Goal: Task Accomplishment & Management: Complete application form

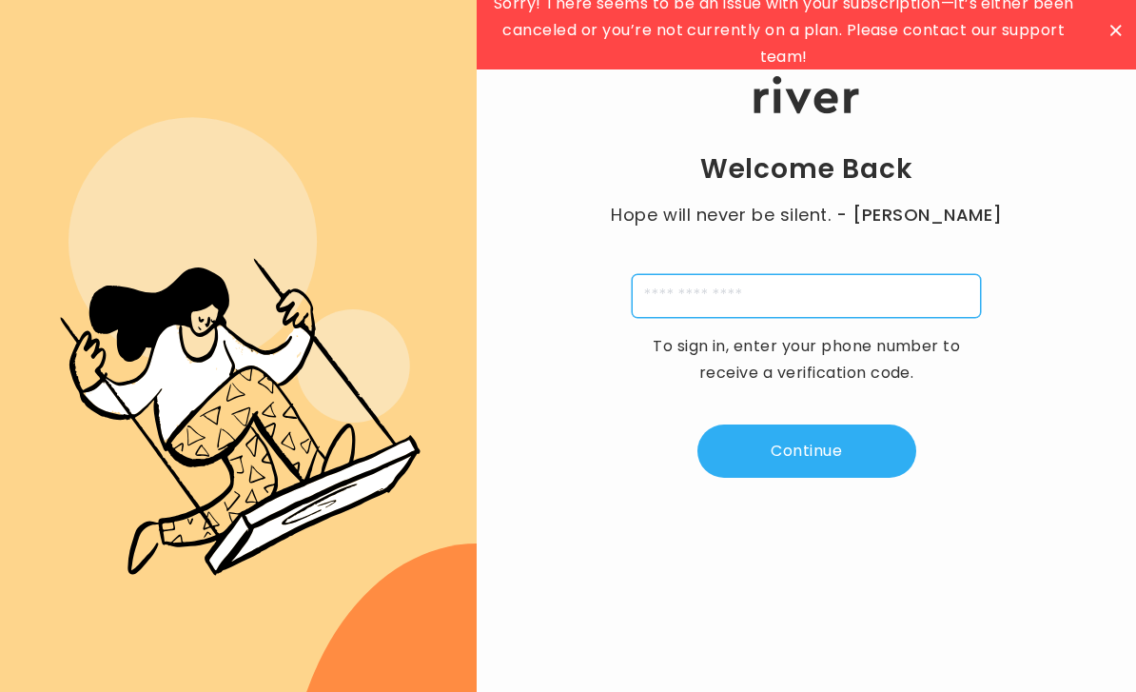
click at [665, 318] on input "tel" at bounding box center [806, 296] width 349 height 44
type input "**********"
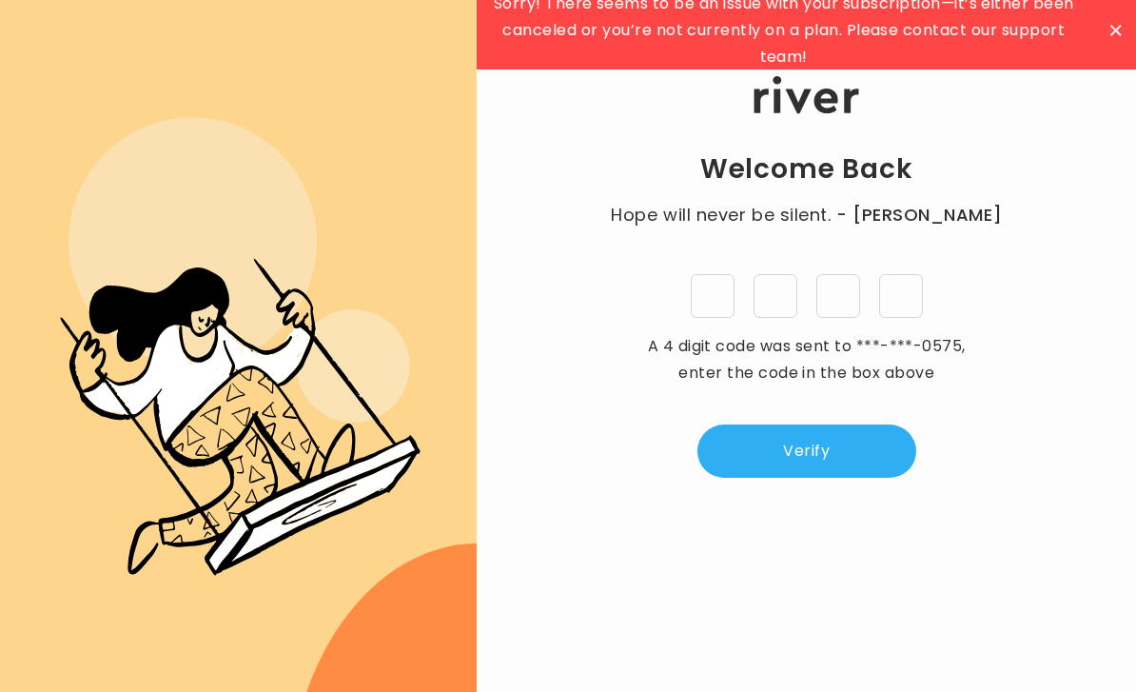
type input "*"
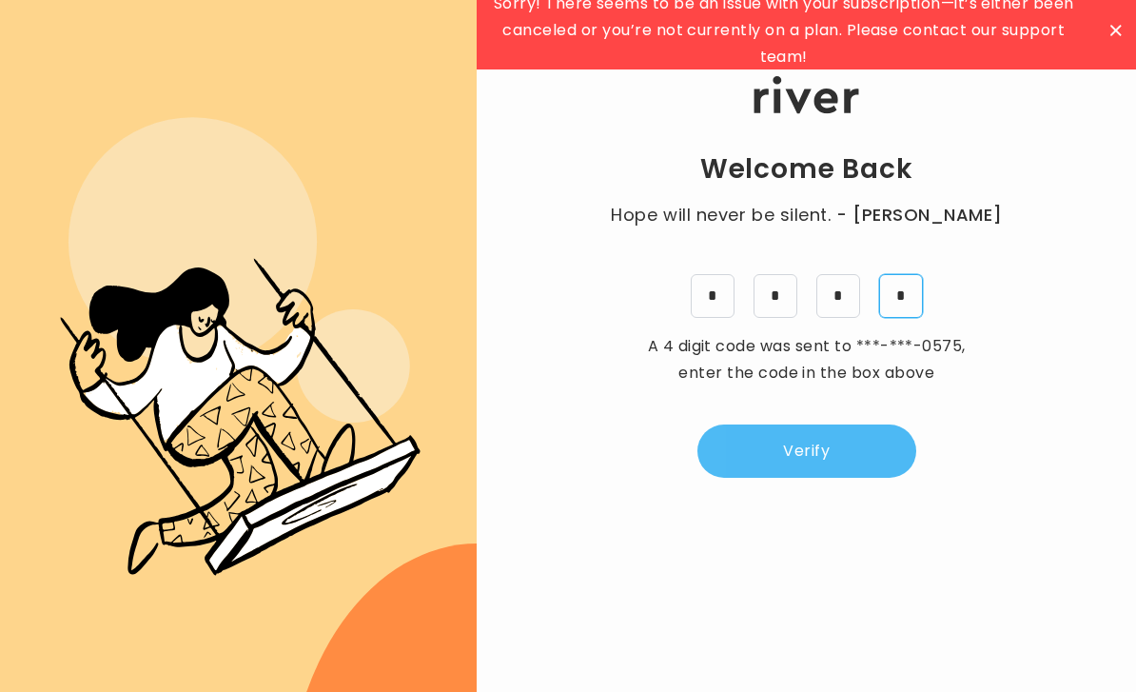
type input "*"
click at [781, 475] on button "Verify" at bounding box center [806, 450] width 219 height 53
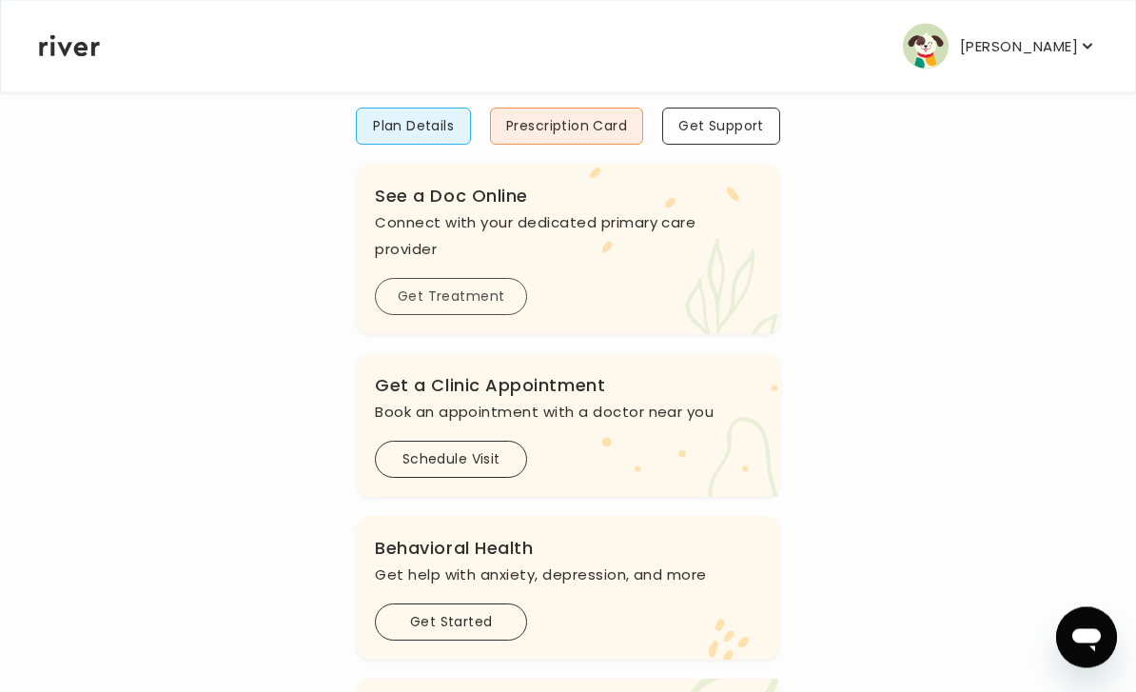
scroll to position [258, 0]
click at [473, 306] on button "Get Treatment" at bounding box center [451, 296] width 152 height 37
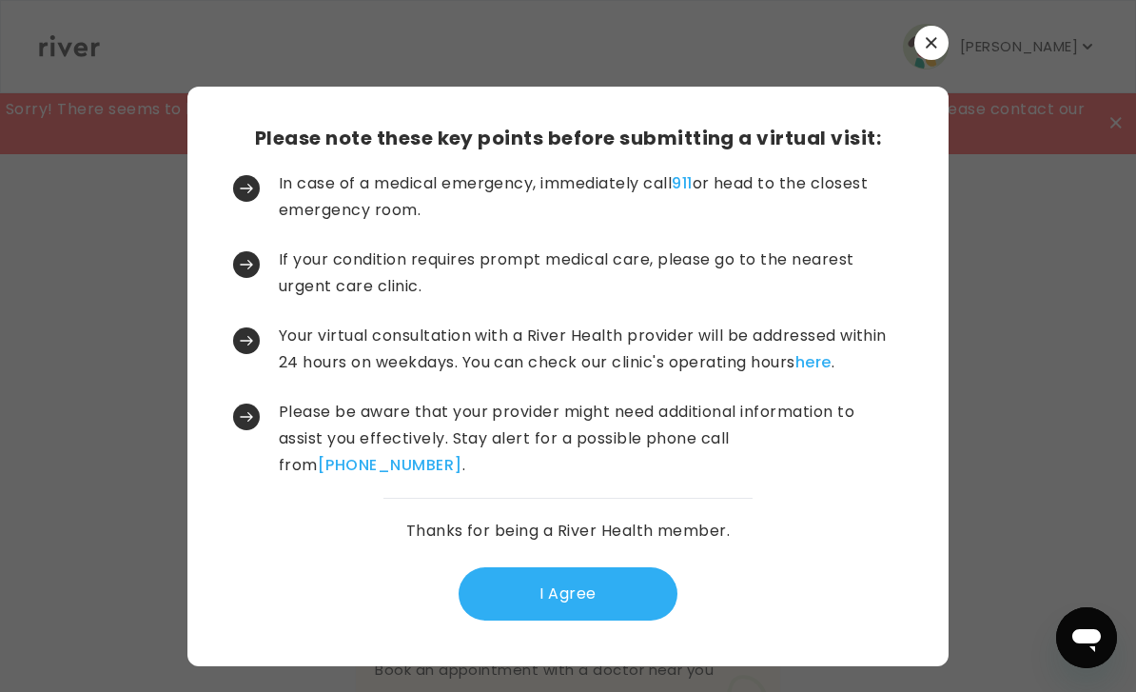
scroll to position [0, 0]
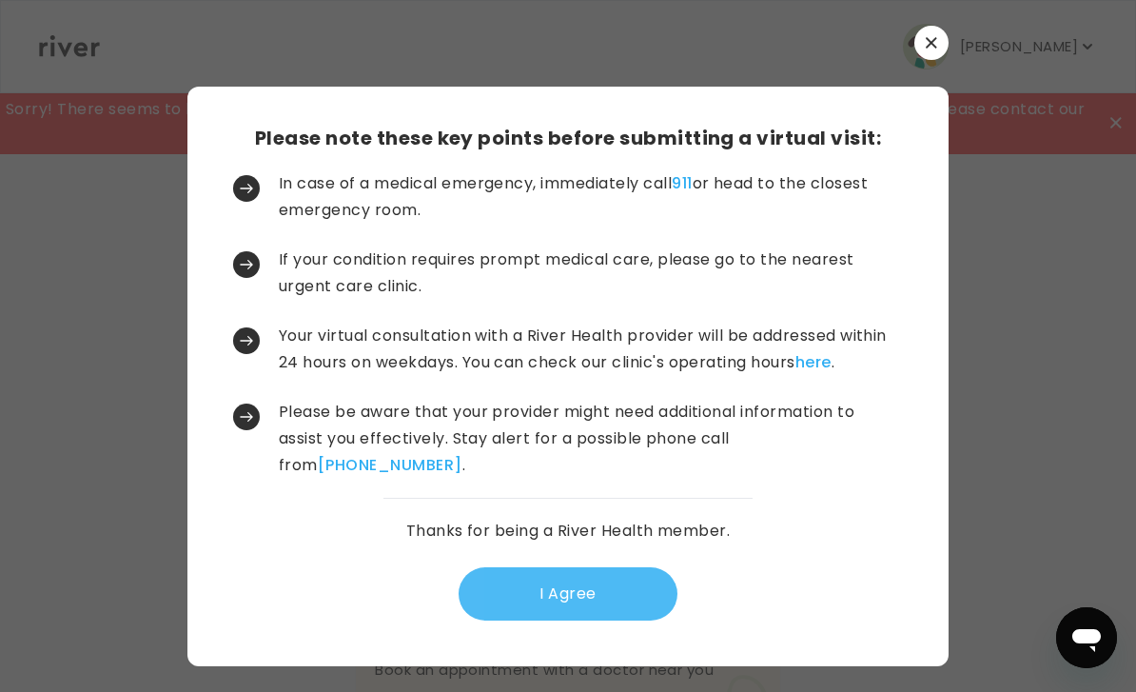
click at [539, 620] on button "I Agree" at bounding box center [568, 593] width 219 height 53
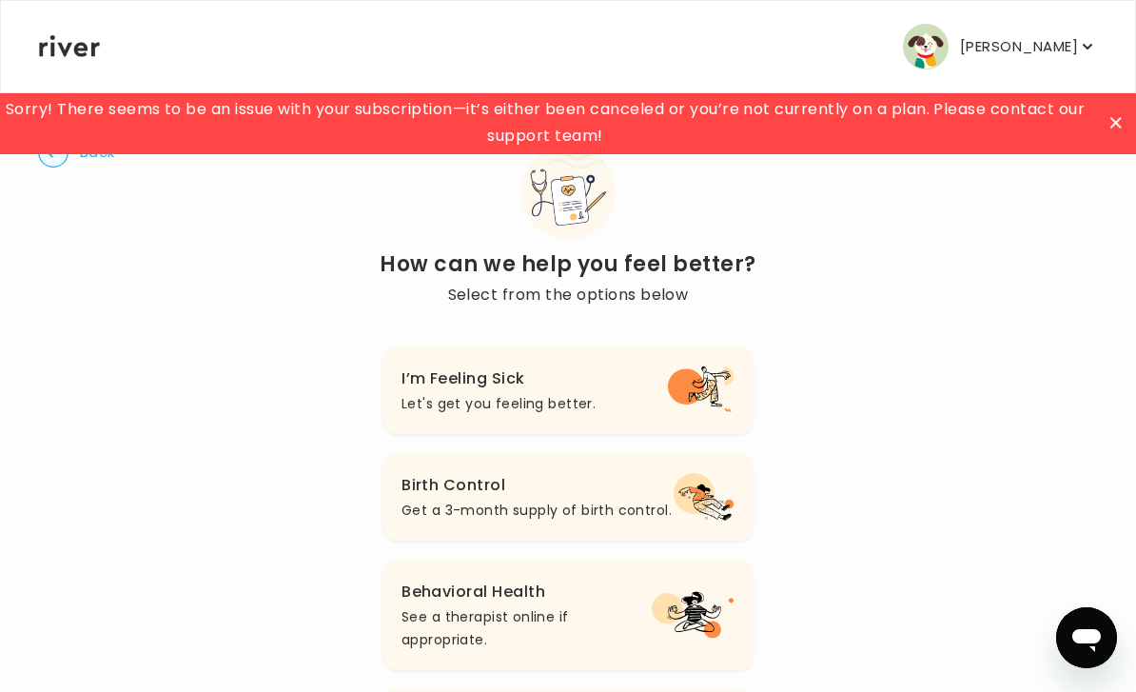
click at [1113, 124] on icon at bounding box center [1115, 122] width 11 height 11
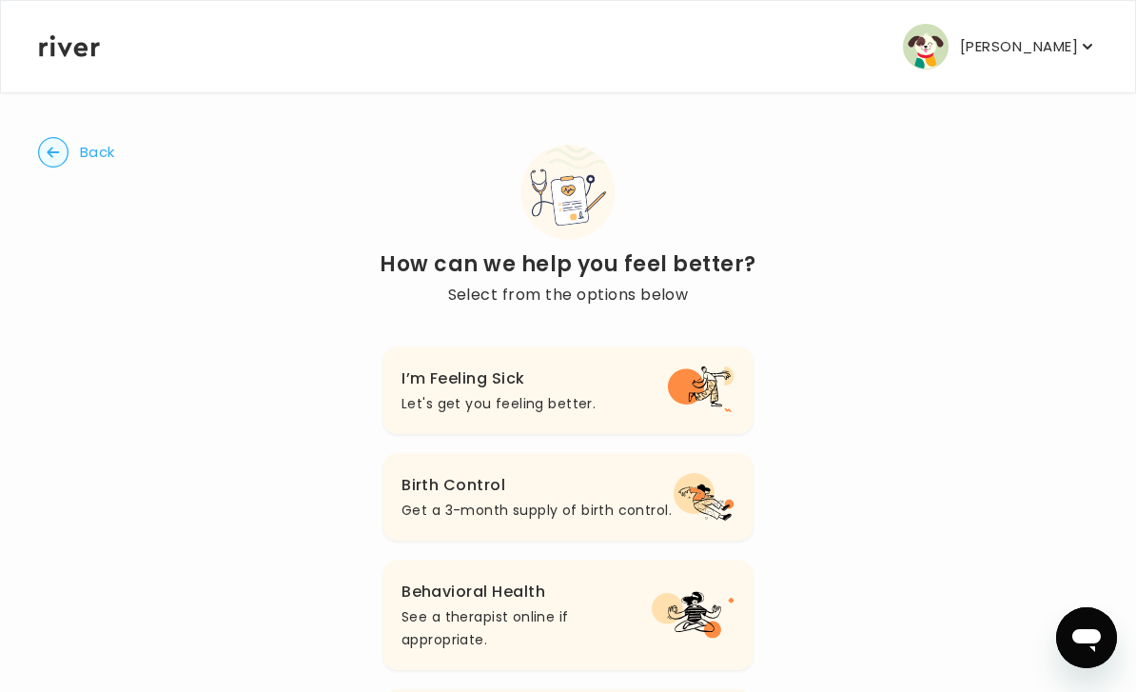
click at [1054, 43] on p "[PERSON_NAME]" at bounding box center [1019, 46] width 118 height 27
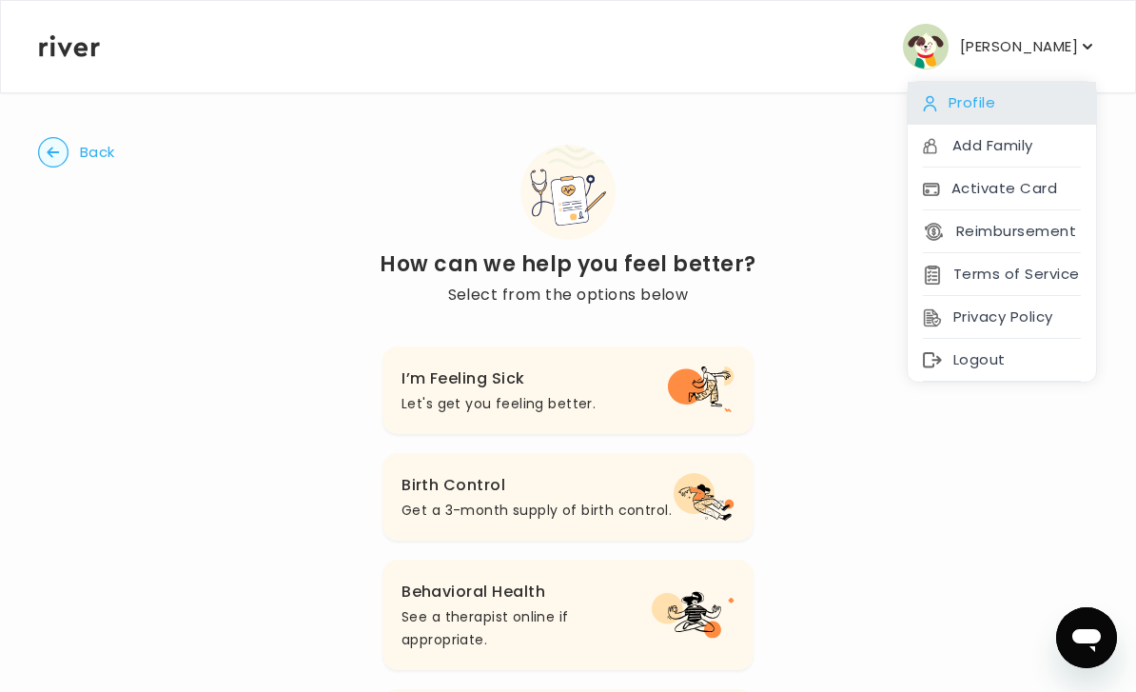
click at [987, 96] on div "Profile" at bounding box center [1002, 103] width 188 height 43
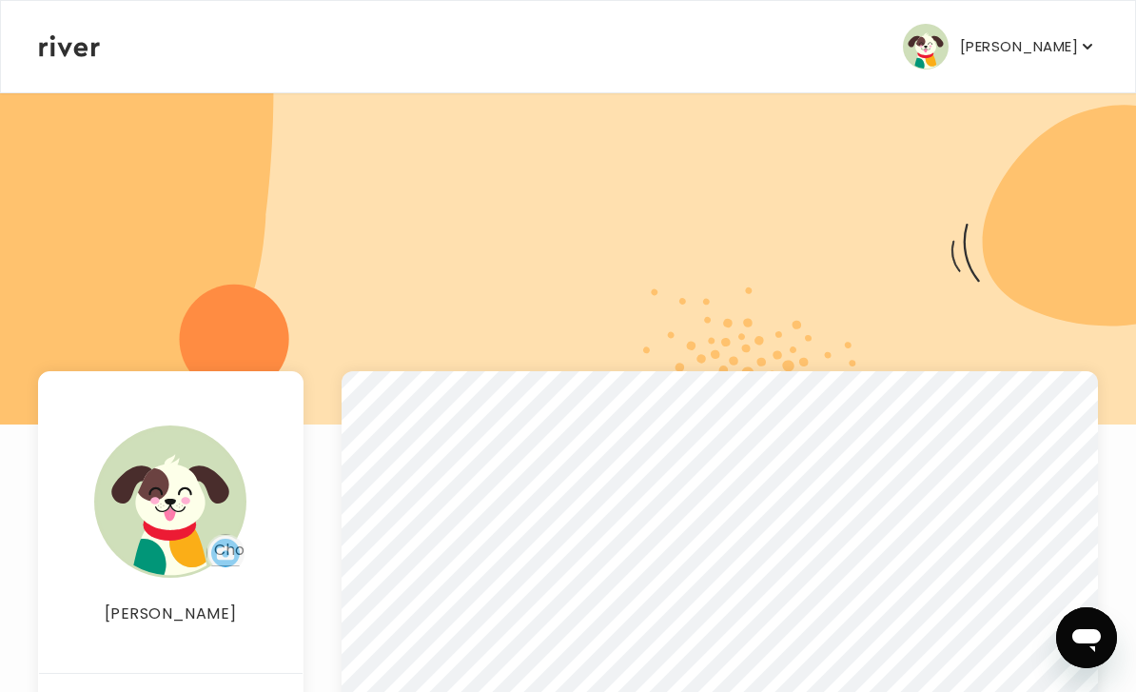
click at [1007, 58] on p "[PERSON_NAME]" at bounding box center [1019, 46] width 118 height 27
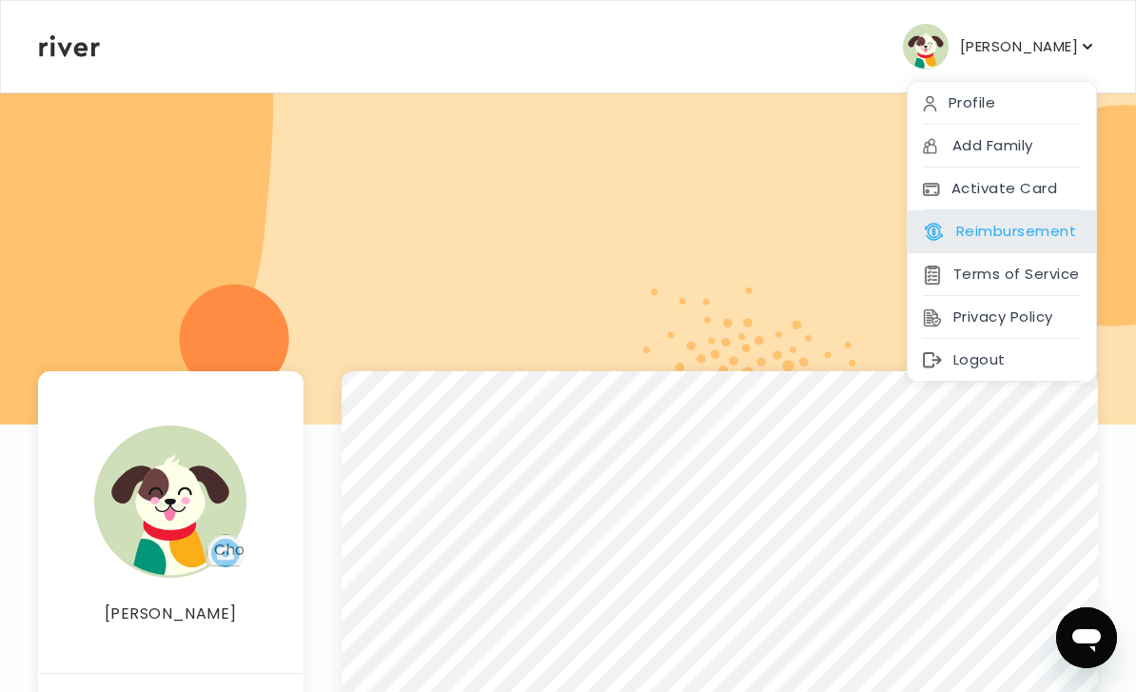
click at [975, 233] on button "Reimbursement" at bounding box center [999, 231] width 153 height 27
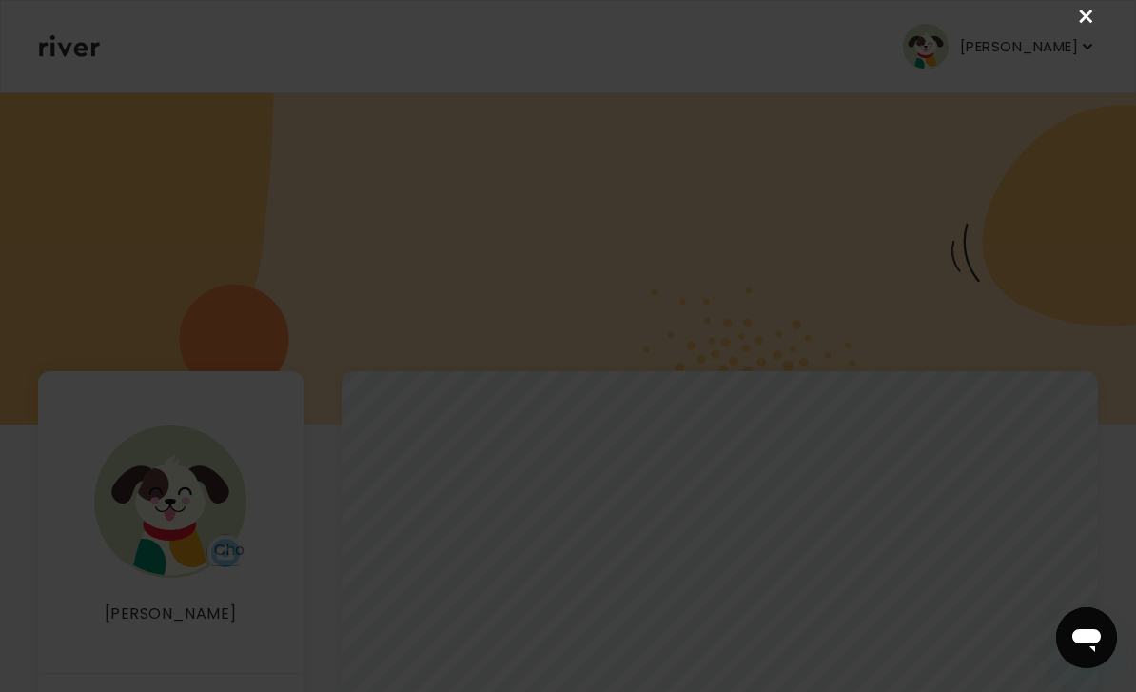
click at [1096, 18] on link "×" at bounding box center [1086, 17] width 23 height 23
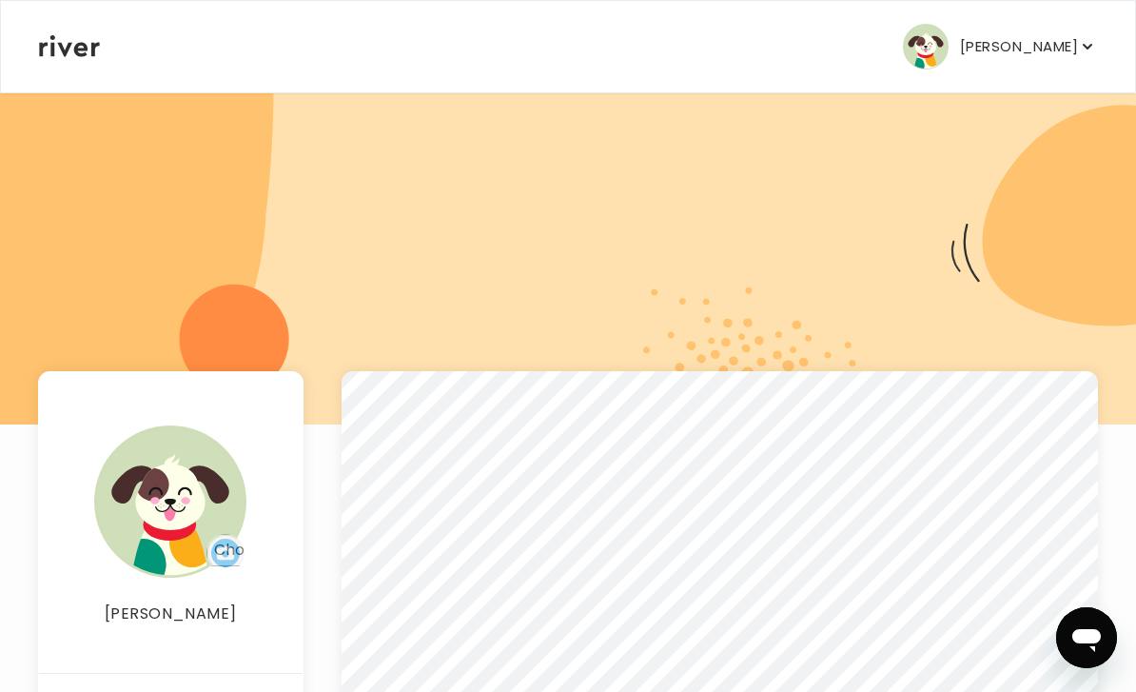
click at [1033, 43] on p "[PERSON_NAME]" at bounding box center [1019, 46] width 118 height 27
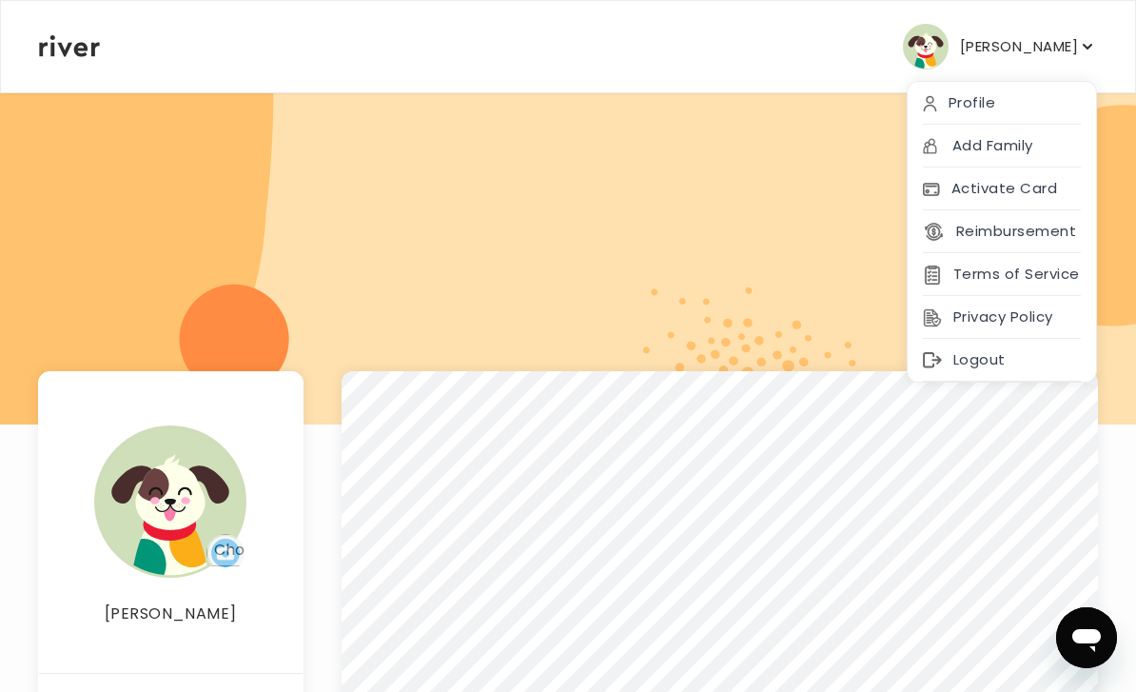
click at [862, 202] on div at bounding box center [568, 257] width 1136 height 333
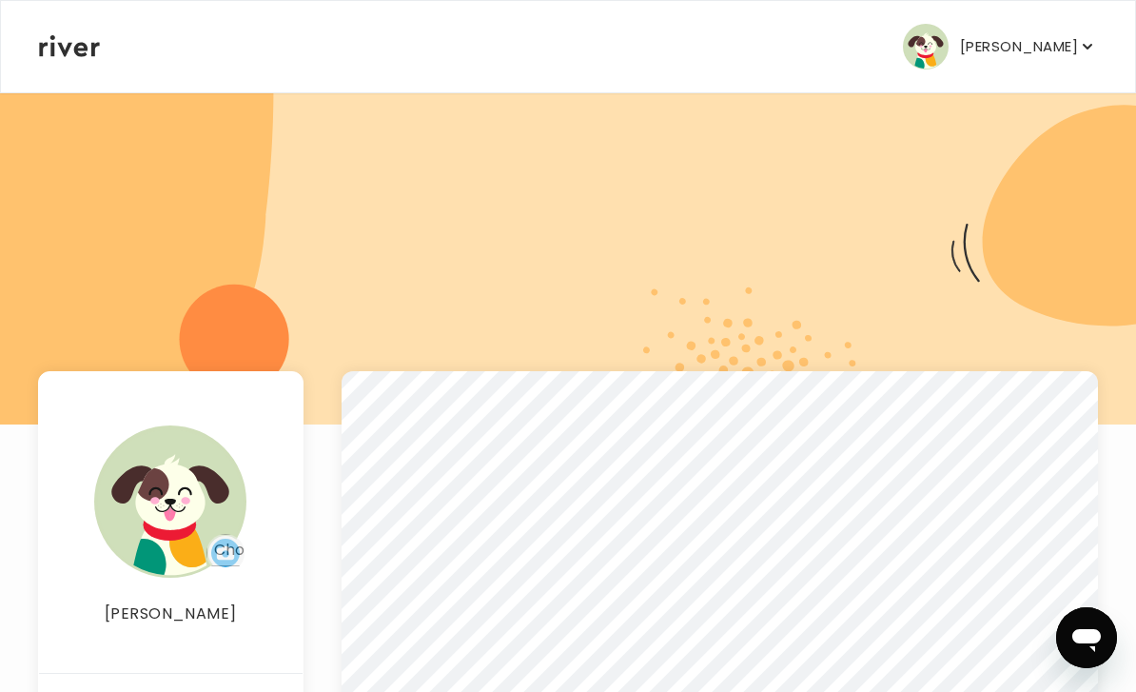
click at [71, 42] on icon at bounding box center [69, 46] width 61 height 22
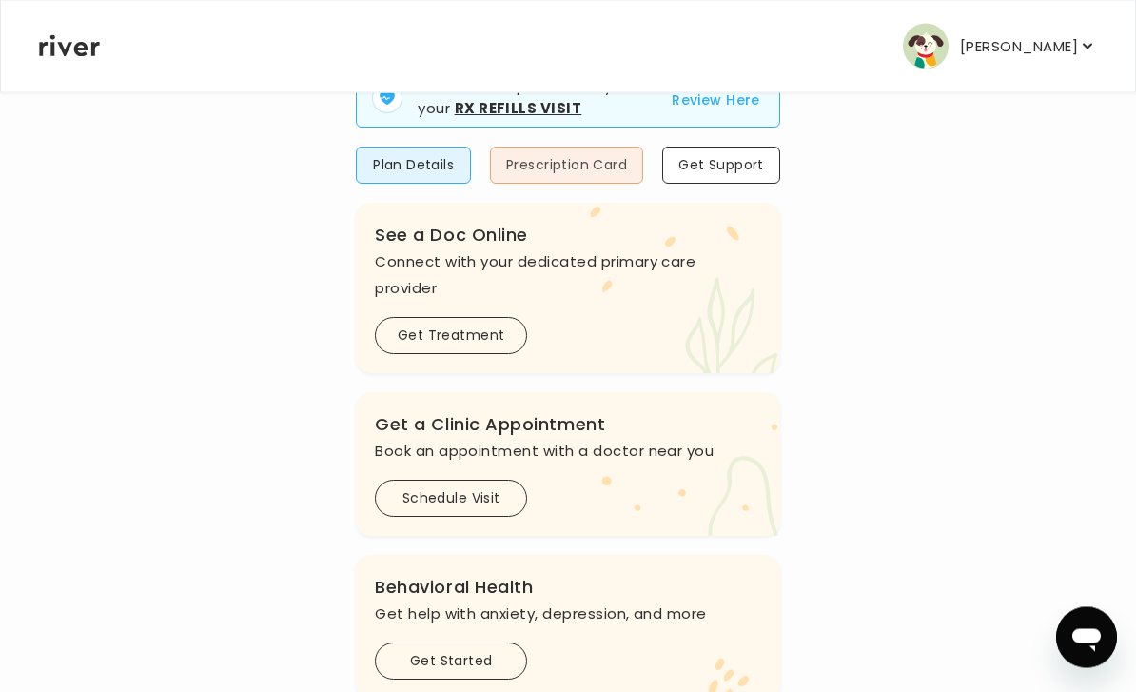
scroll to position [219, 0]
click at [436, 163] on button "Plan Details" at bounding box center [413, 165] width 115 height 37
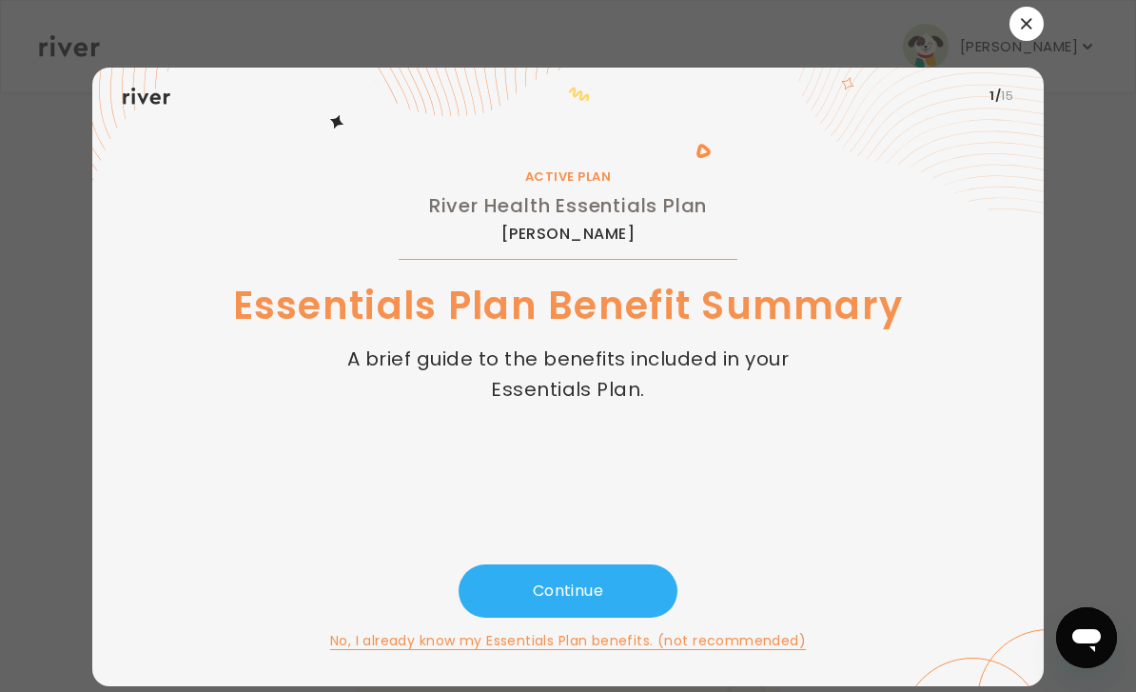
scroll to position [29, 0]
click at [1034, 29] on button "button" at bounding box center [1027, 24] width 34 height 34
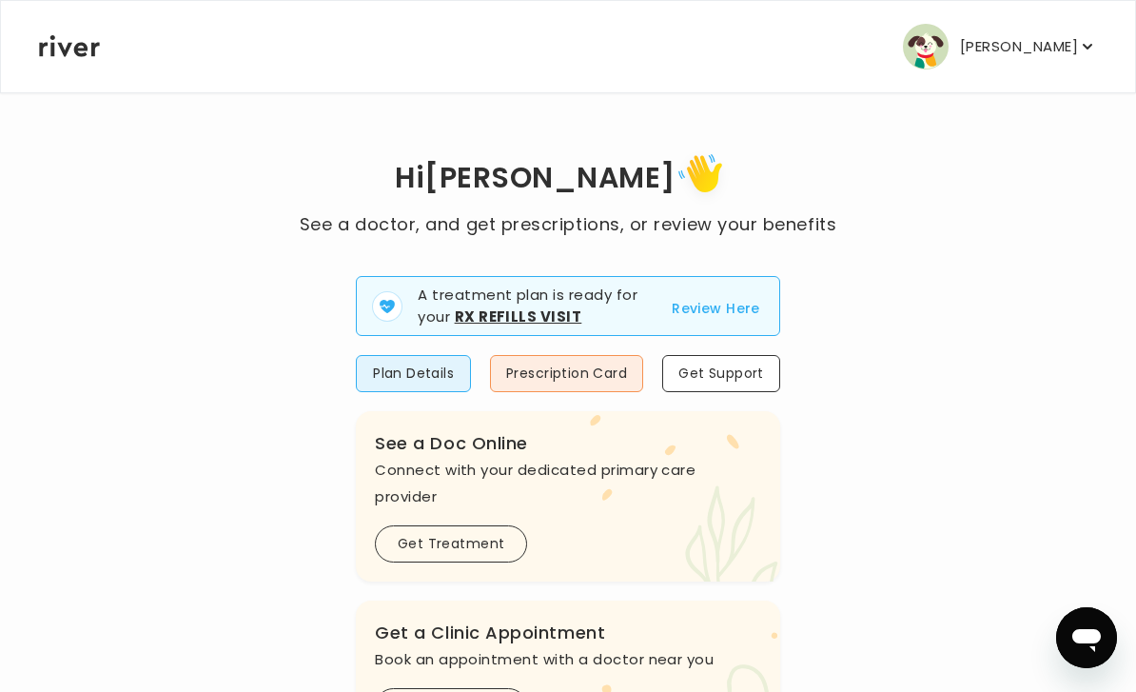
scroll to position [11, 0]
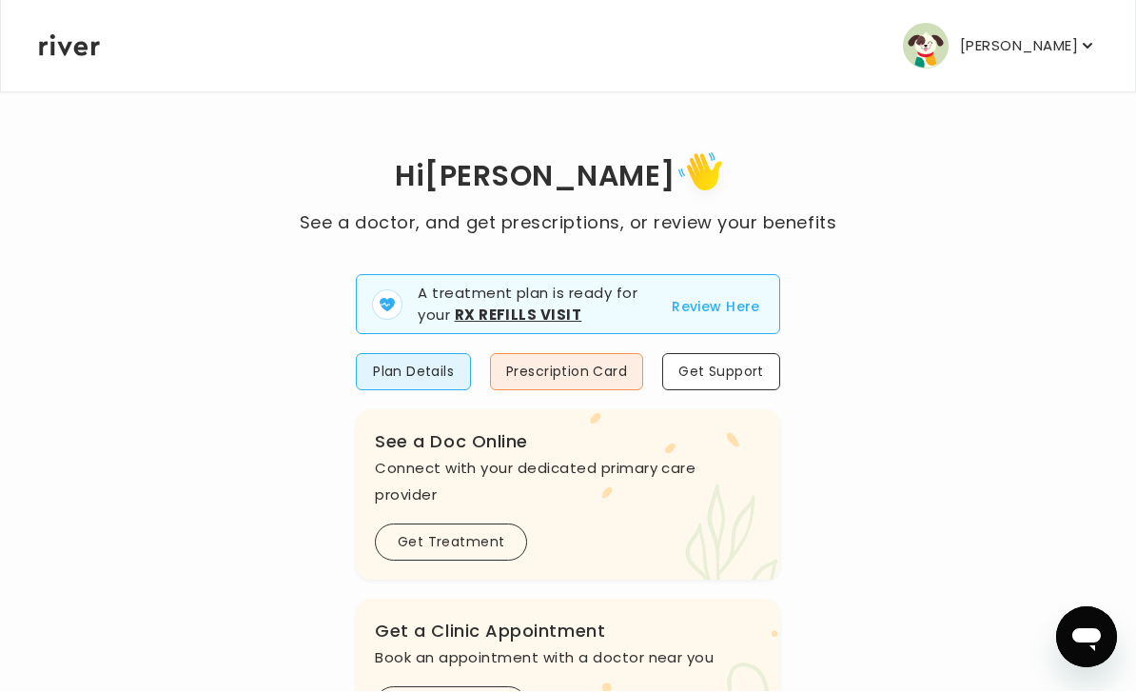
click at [1015, 43] on p "[PERSON_NAME]" at bounding box center [1019, 46] width 118 height 27
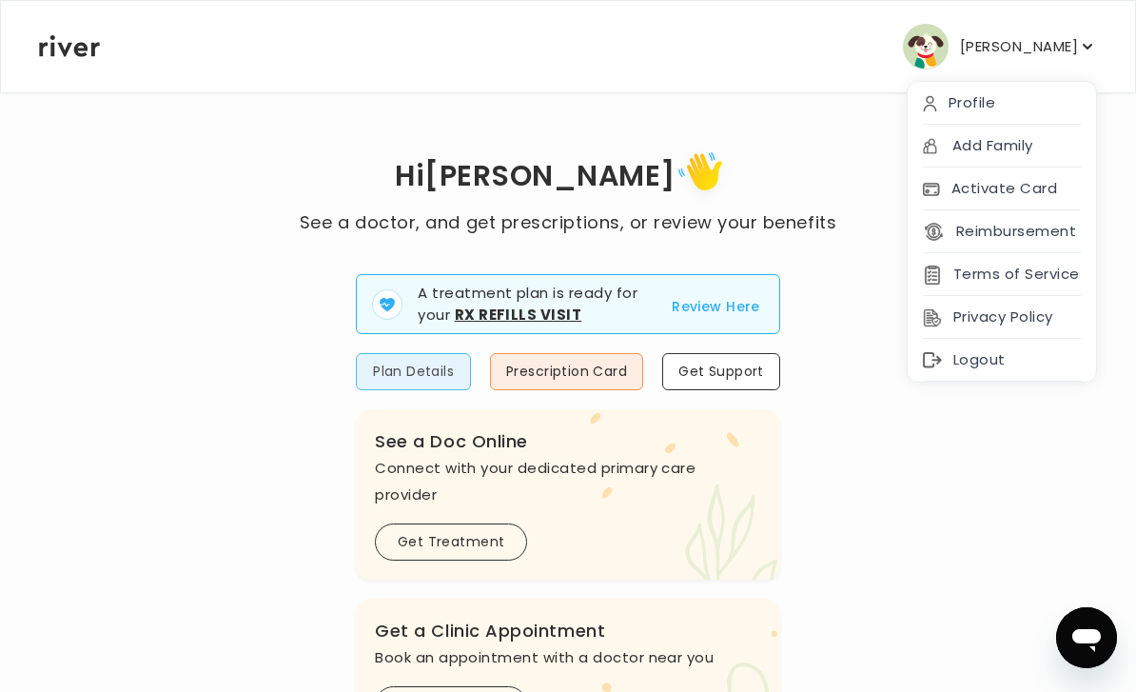
click at [441, 378] on button "Plan Details" at bounding box center [413, 371] width 115 height 37
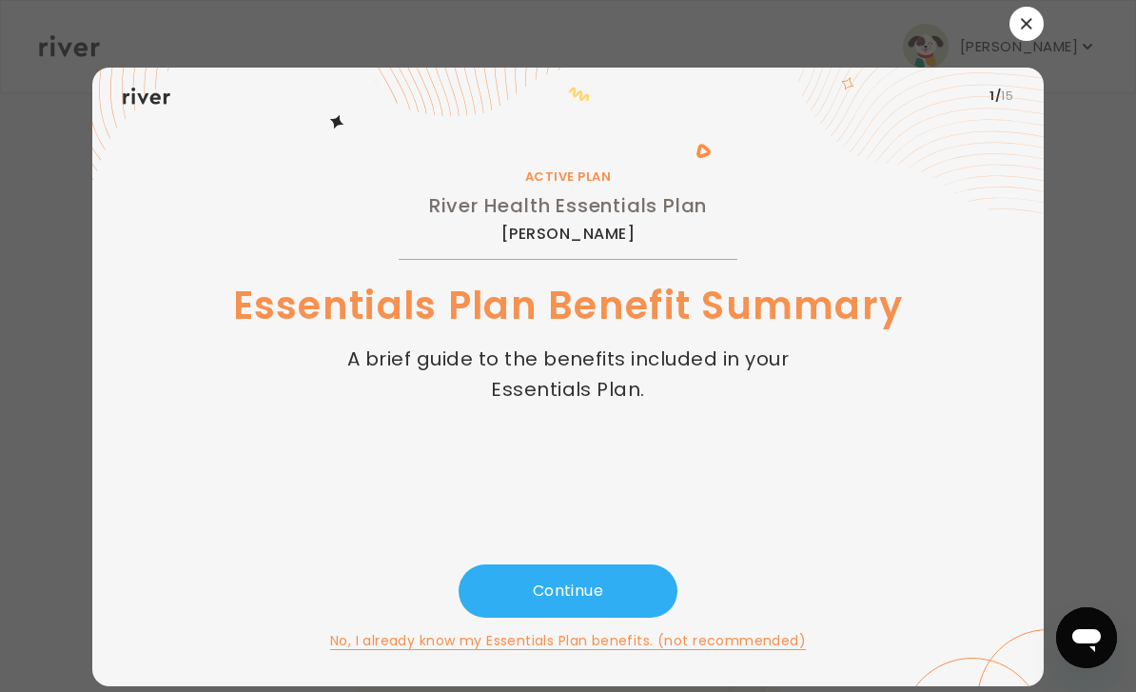
scroll to position [61, 0]
click at [603, 629] on button "No, I already know my Essentials Plan benefits. (not recommended)" at bounding box center [568, 640] width 476 height 23
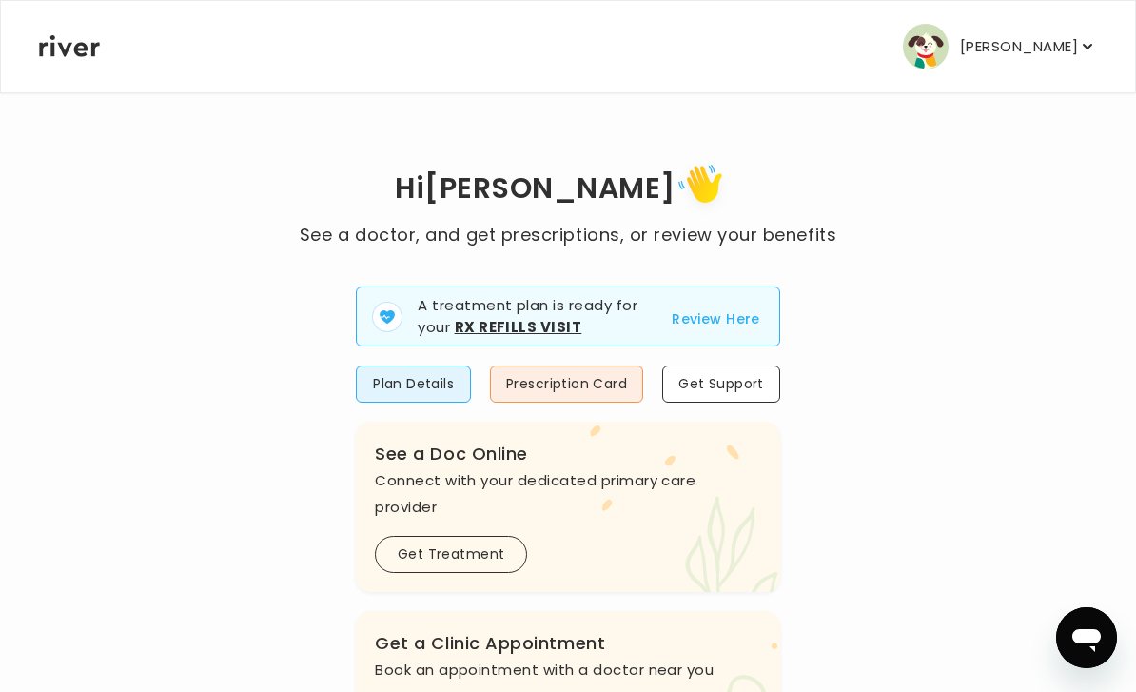
click at [1046, 45] on p "[PERSON_NAME]" at bounding box center [1019, 46] width 118 height 27
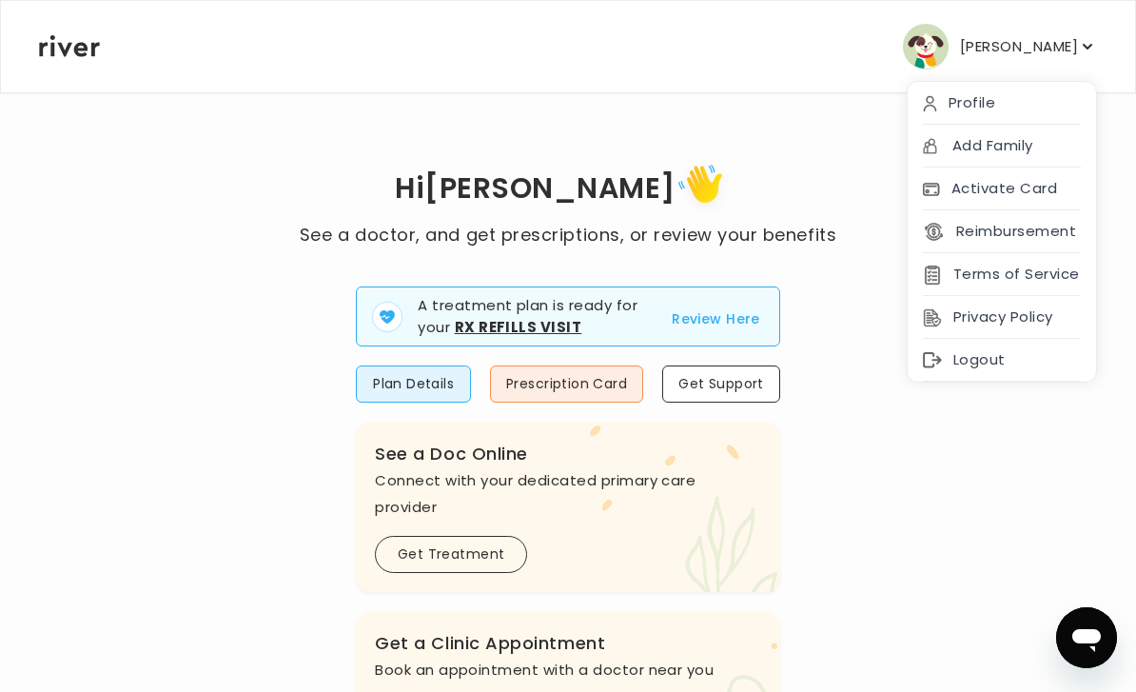
click at [800, 119] on div "Hi Spencer See a doctor, and get prescriptions, or review your benefits A treat…" at bounding box center [568, 693] width 1060 height 1205
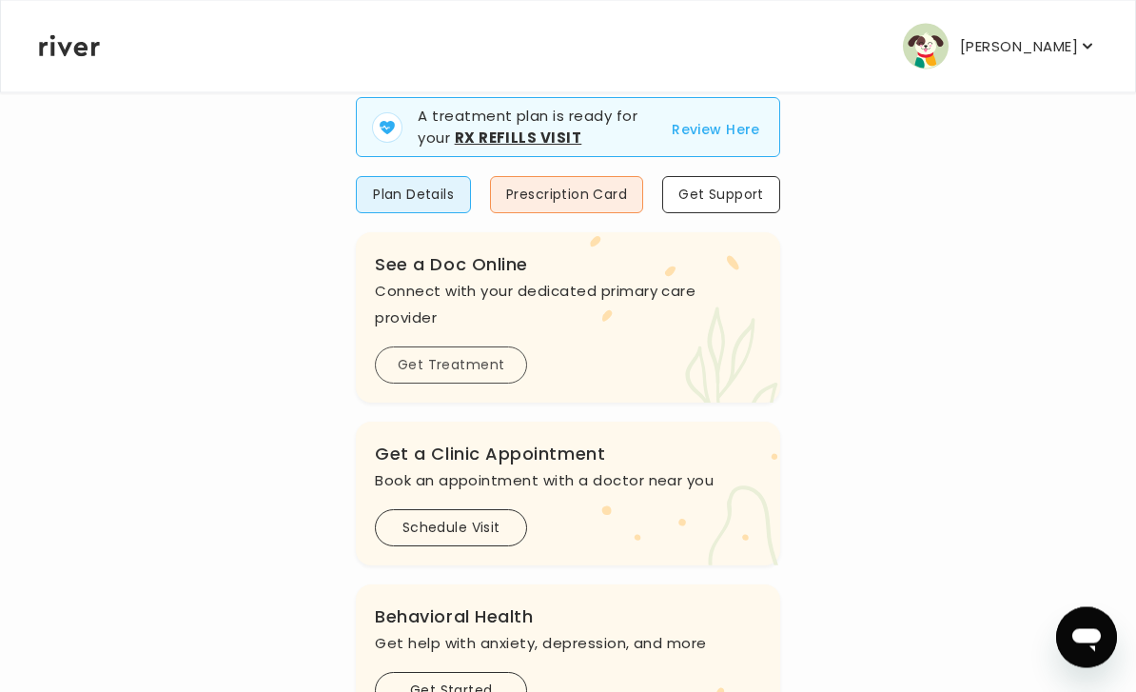
scroll to position [189, 0]
click at [479, 363] on button "Get Treatment" at bounding box center [451, 364] width 152 height 37
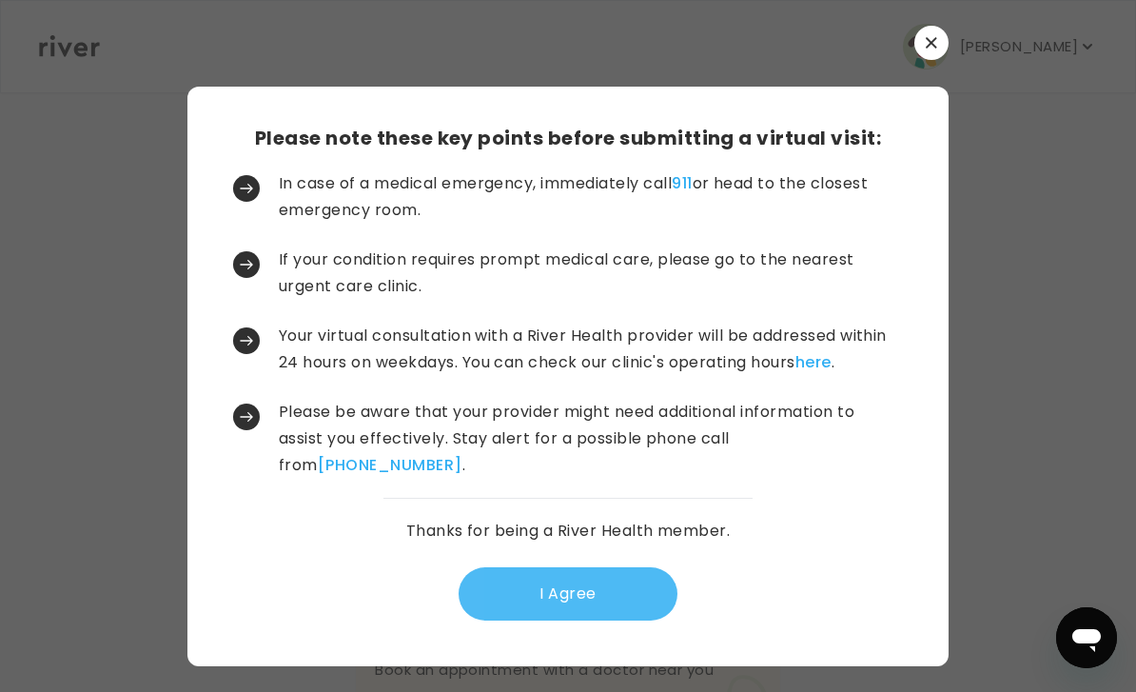
scroll to position [61, 0]
click at [575, 567] on button "I Agree" at bounding box center [568, 593] width 219 height 53
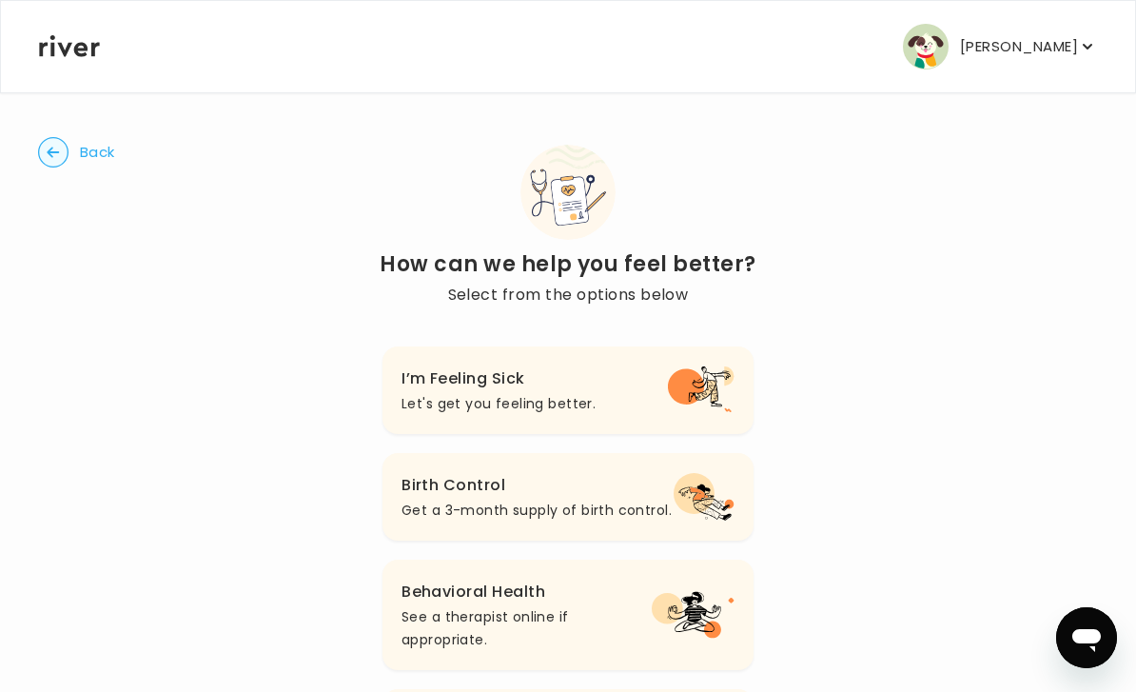
click at [1051, 44] on p "[PERSON_NAME]" at bounding box center [1019, 46] width 118 height 27
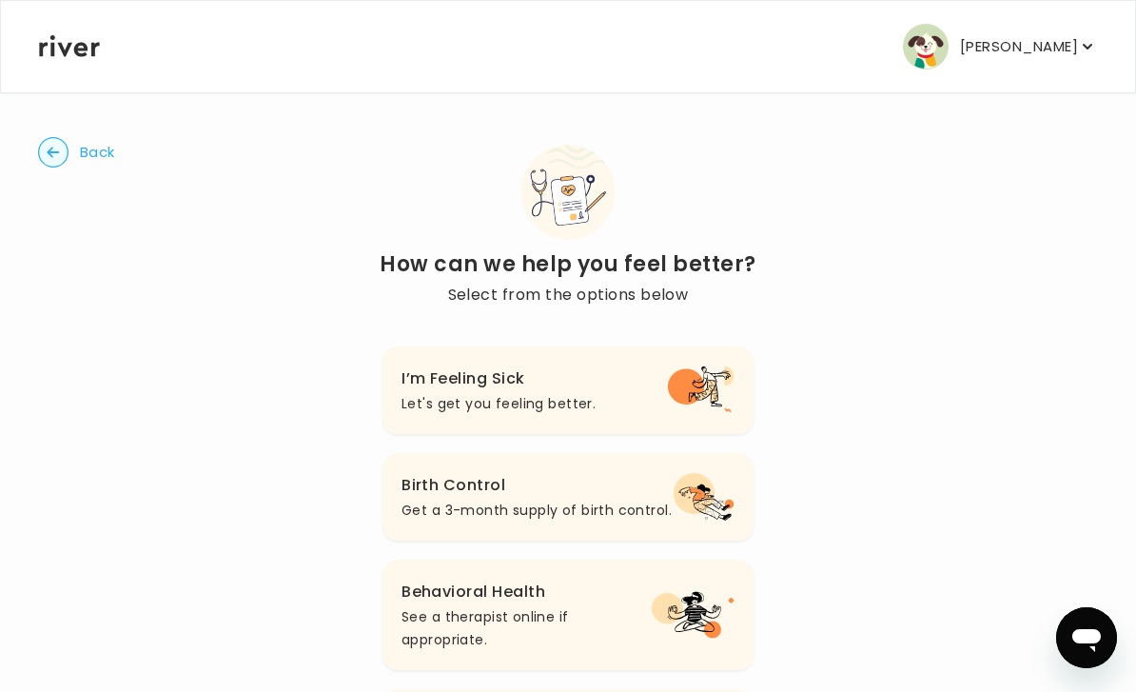
click at [1014, 43] on p "[PERSON_NAME]" at bounding box center [1019, 46] width 118 height 27
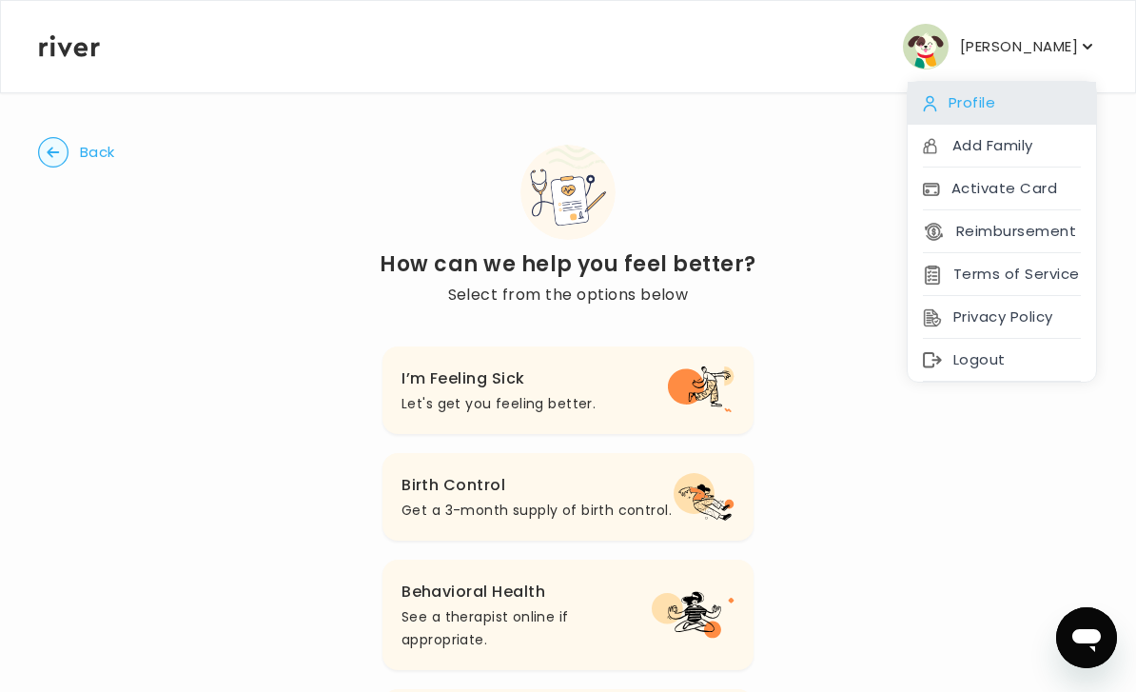
click at [966, 100] on div "Profile" at bounding box center [1002, 103] width 188 height 43
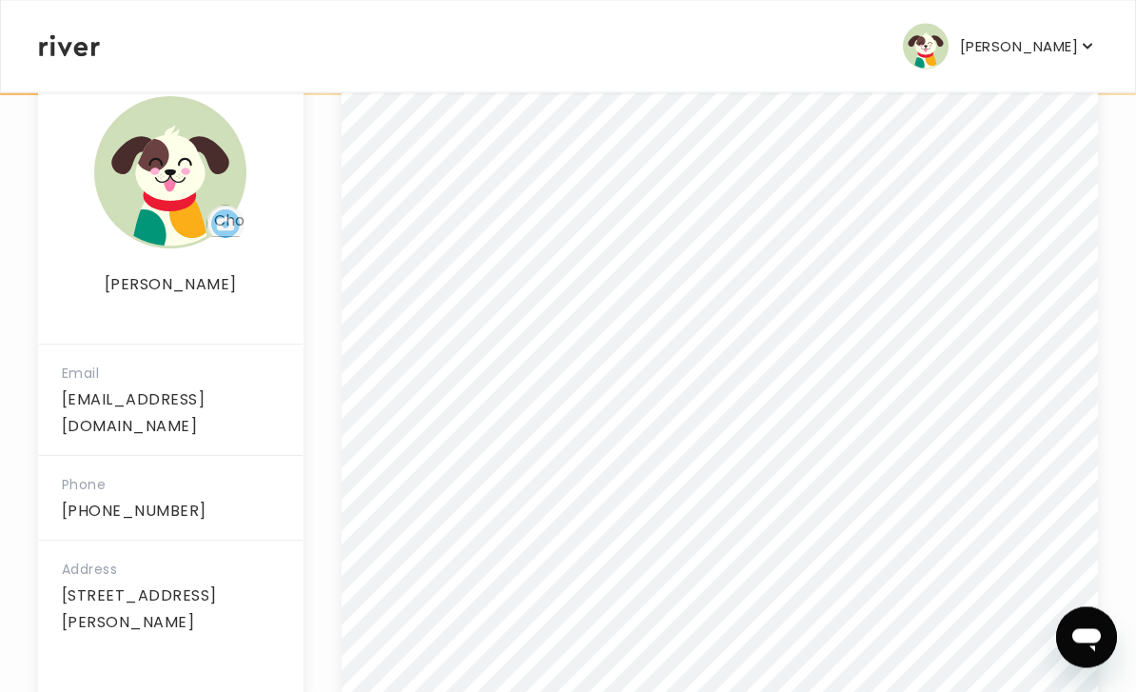
scroll to position [338, 0]
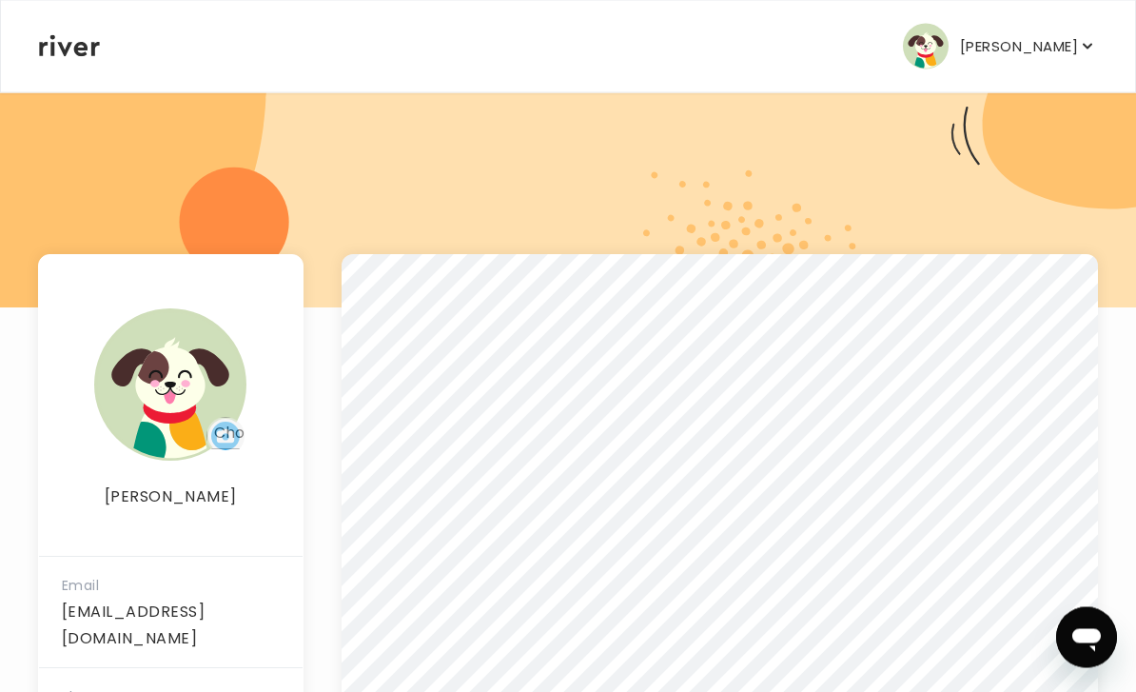
click at [1050, 53] on p "[PERSON_NAME]" at bounding box center [1019, 46] width 118 height 27
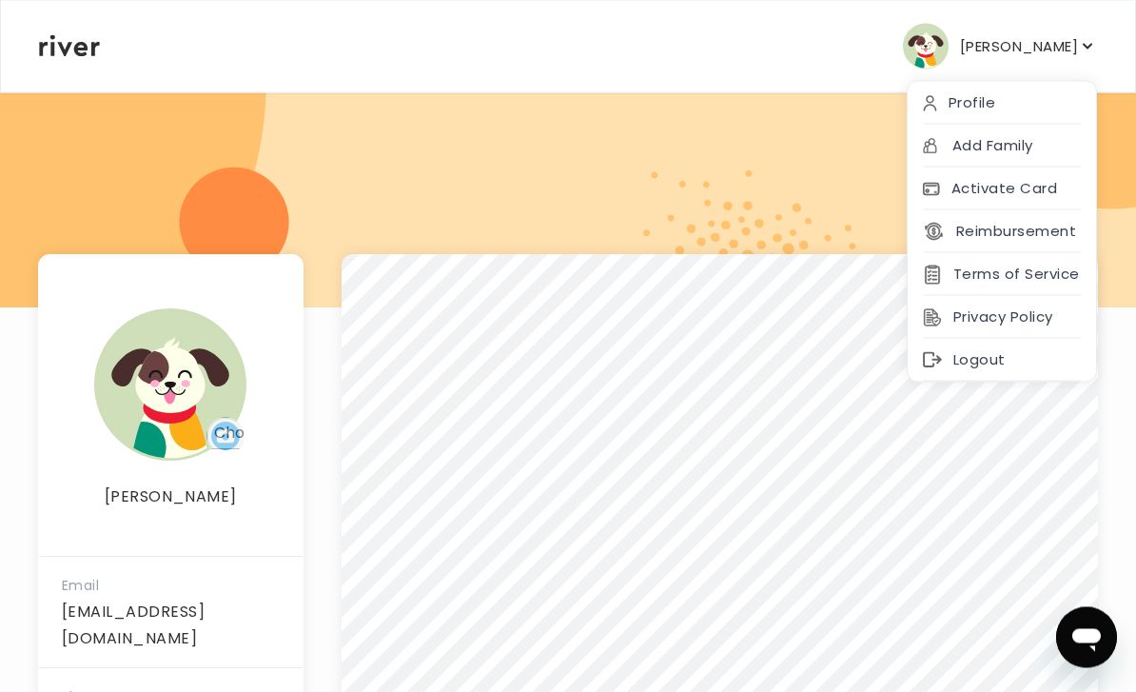
scroll to position [117, 0]
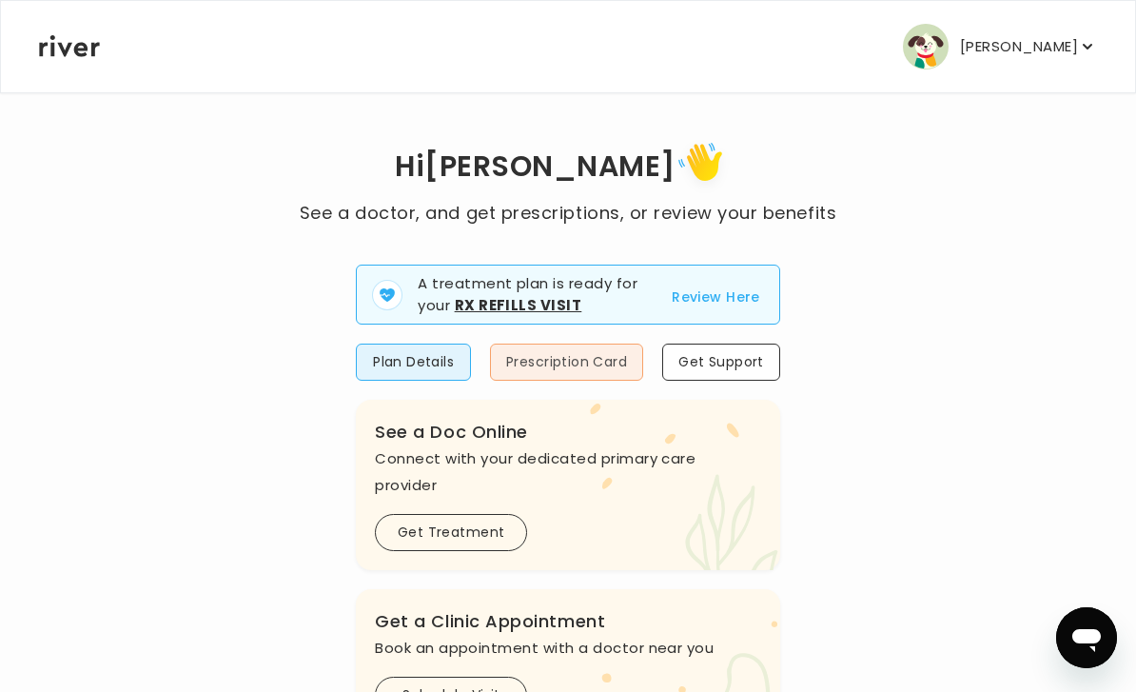
scroll to position [14, 0]
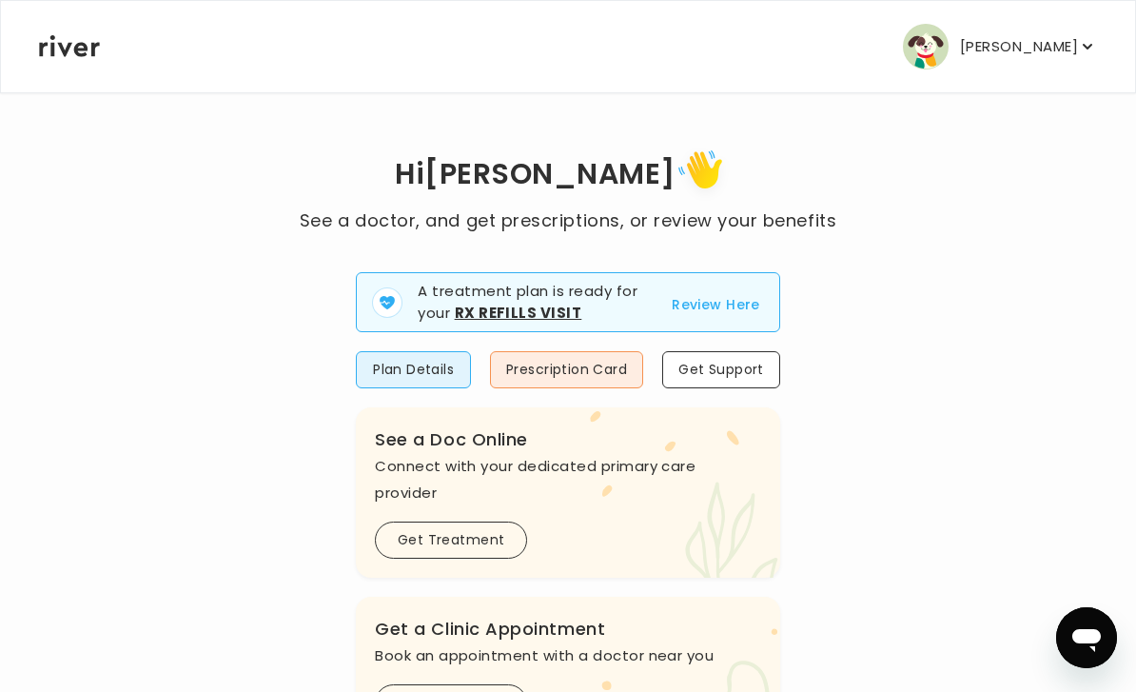
click at [1030, 45] on p "[PERSON_NAME]" at bounding box center [1019, 46] width 118 height 27
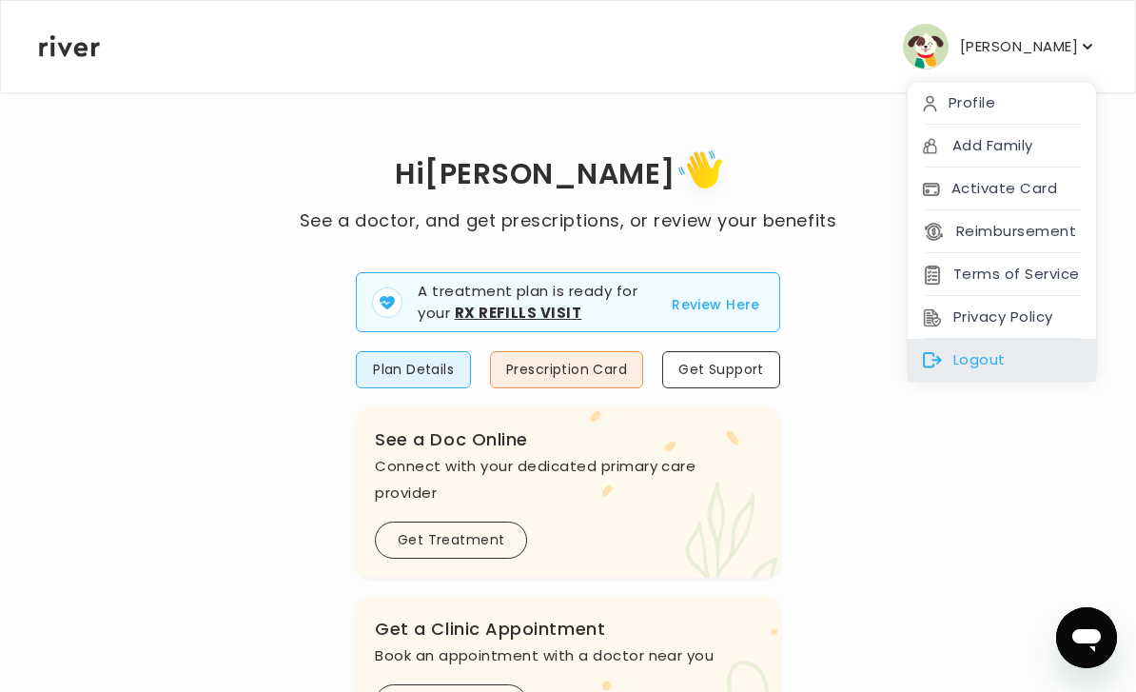
click at [970, 355] on div "Logout" at bounding box center [1002, 360] width 188 height 43
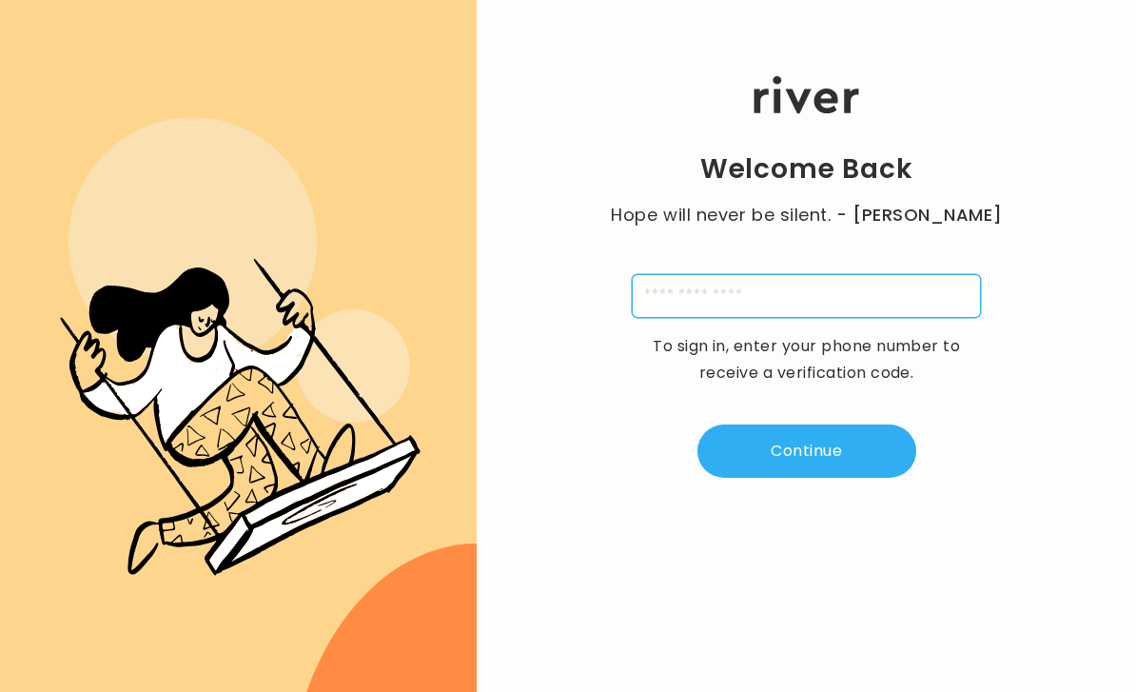
click at [776, 318] on input "tel" at bounding box center [806, 296] width 349 height 44
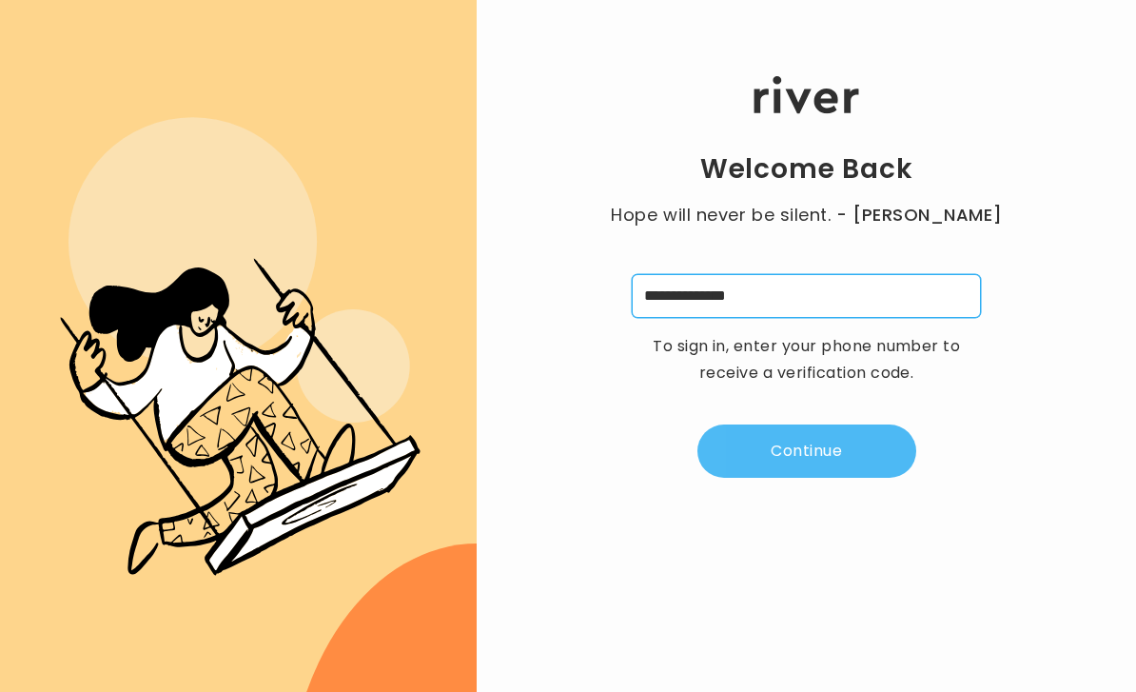
type input "**********"
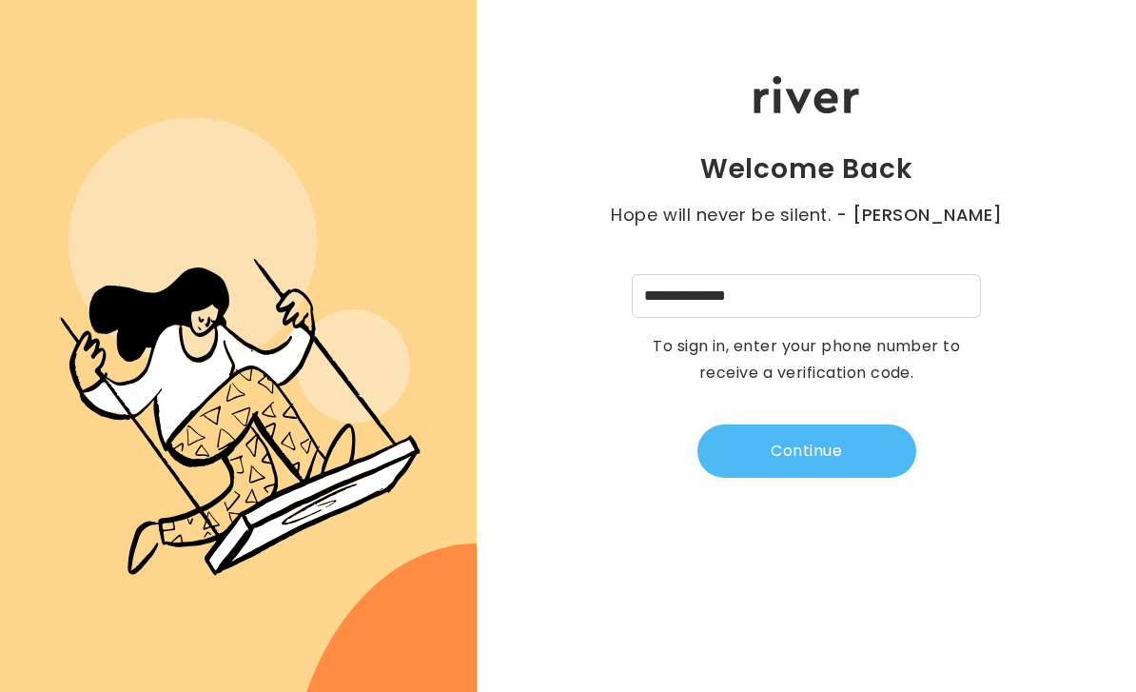
click at [851, 478] on button "Continue" at bounding box center [806, 450] width 219 height 53
type input "*"
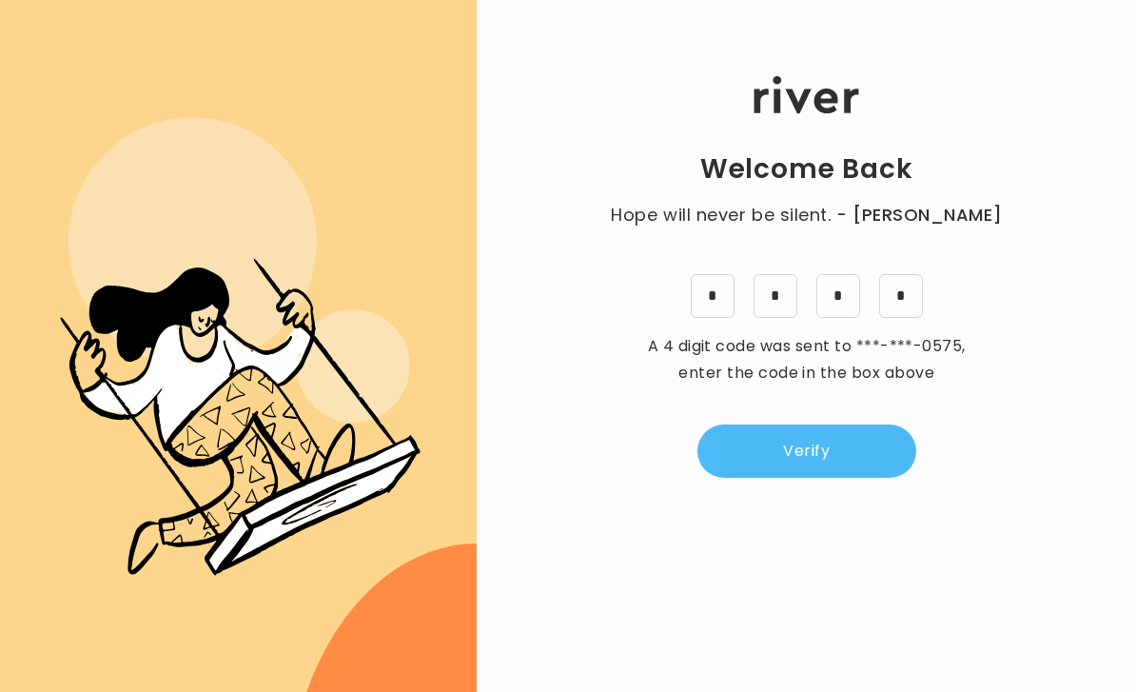
click at [860, 478] on button "Verify" at bounding box center [806, 450] width 219 height 53
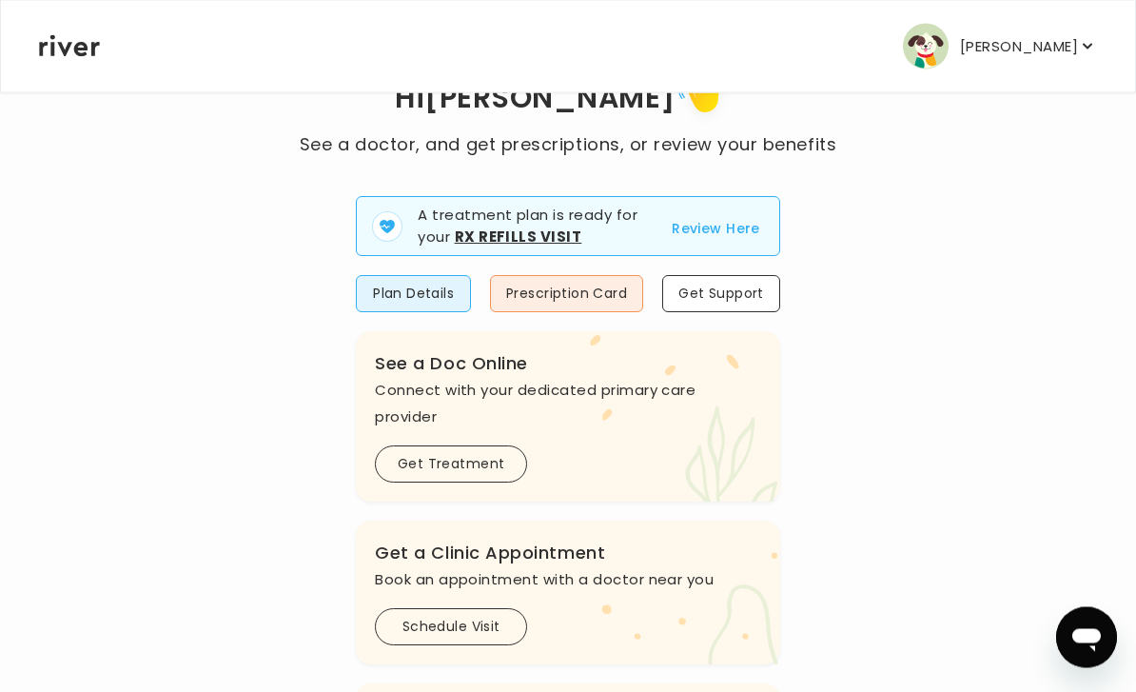
scroll to position [106, 0]
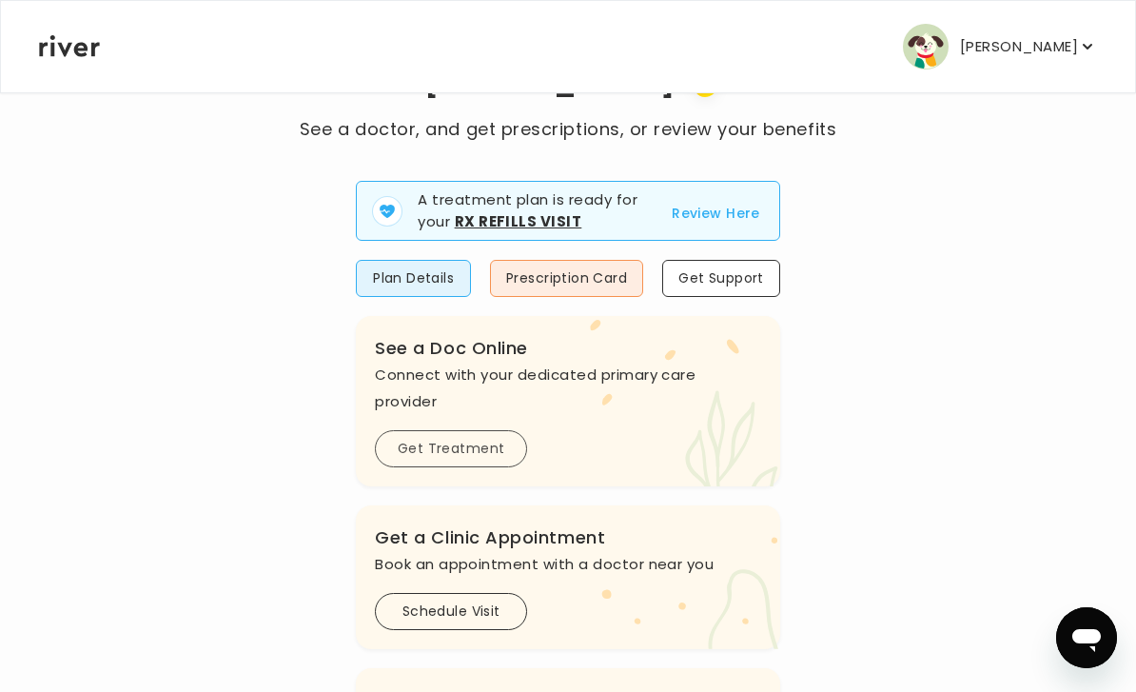
click at [456, 454] on button "Get Treatment" at bounding box center [451, 448] width 152 height 37
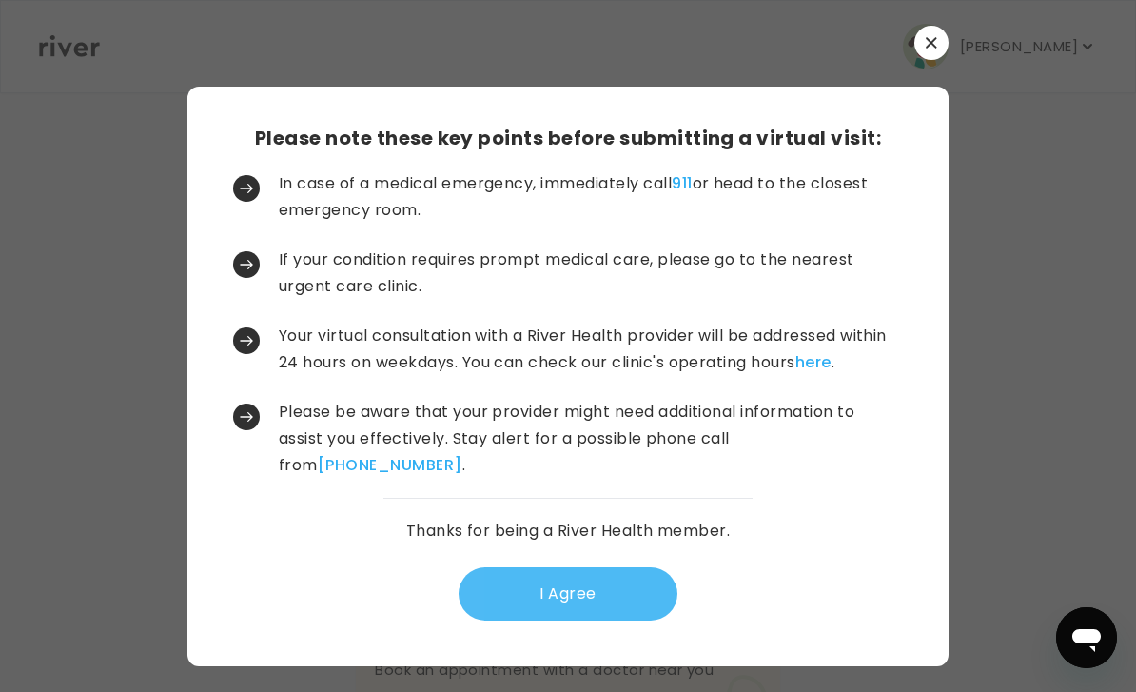
scroll to position [61, 0]
click at [578, 567] on button "I Agree" at bounding box center [568, 593] width 219 height 53
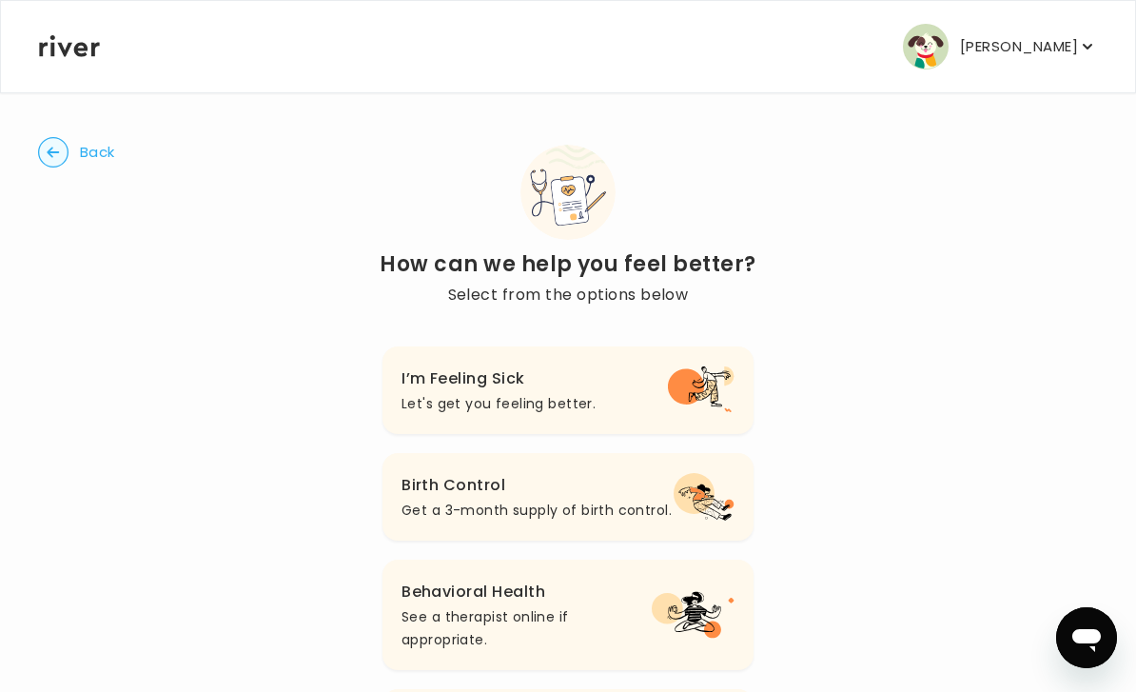
click at [53, 159] on circle "button" at bounding box center [53, 152] width 29 height 29
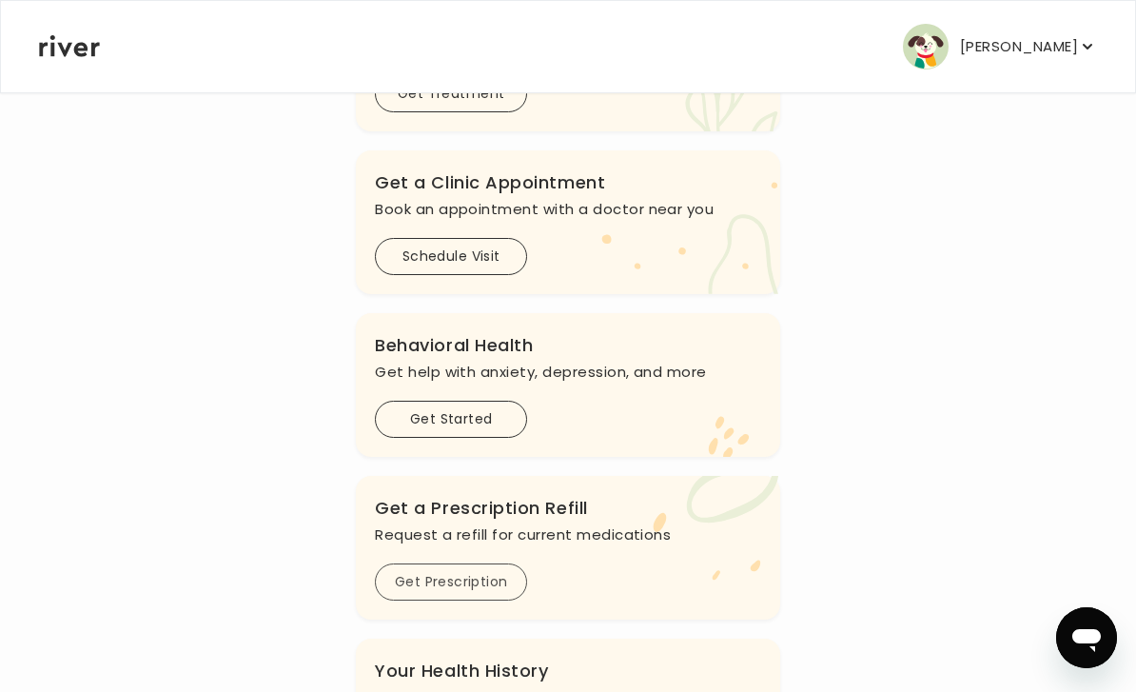
scroll to position [547, 0]
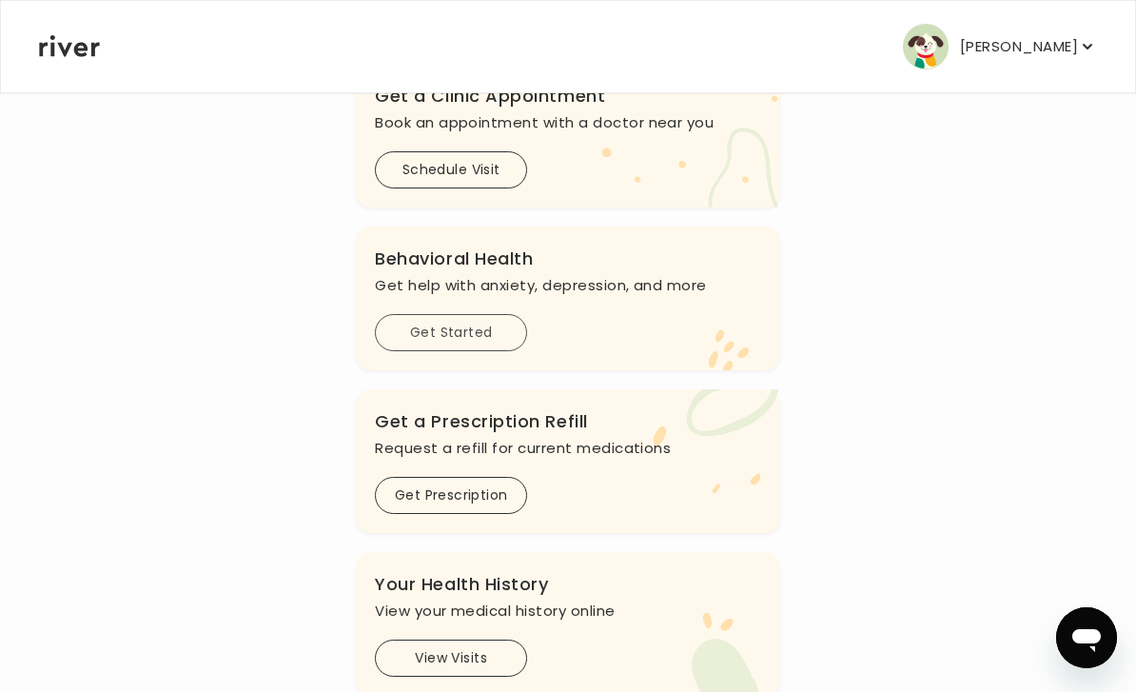
click at [464, 342] on button "Get Started" at bounding box center [451, 332] width 152 height 37
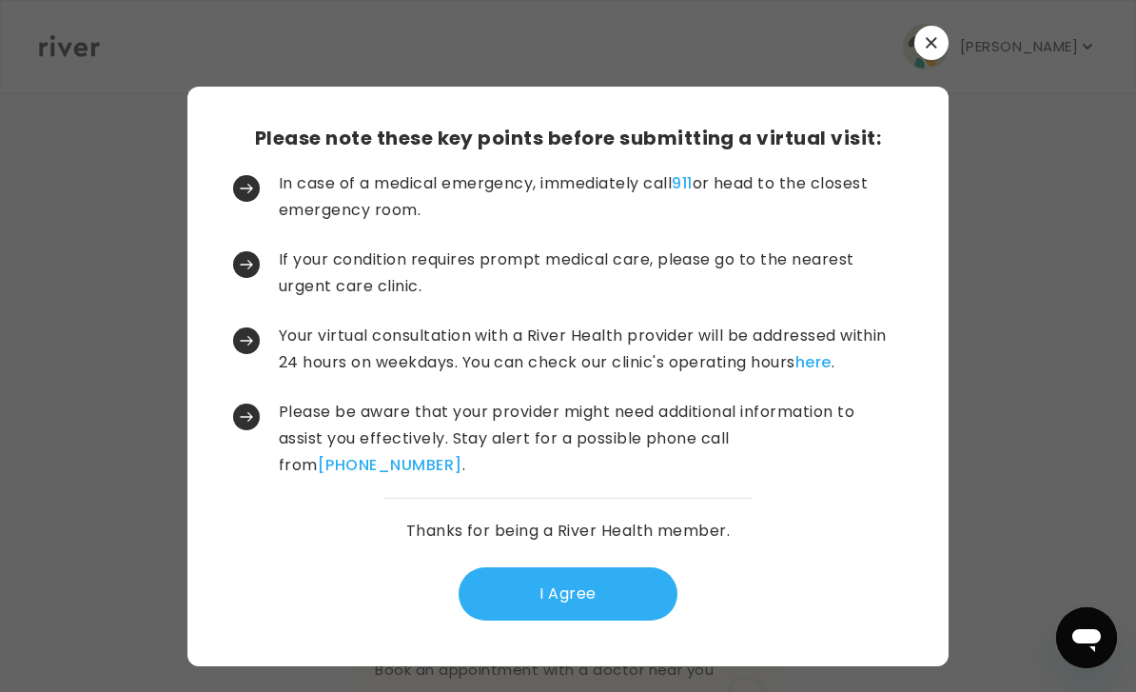
scroll to position [0, 0]
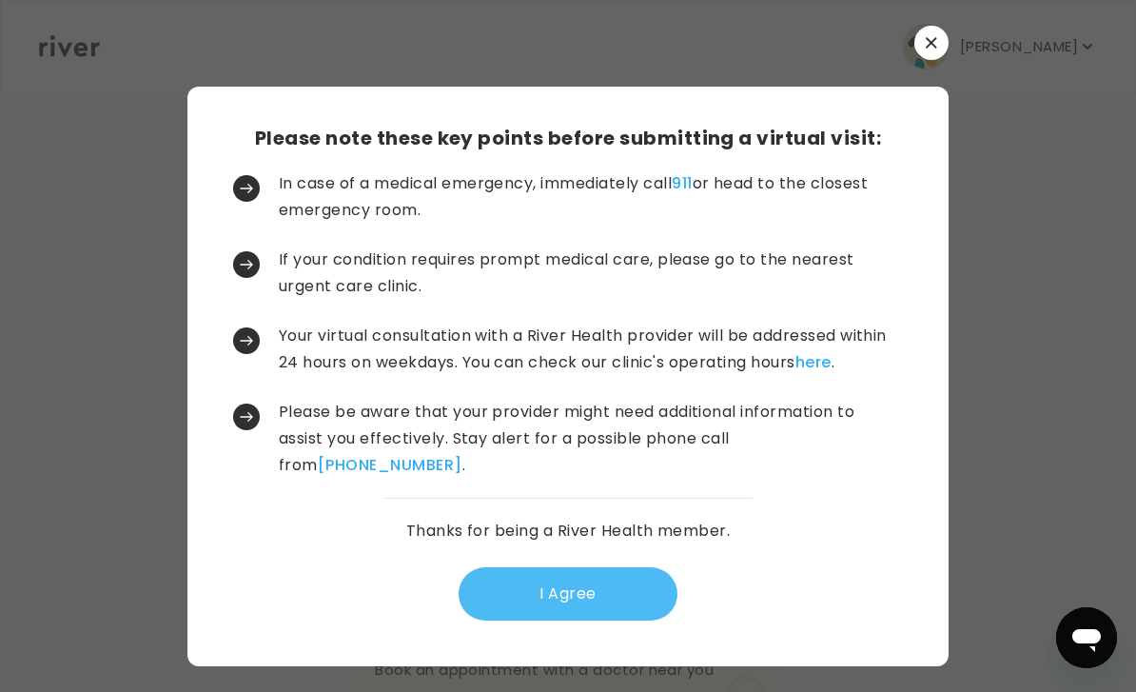
click at [575, 610] on button "I Agree" at bounding box center [568, 593] width 219 height 53
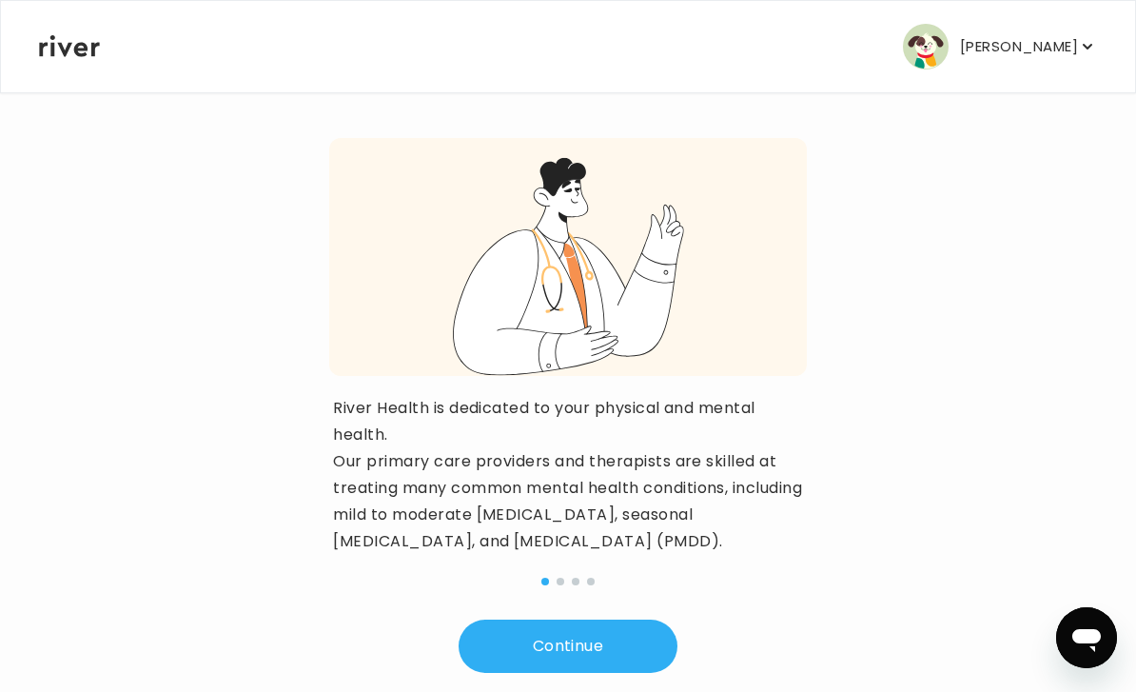
scroll to position [193, 0]
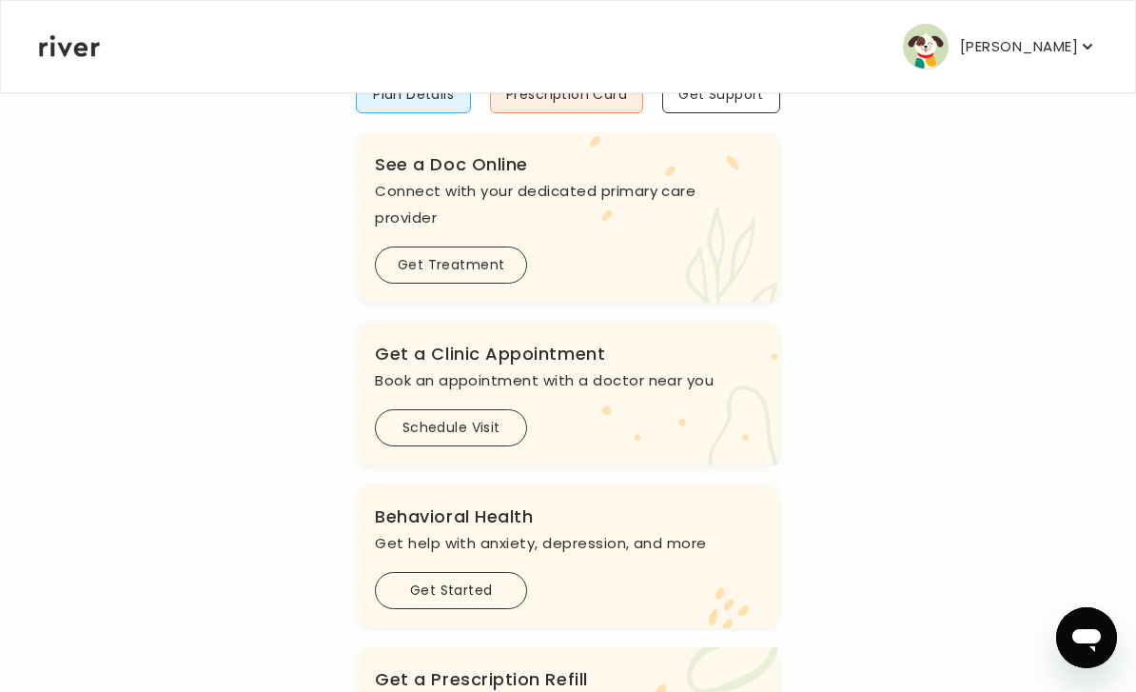
scroll to position [284, 0]
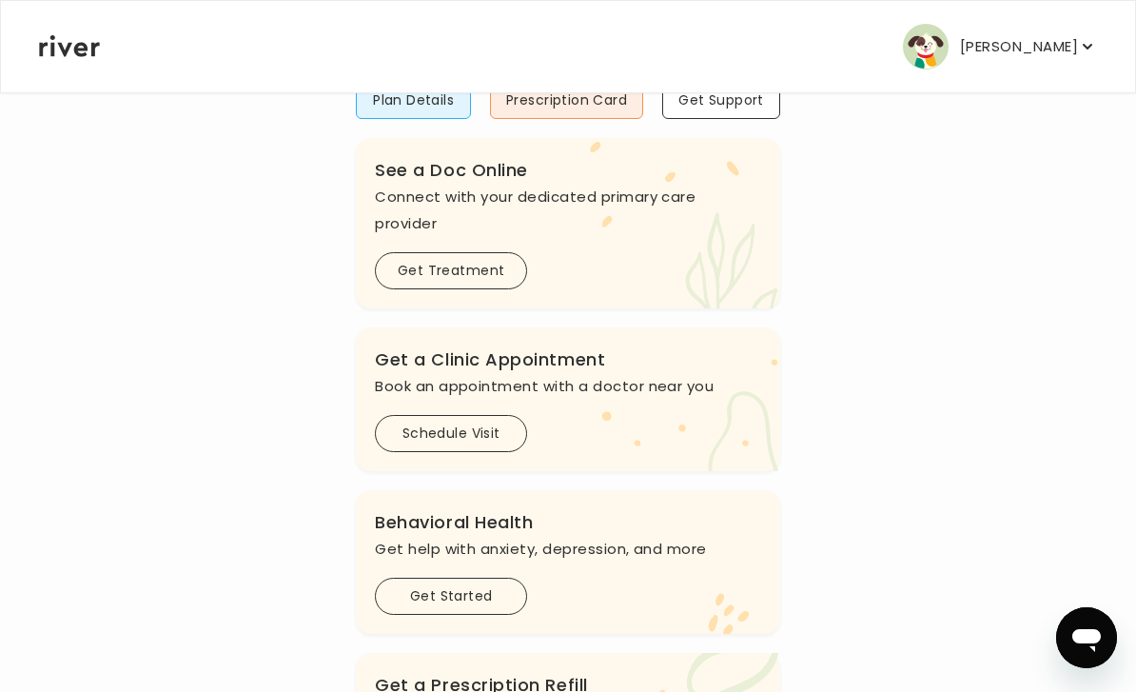
click at [1025, 48] on p "[PERSON_NAME]" at bounding box center [1019, 46] width 118 height 27
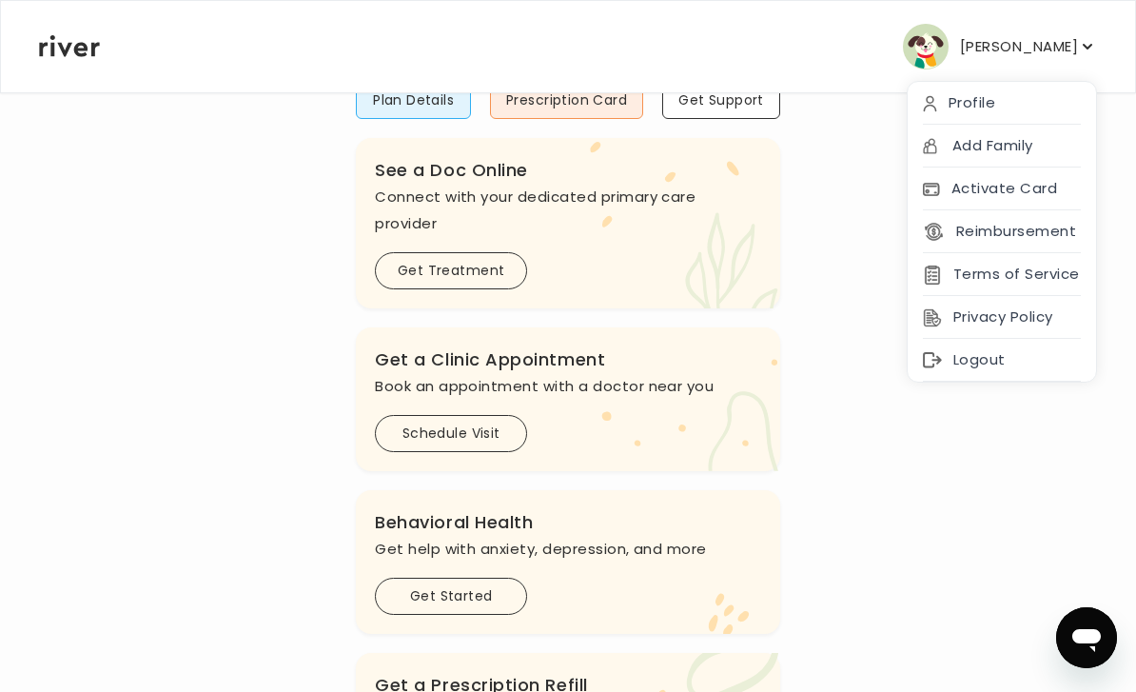
click at [840, 256] on div "Hi Spencer See a doctor, and get prescriptions, or review your benefits A treat…" at bounding box center [568, 416] width 1060 height 1085
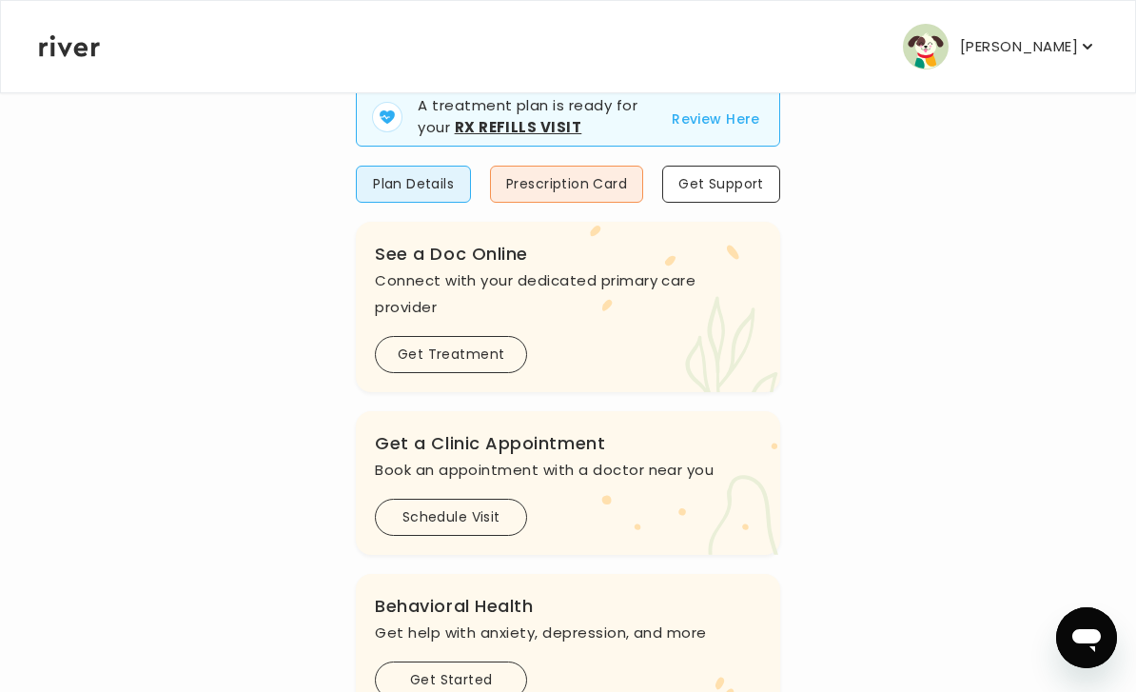
scroll to position [199, 0]
click at [459, 368] on button "Get Treatment" at bounding box center [451, 355] width 152 height 37
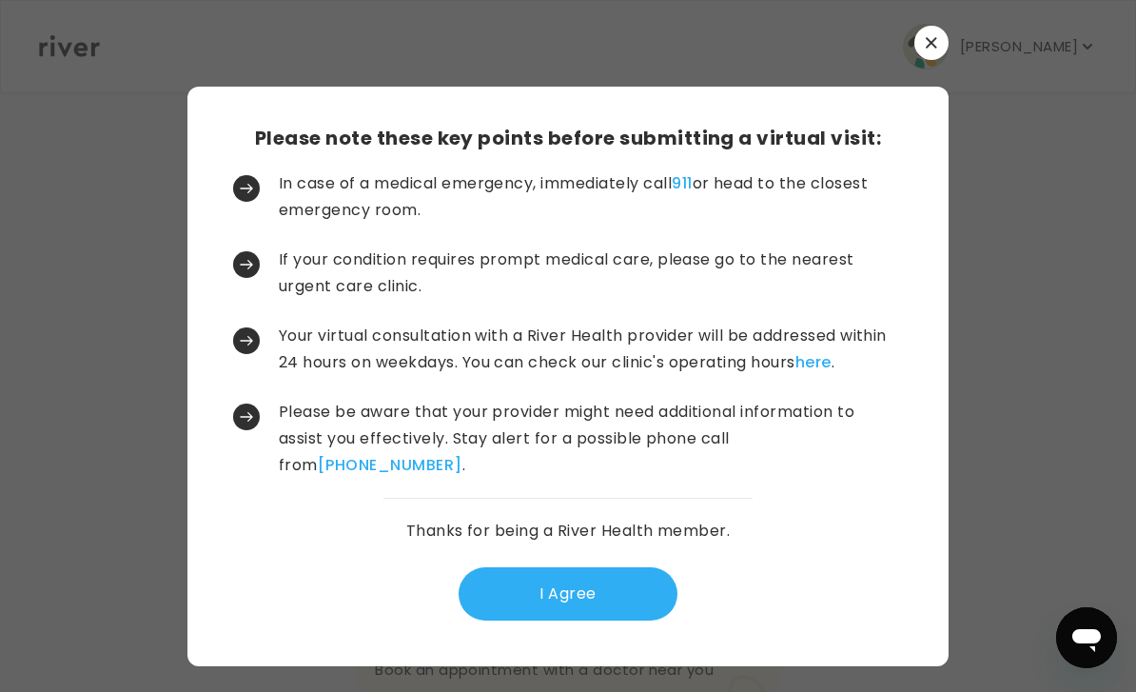
scroll to position [0, 0]
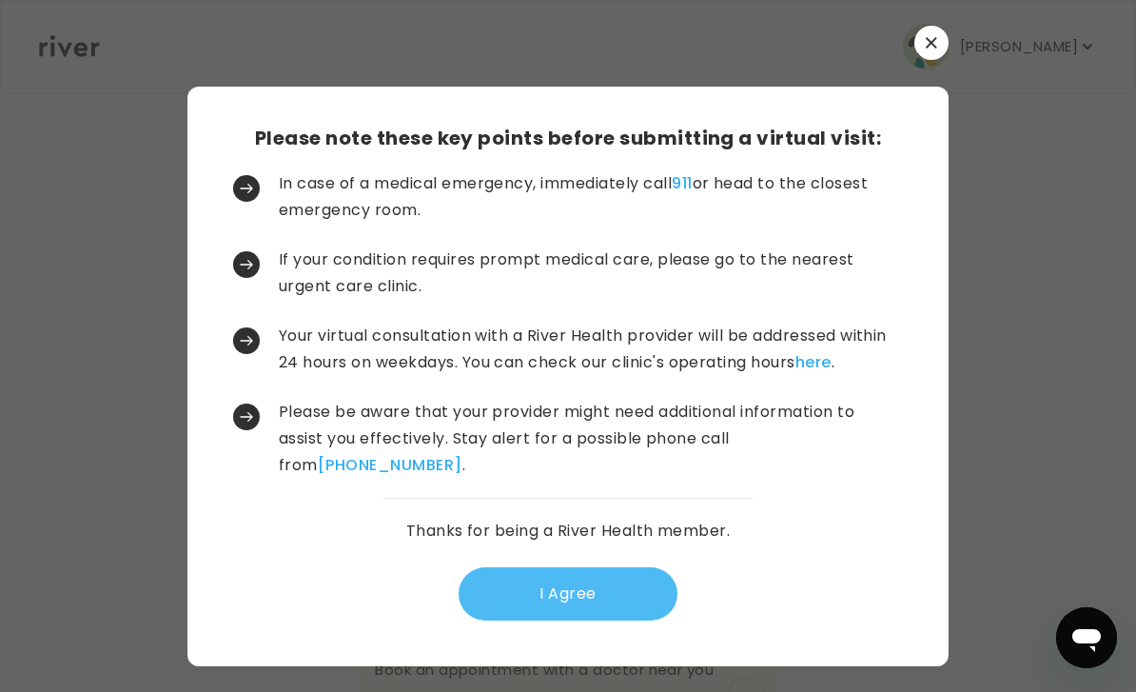
click at [594, 620] on button "I Agree" at bounding box center [568, 593] width 219 height 53
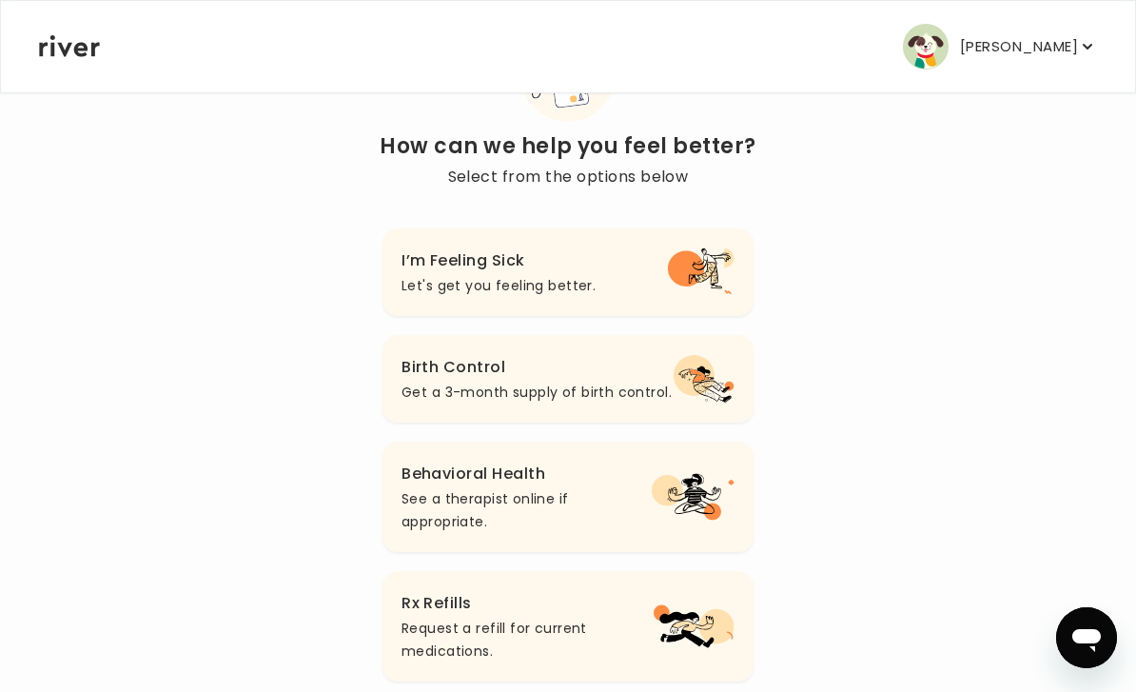
scroll to position [117, 0]
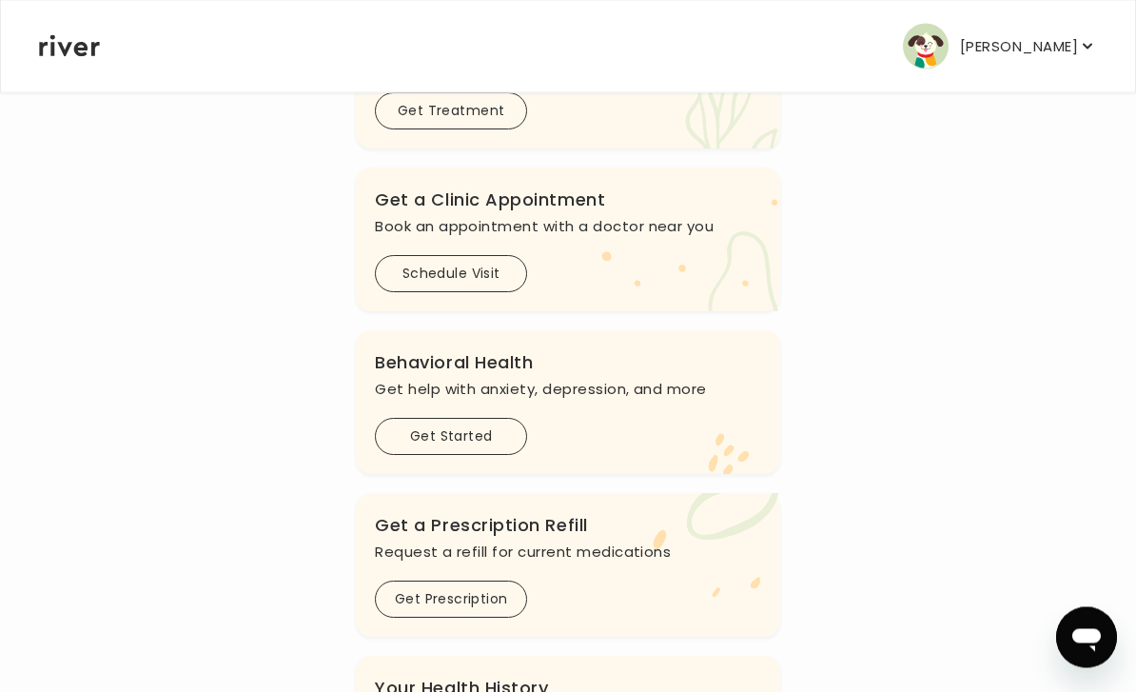
scroll to position [547, 0]
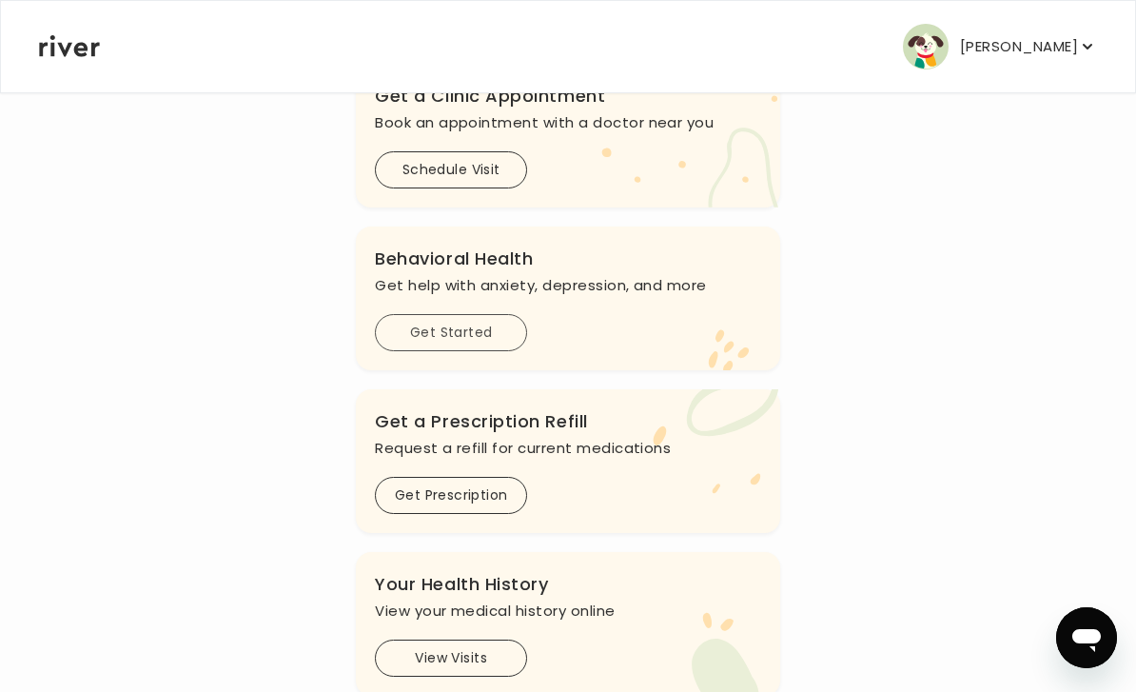
click at [417, 338] on button "Get Started" at bounding box center [451, 332] width 152 height 37
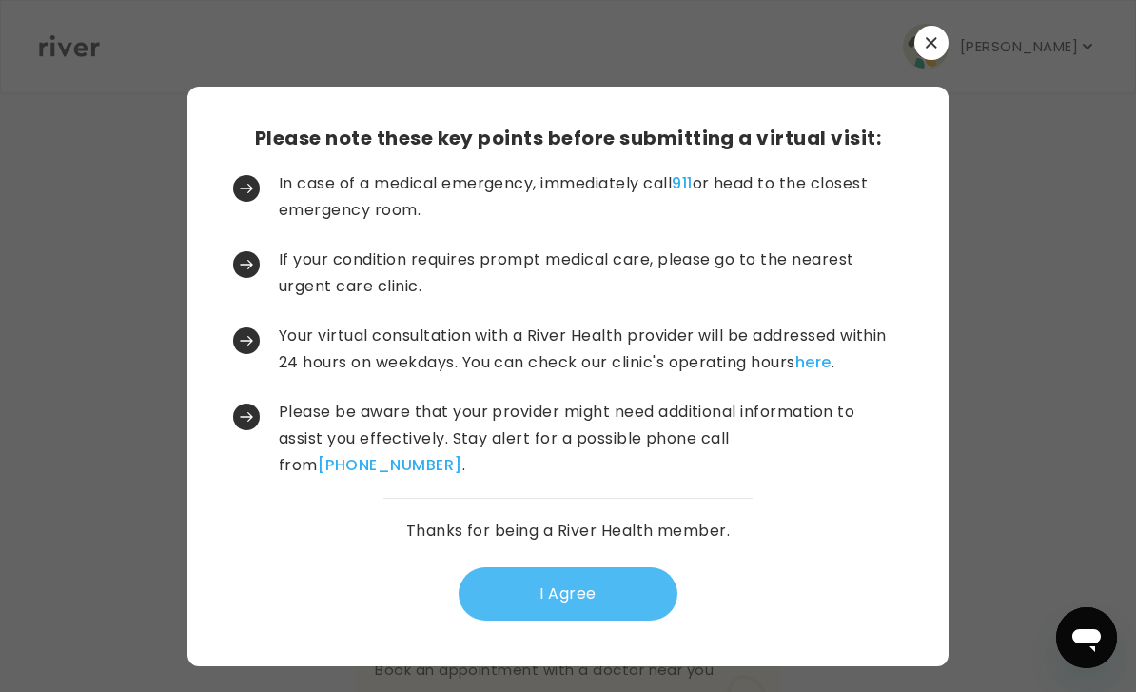
click at [558, 620] on button "I Agree" at bounding box center [568, 593] width 219 height 53
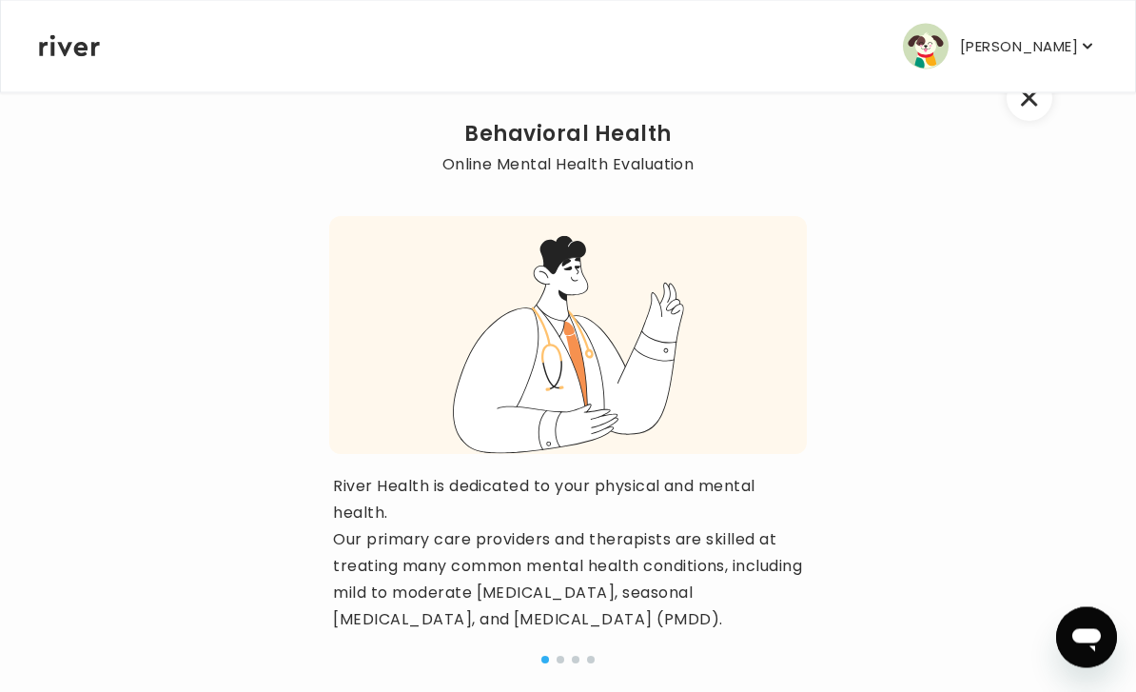
scroll to position [193, 0]
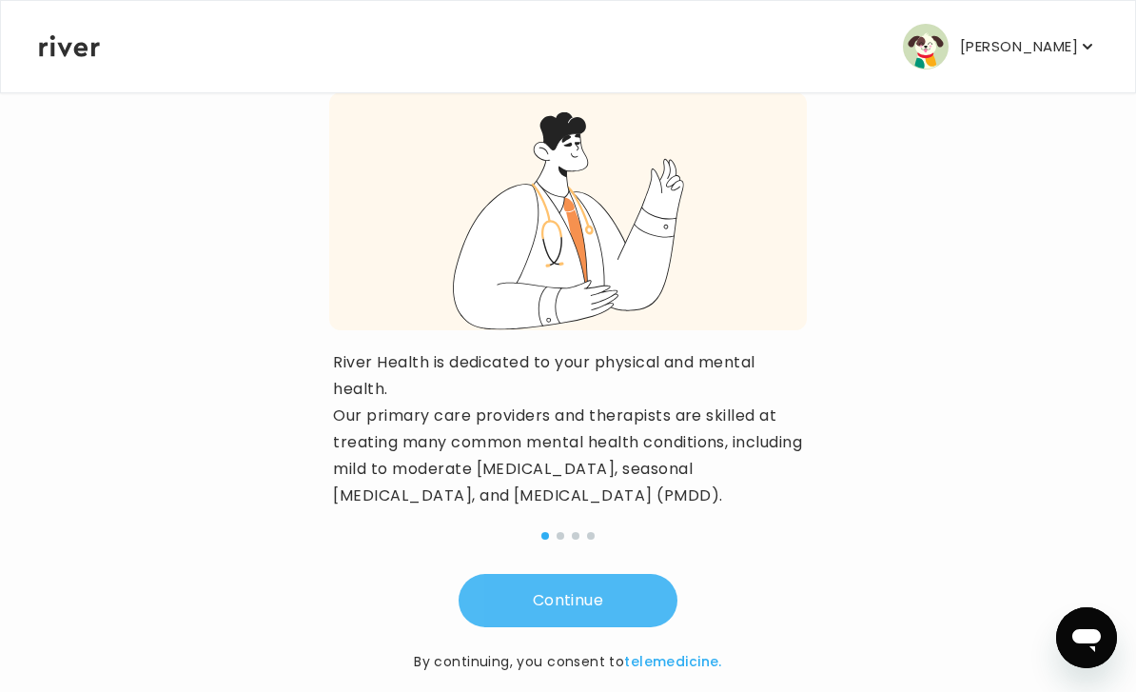
click at [560, 620] on button "Continue" at bounding box center [568, 600] width 219 height 53
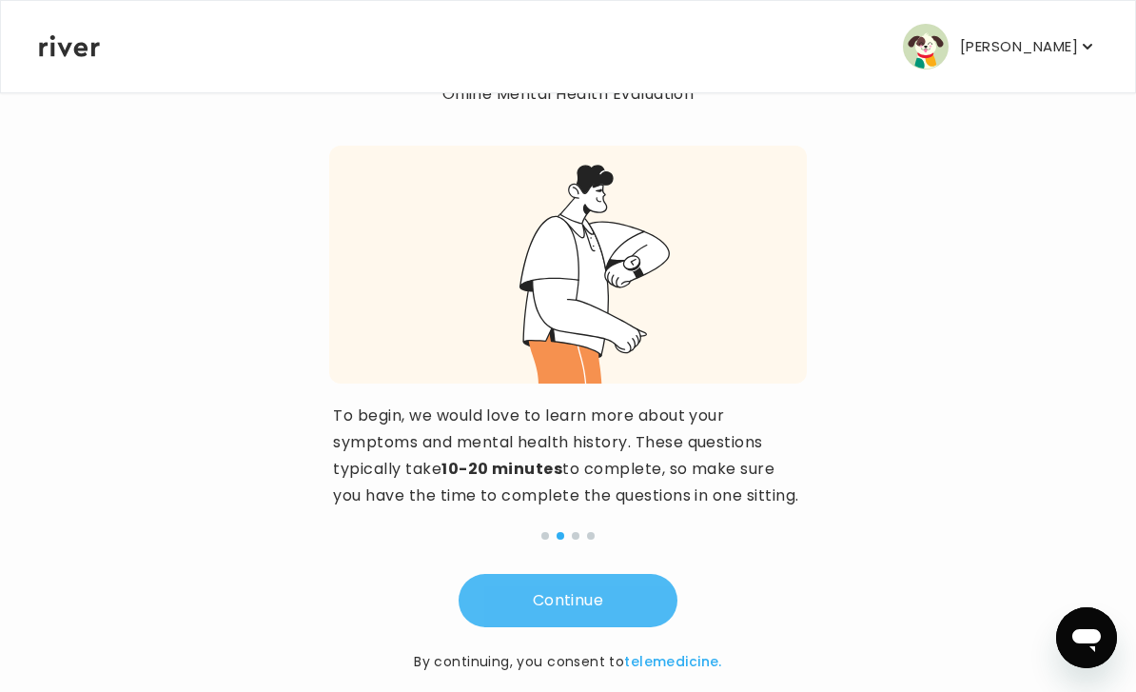
click at [545, 626] on button "Continue" at bounding box center [568, 600] width 219 height 53
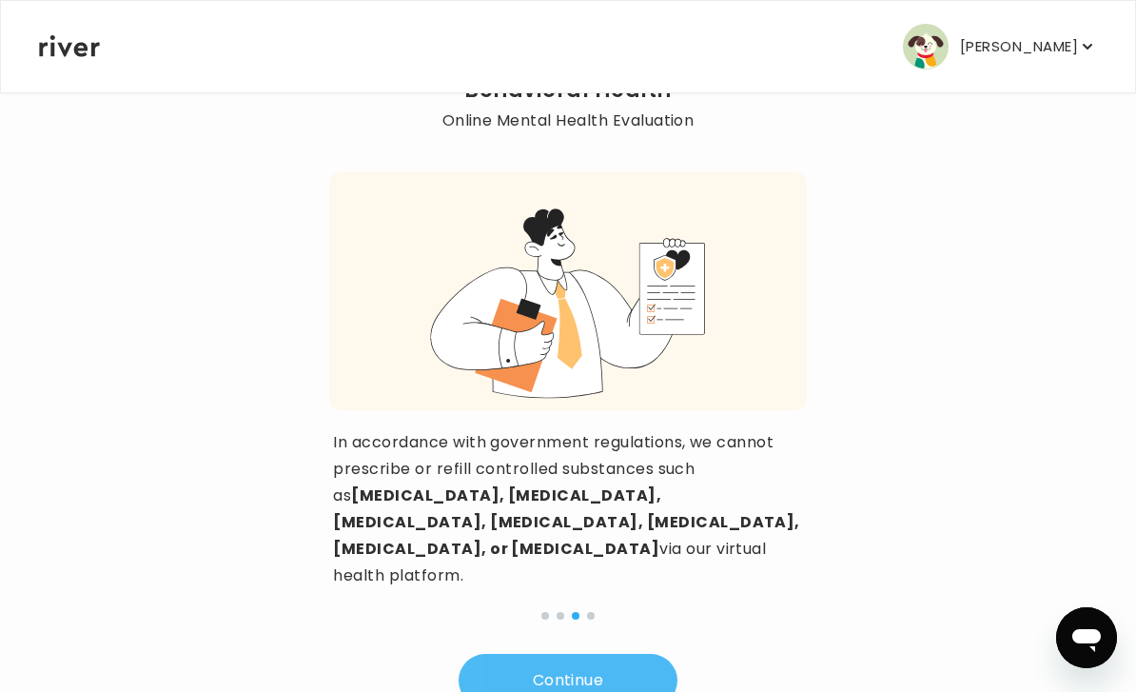
click at [545, 654] on button "Continue" at bounding box center [568, 680] width 219 height 53
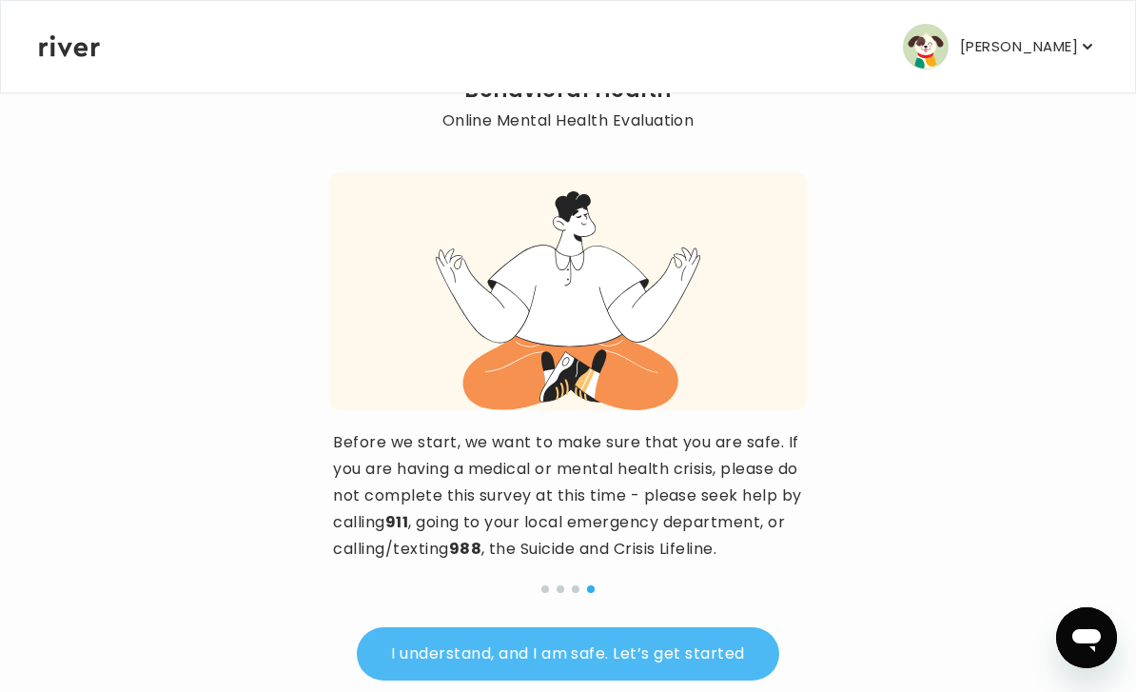
click at [561, 680] on button "I understand, and I am safe. Let’s get started" at bounding box center [568, 653] width 422 height 53
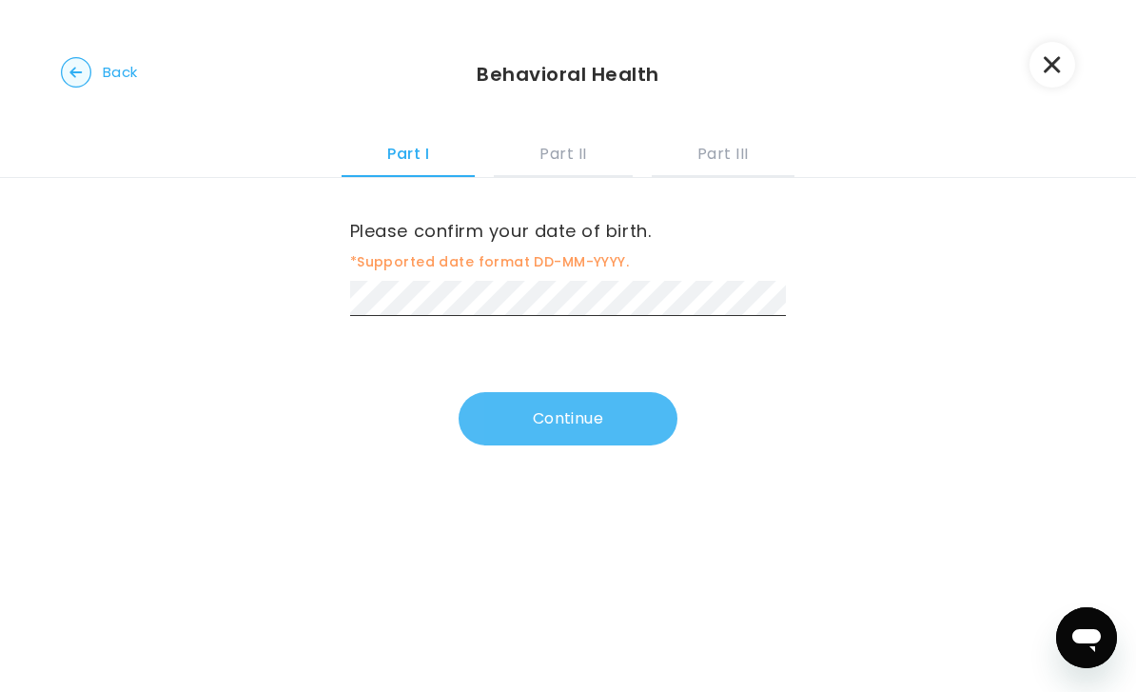
click at [539, 422] on button "Continue" at bounding box center [568, 418] width 219 height 53
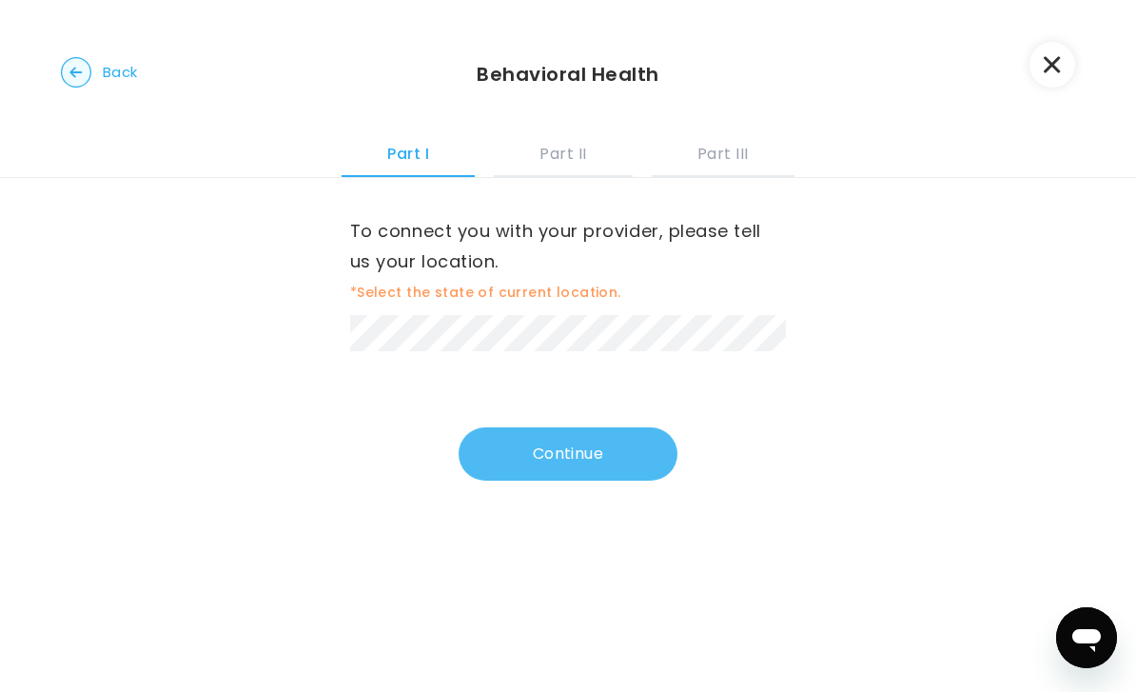
click at [569, 462] on button "Continue" at bounding box center [568, 453] width 219 height 53
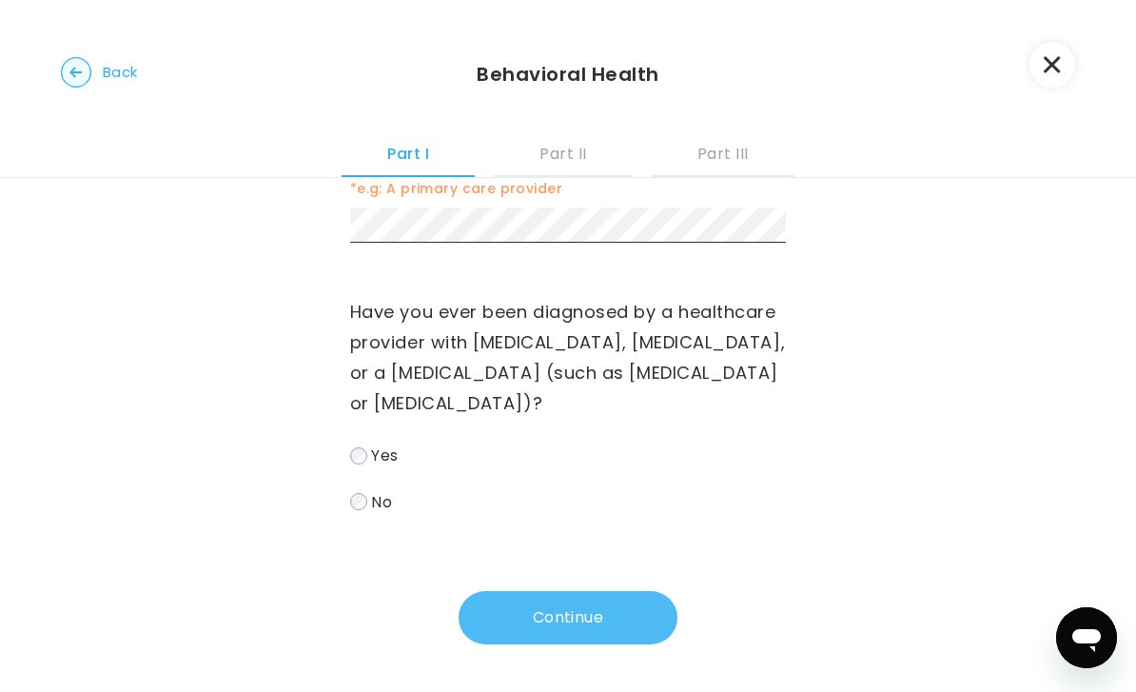
scroll to position [615, 0]
click at [574, 606] on button "Continue" at bounding box center [568, 617] width 219 height 53
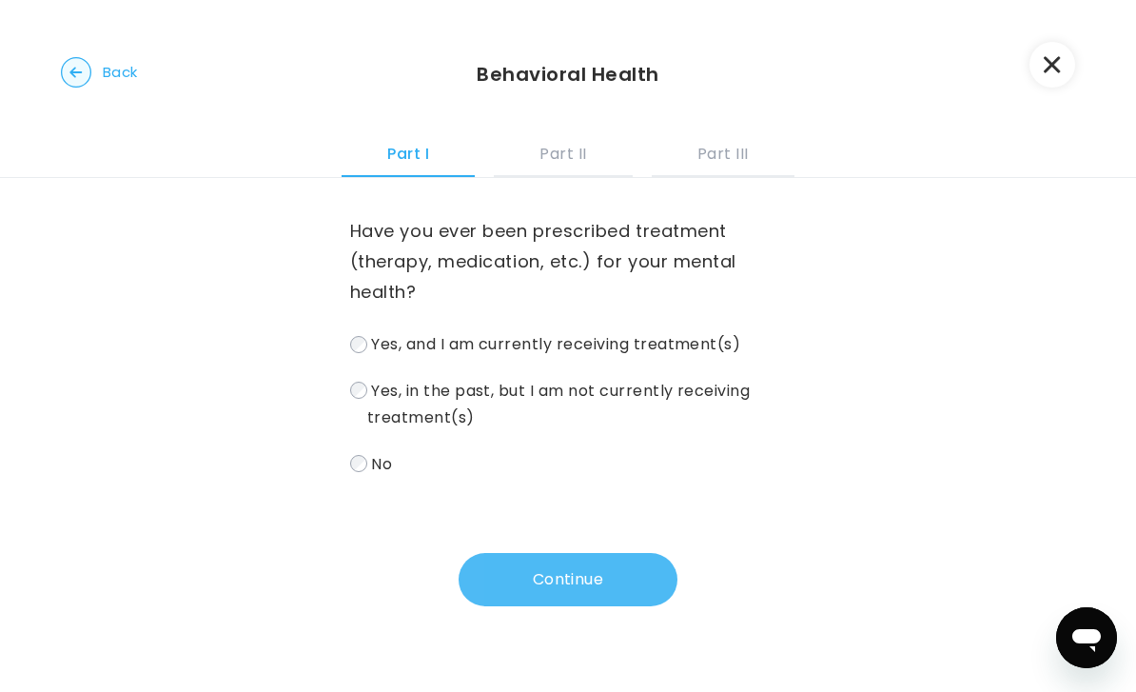
scroll to position [0, 0]
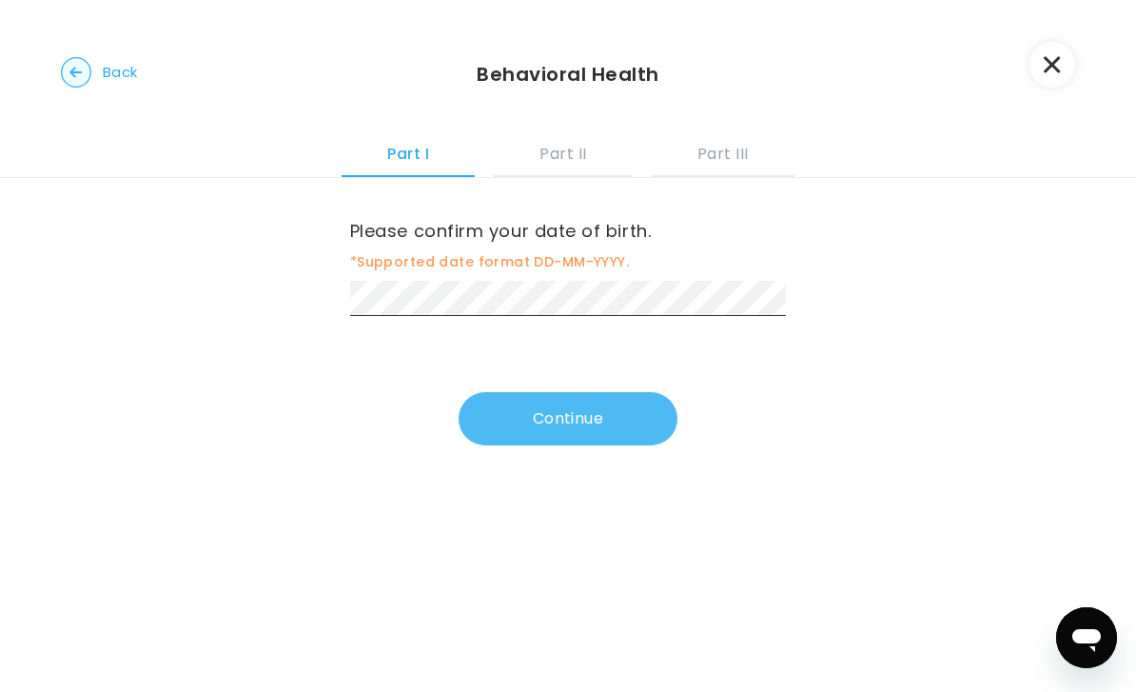
click at [568, 437] on button "Continue" at bounding box center [568, 418] width 219 height 53
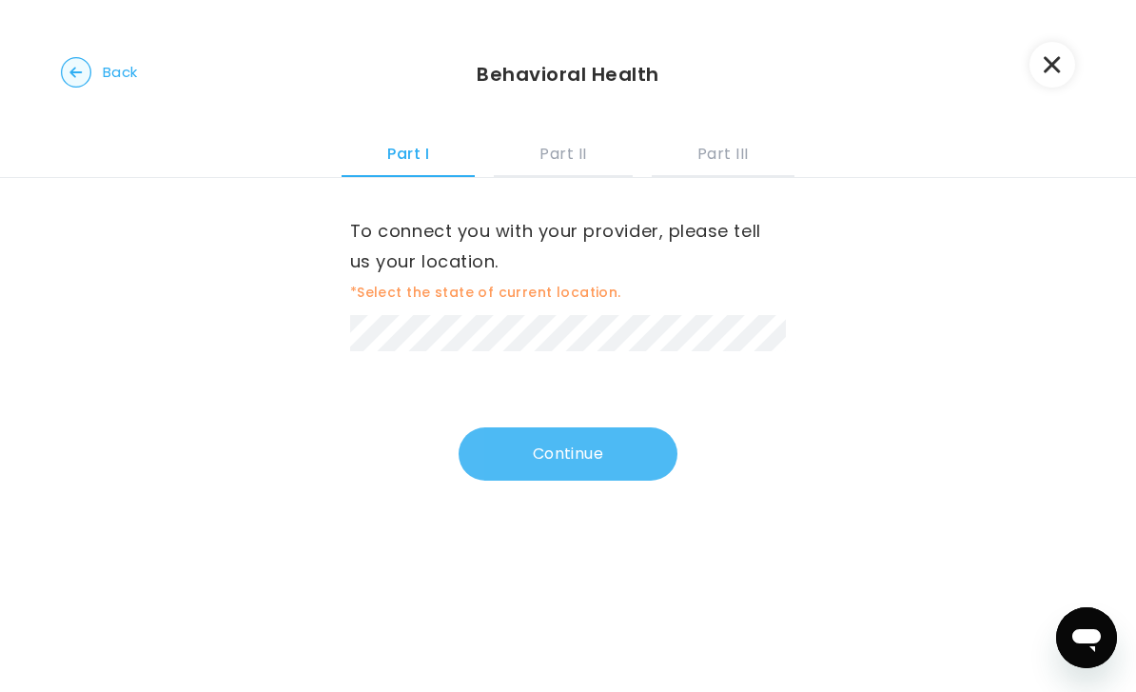
click at [539, 453] on button "Continue" at bounding box center [568, 453] width 219 height 53
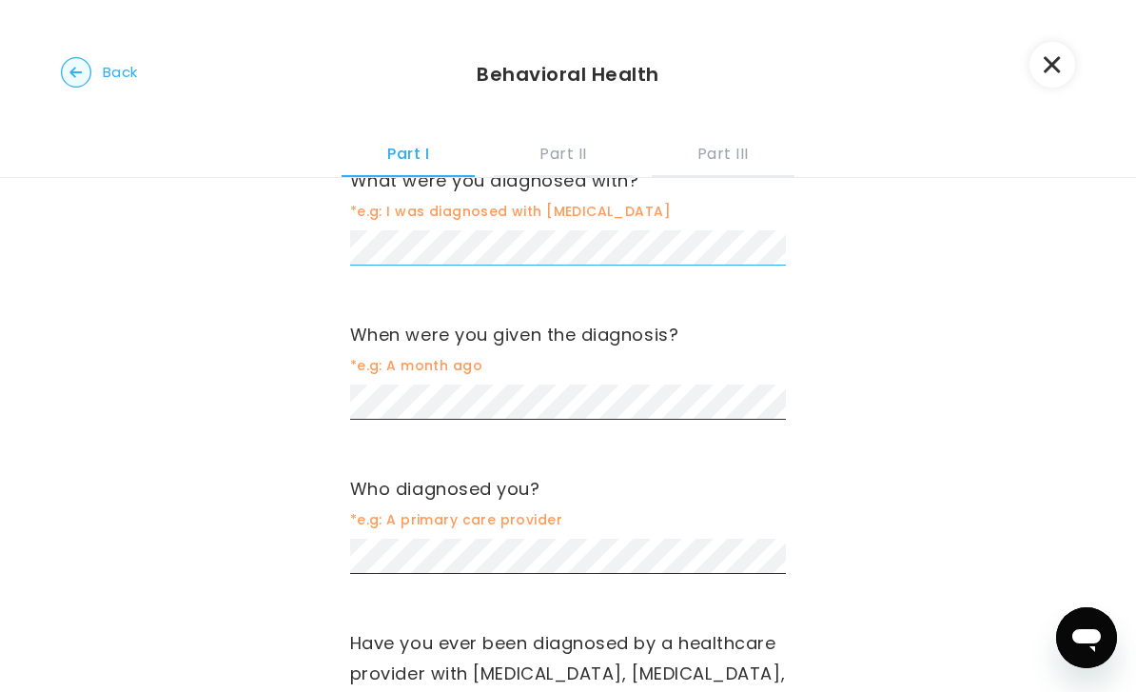
scroll to position [261, 0]
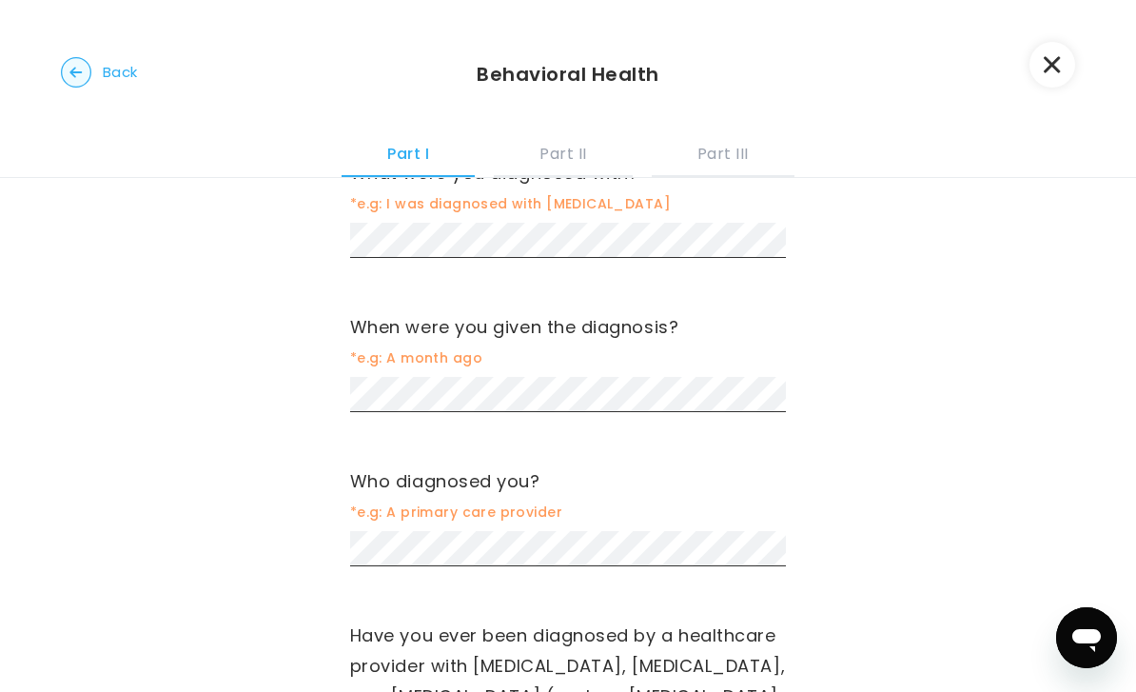
click at [623, 460] on div "Have you ever been diagnosed with a mental health condition? Yes No What were y…" at bounding box center [568, 377] width 436 height 921
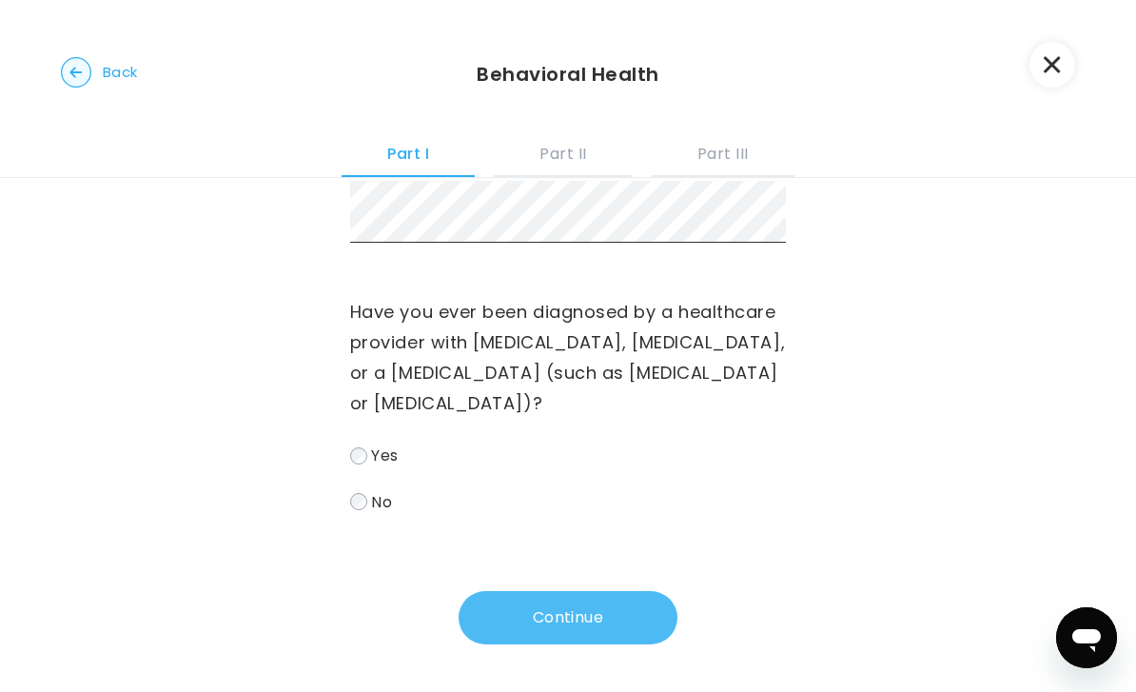
scroll to position [641, 0]
click at [600, 600] on button "Continue" at bounding box center [568, 617] width 219 height 53
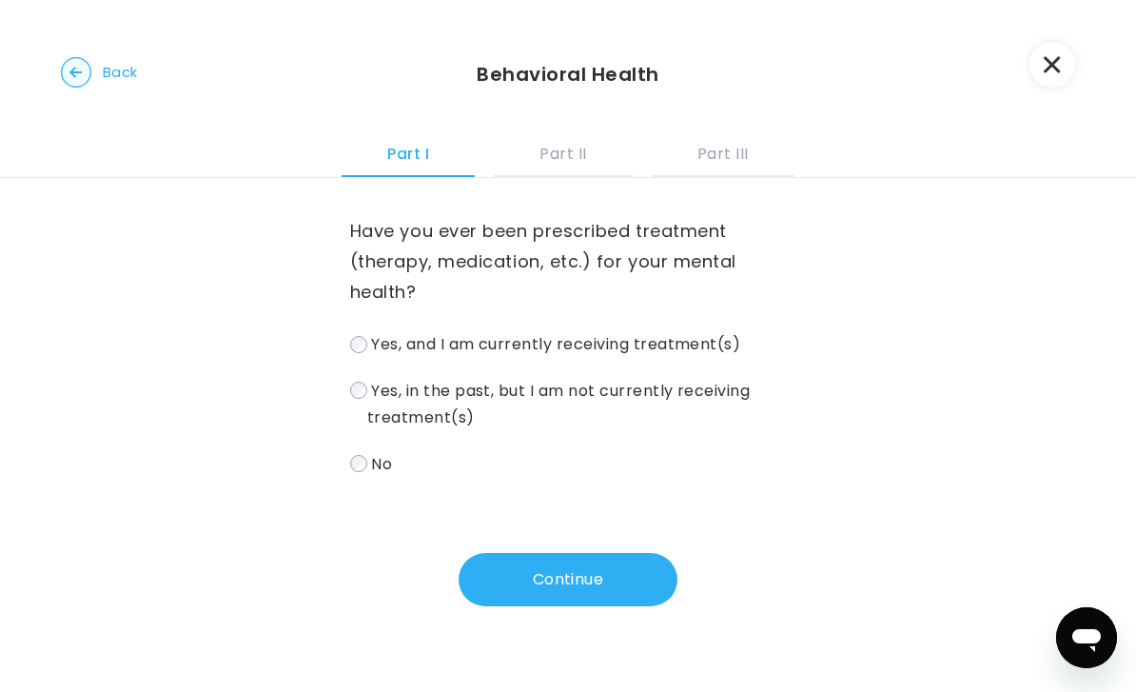
click at [363, 353] on label "Yes, and I am currently receiving treatment(s)" at bounding box center [568, 344] width 436 height 28
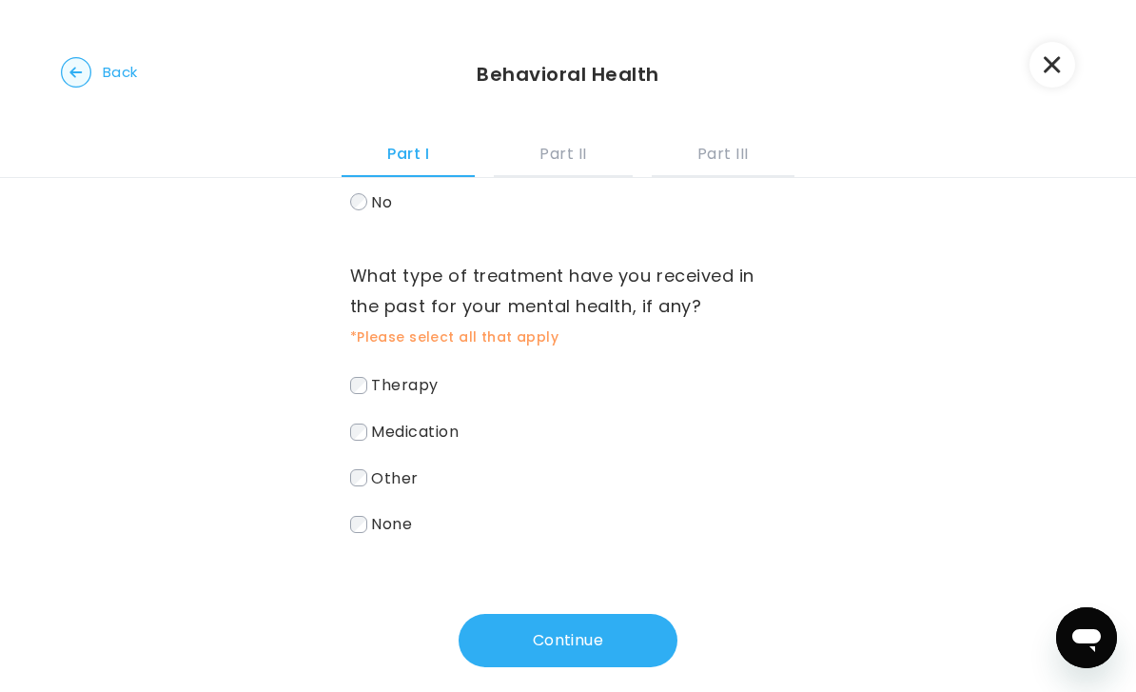
scroll to position [262, 0]
click at [384, 438] on span "Medication" at bounding box center [415, 432] width 88 height 22
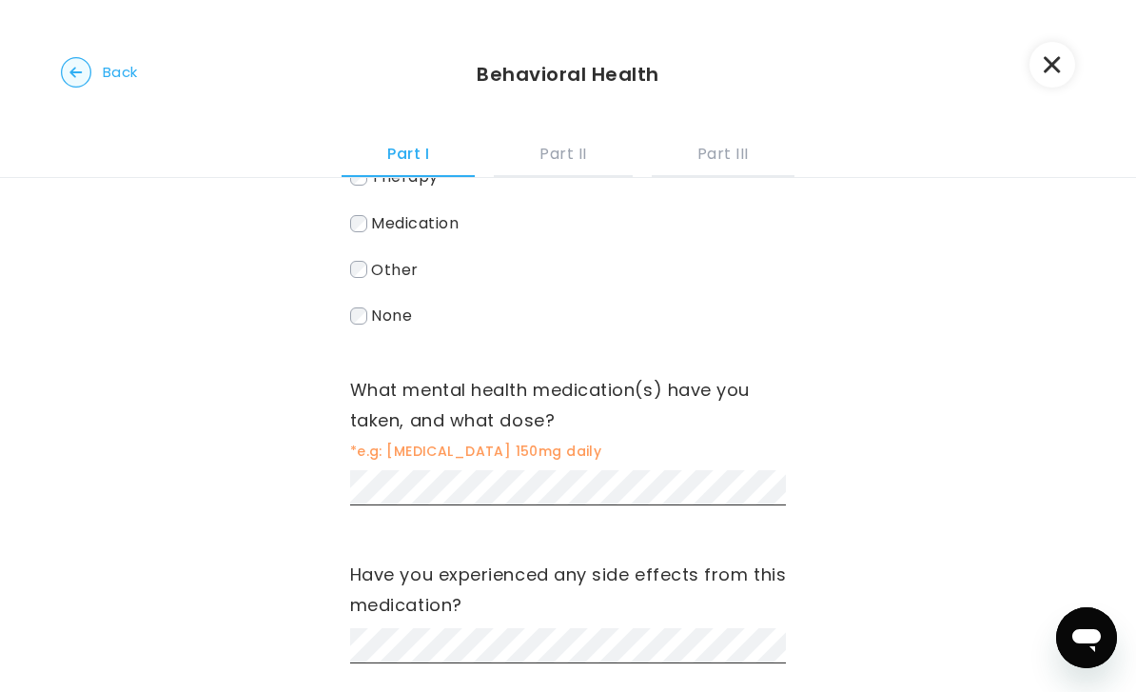
scroll to position [470, 0]
click at [538, 514] on div "Have you ever been prescribed treatment (therapy, medication, etc.) for your me…" at bounding box center [568, 378] width 436 height 1341
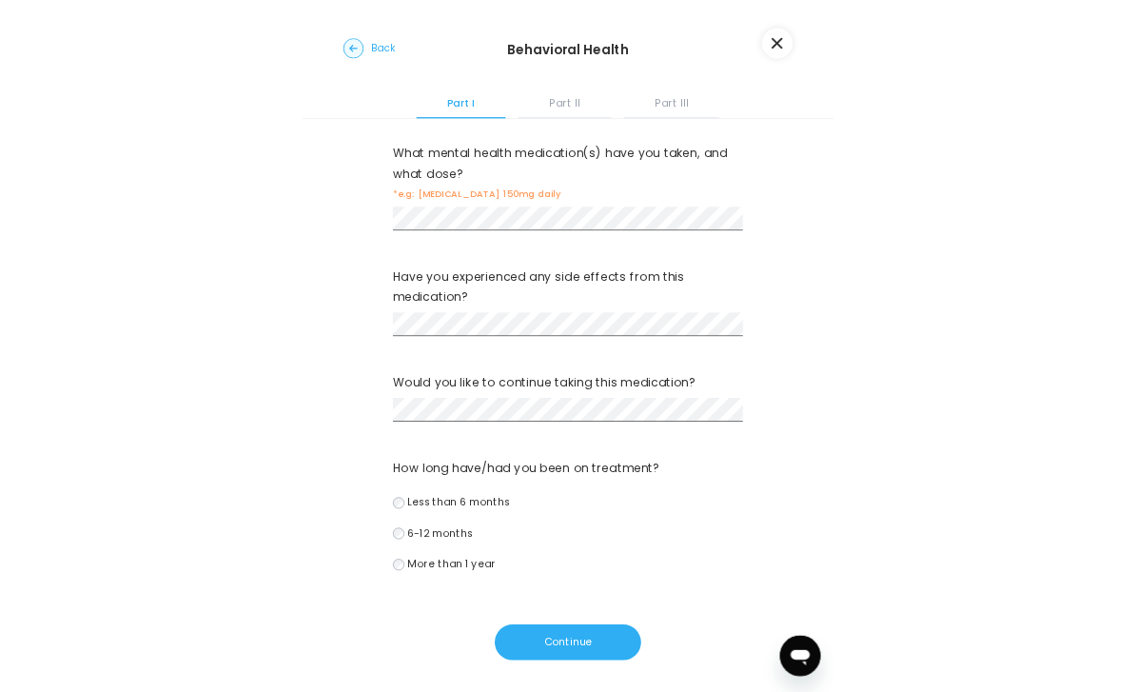
scroll to position [1004, 0]
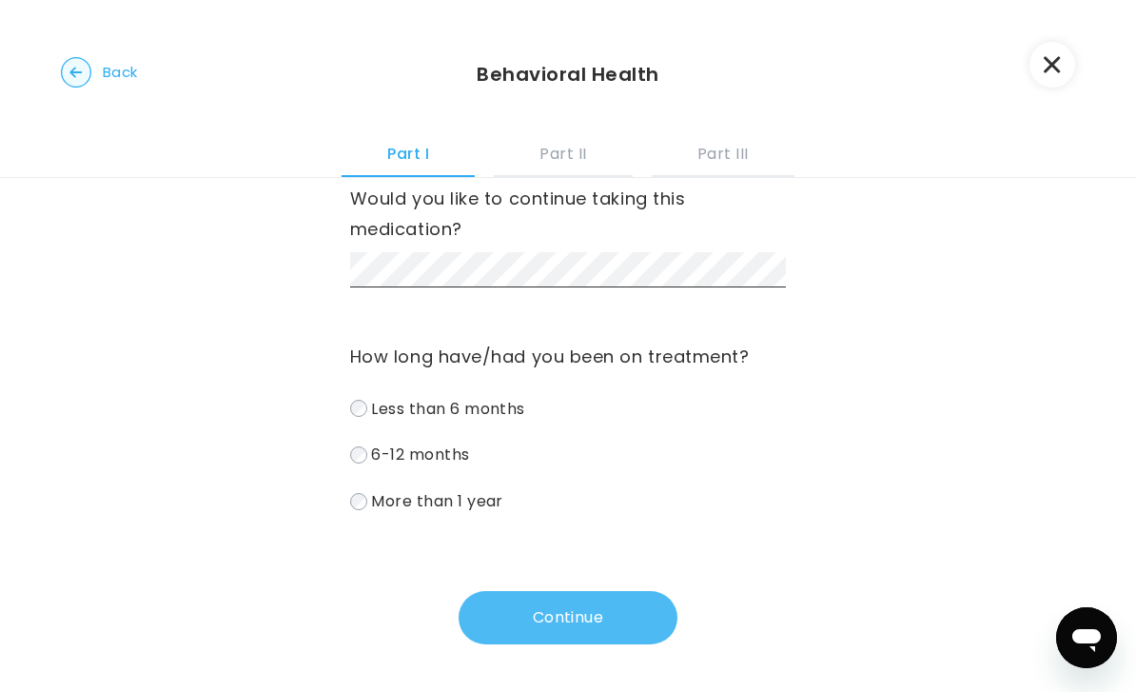
click at [560, 612] on button "Continue" at bounding box center [568, 617] width 219 height 53
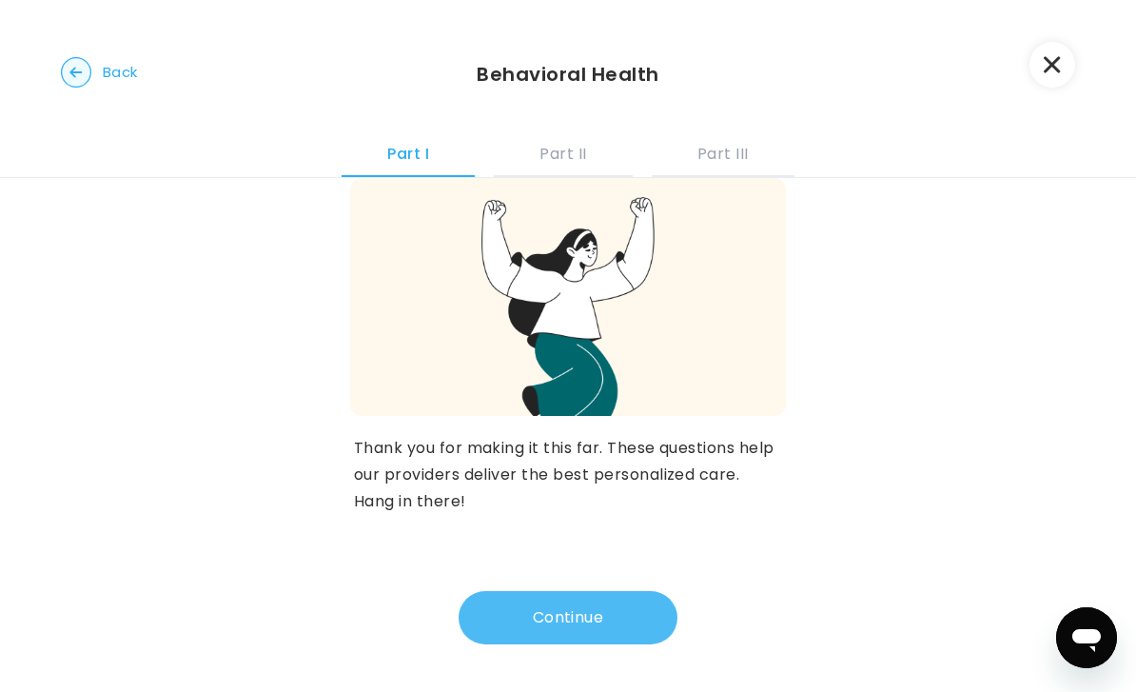
click at [560, 621] on button "Continue" at bounding box center [568, 617] width 219 height 53
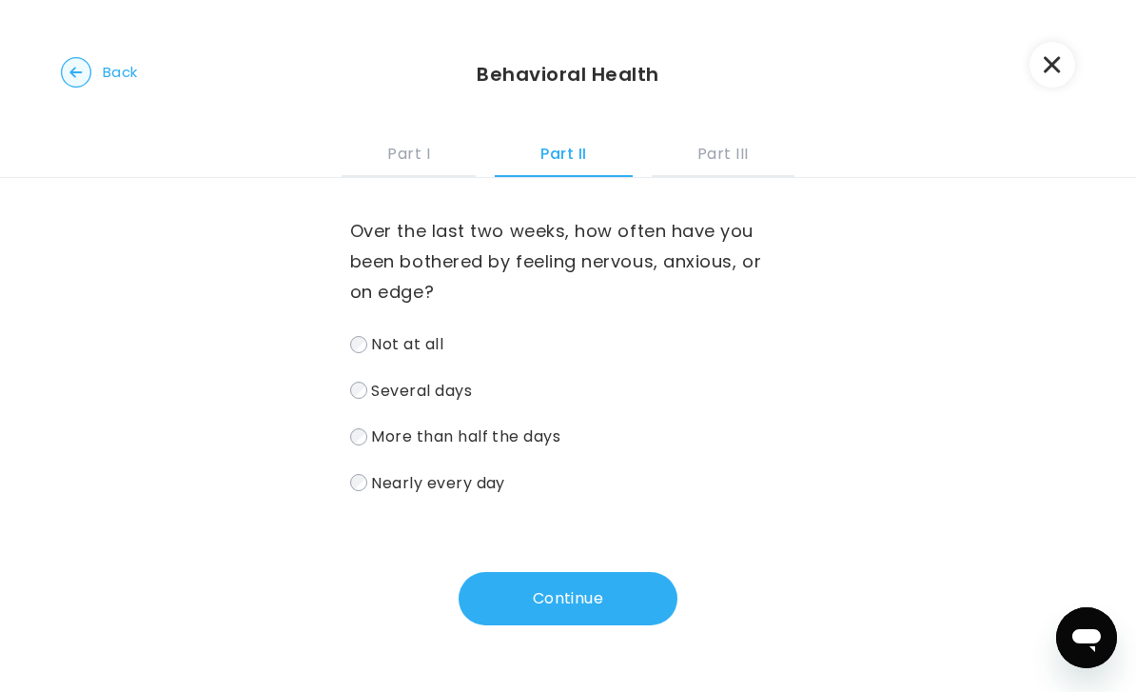
click at [408, 487] on span "Nearly every day" at bounding box center [438, 482] width 134 height 22
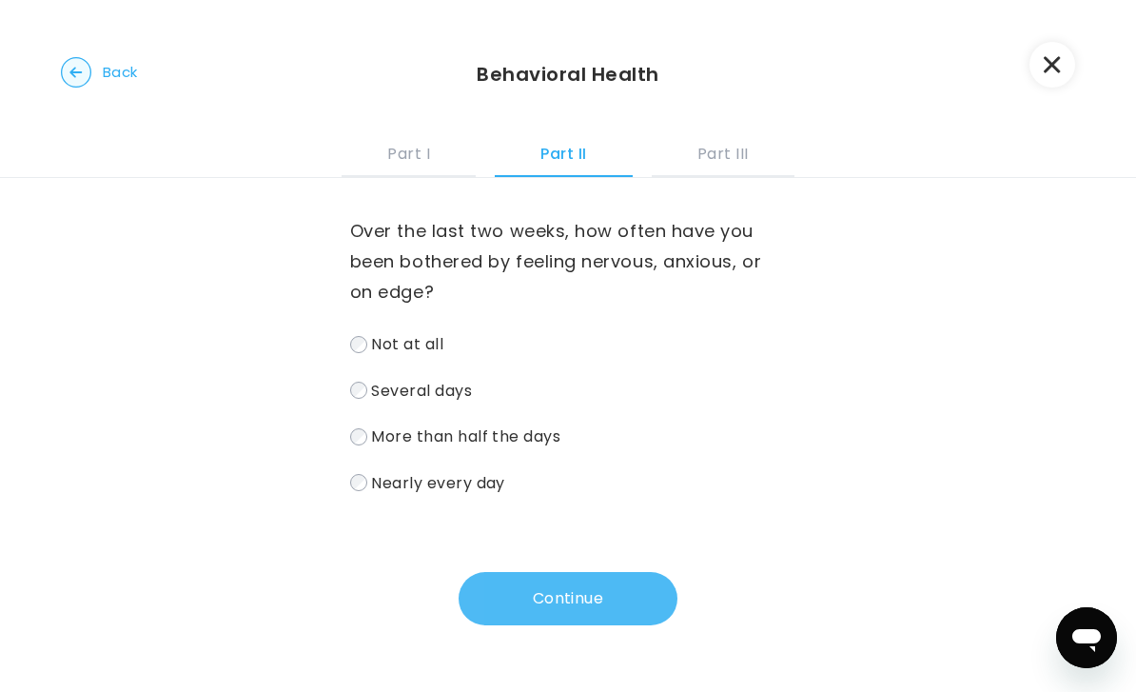
click at [584, 614] on button "Continue" at bounding box center [568, 598] width 219 height 53
click at [557, 604] on button "Continue" at bounding box center [568, 598] width 219 height 53
click at [553, 592] on button "Continue" at bounding box center [568, 598] width 219 height 53
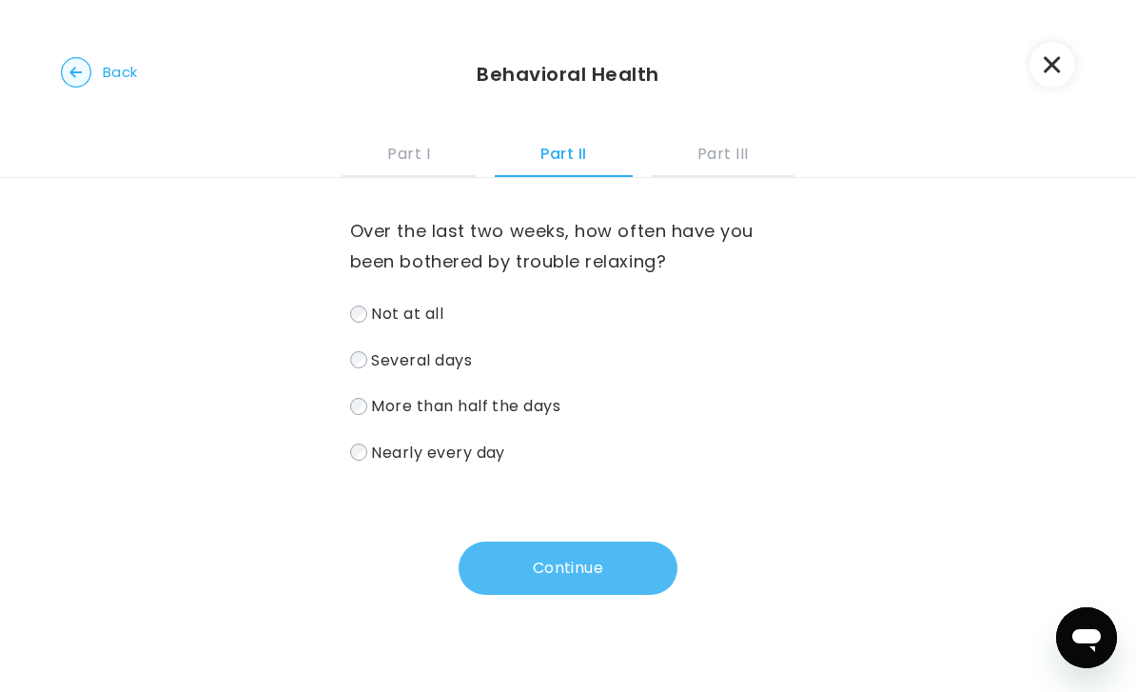
click at [562, 551] on button "Continue" at bounding box center [568, 567] width 219 height 53
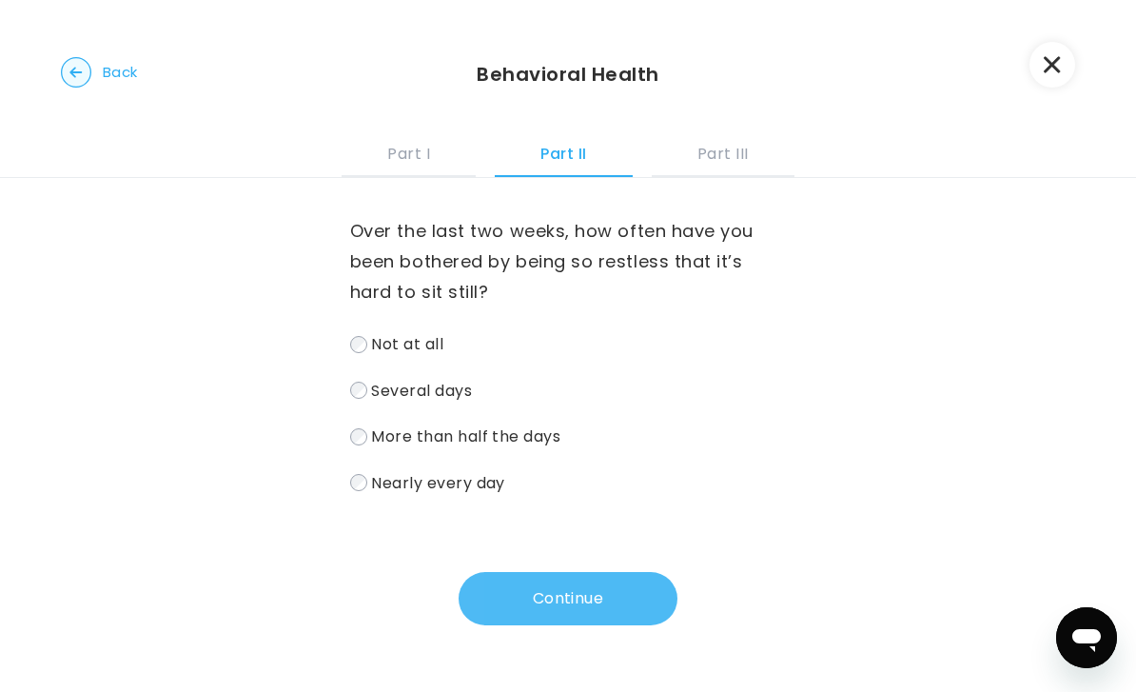
click at [552, 591] on button "Continue" at bounding box center [568, 598] width 219 height 53
click at [560, 591] on button "Continue" at bounding box center [568, 598] width 219 height 53
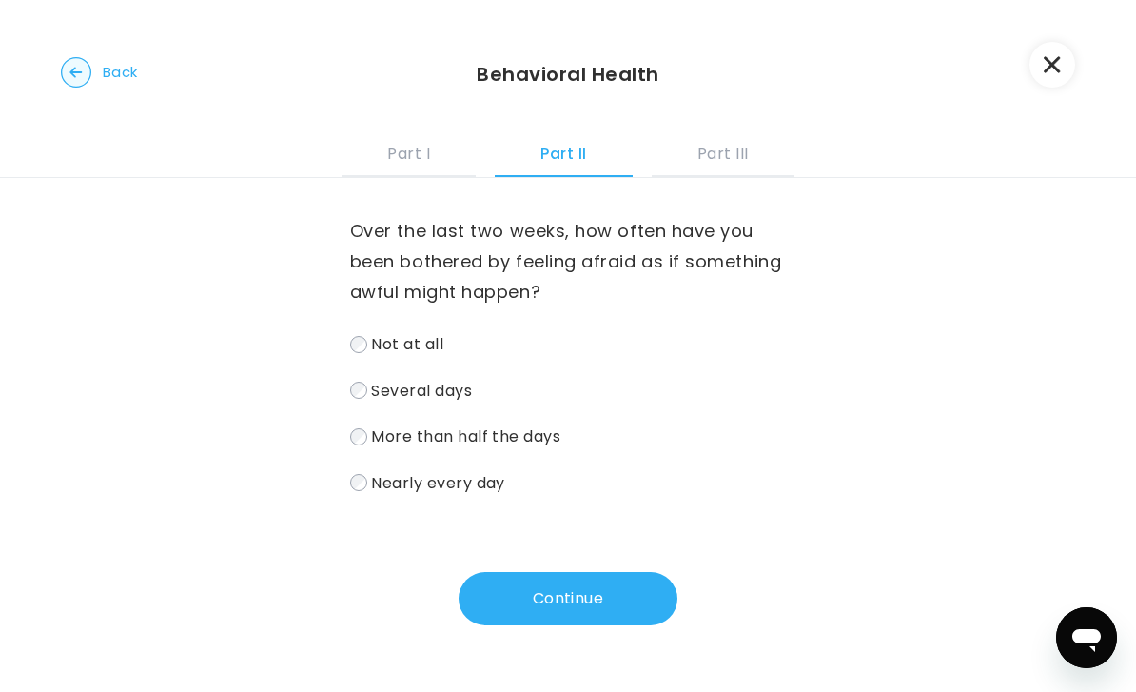
click at [366, 441] on label "More than half the days" at bounding box center [568, 436] width 436 height 28
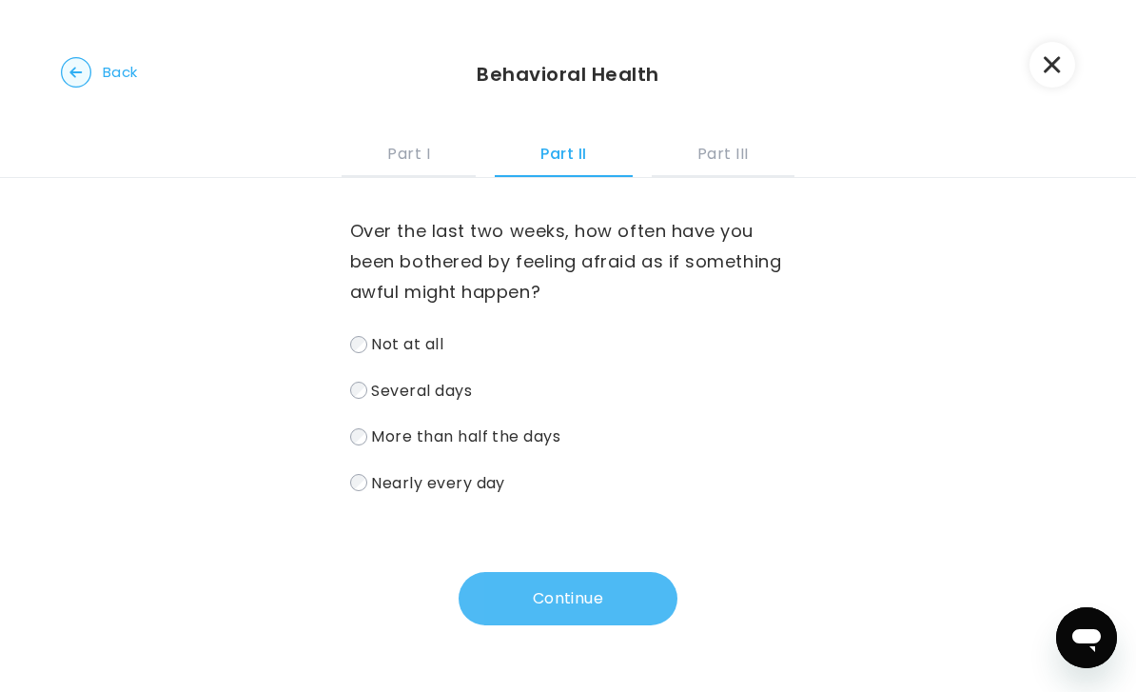
click at [539, 612] on button "Continue" at bounding box center [568, 598] width 219 height 53
click at [559, 615] on button "Continue" at bounding box center [568, 598] width 219 height 53
click at [553, 593] on button "Continue" at bounding box center [568, 598] width 219 height 53
click at [560, 586] on button "Continue" at bounding box center [568, 598] width 219 height 53
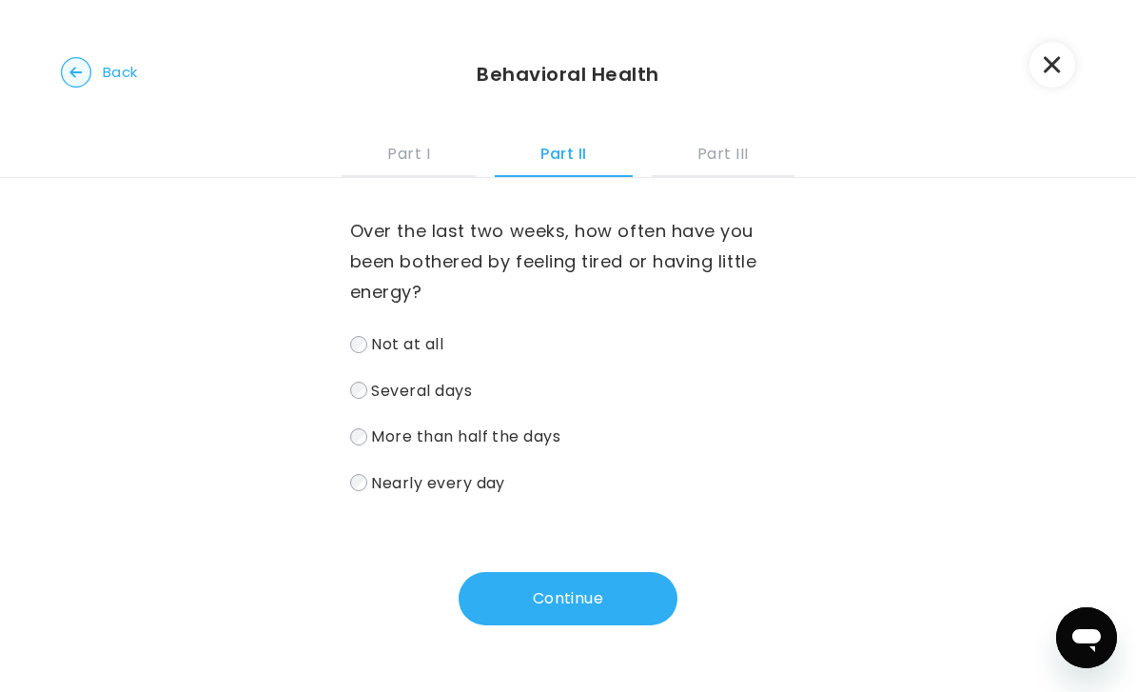
click at [368, 392] on label "Several days" at bounding box center [568, 391] width 436 height 28
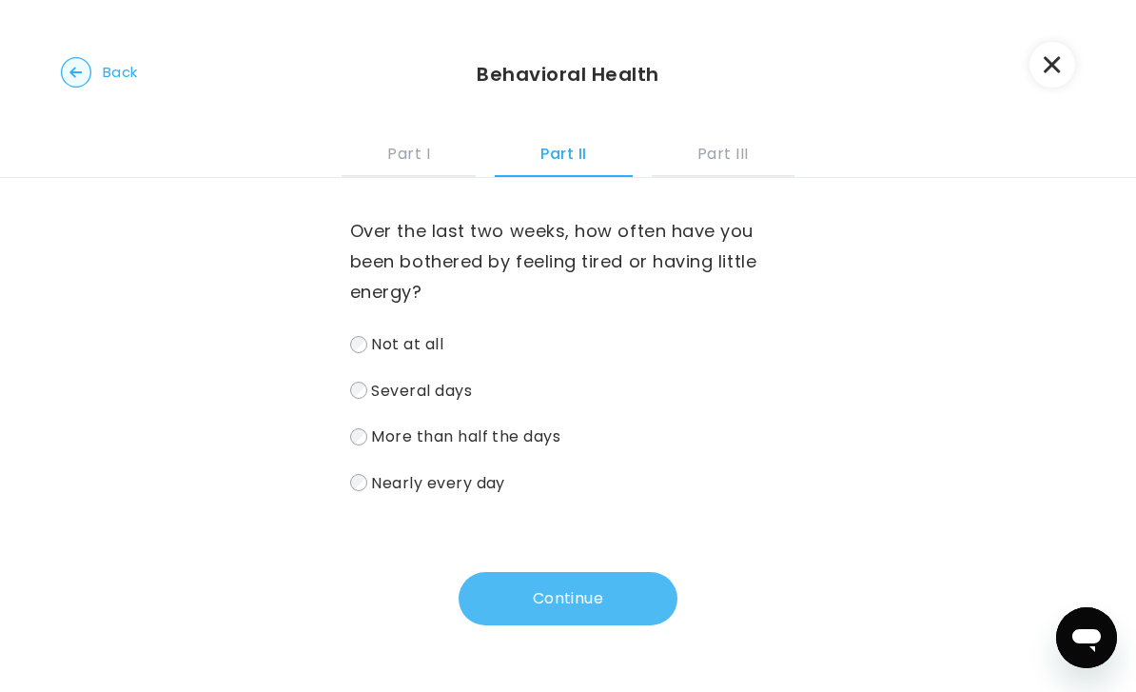
click at [559, 596] on button "Continue" at bounding box center [568, 598] width 219 height 53
click at [563, 588] on button "Continue" at bounding box center [568, 598] width 219 height 53
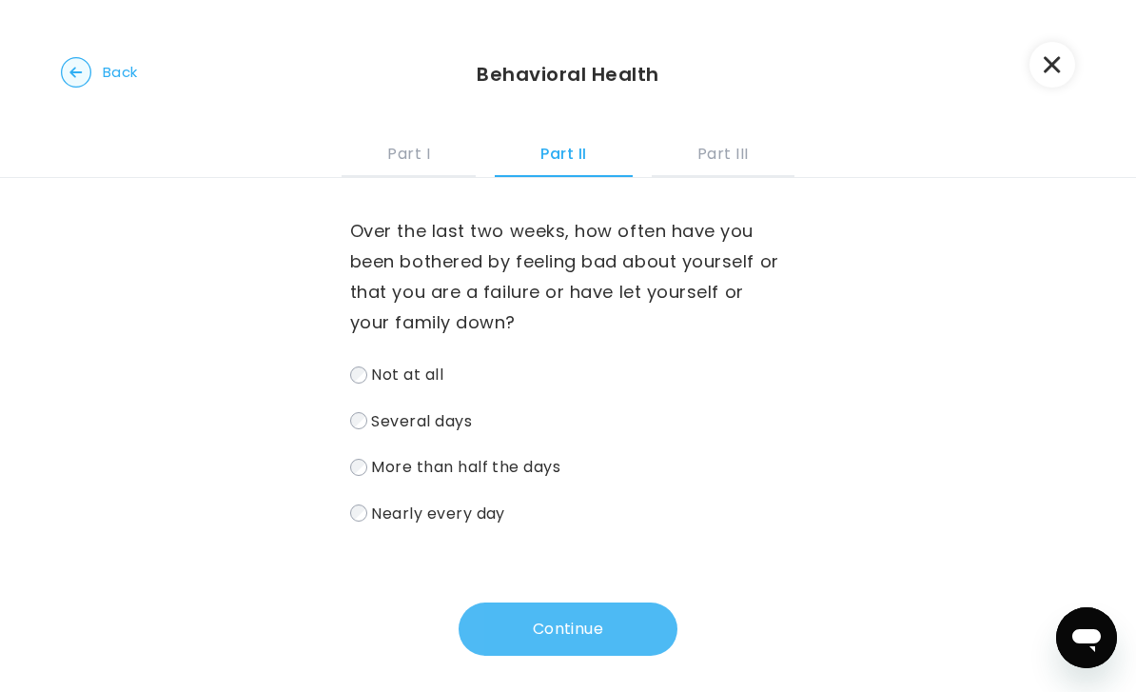
click at [523, 603] on button "Continue" at bounding box center [568, 628] width 219 height 53
click at [574, 629] on button "Continue" at bounding box center [568, 628] width 219 height 53
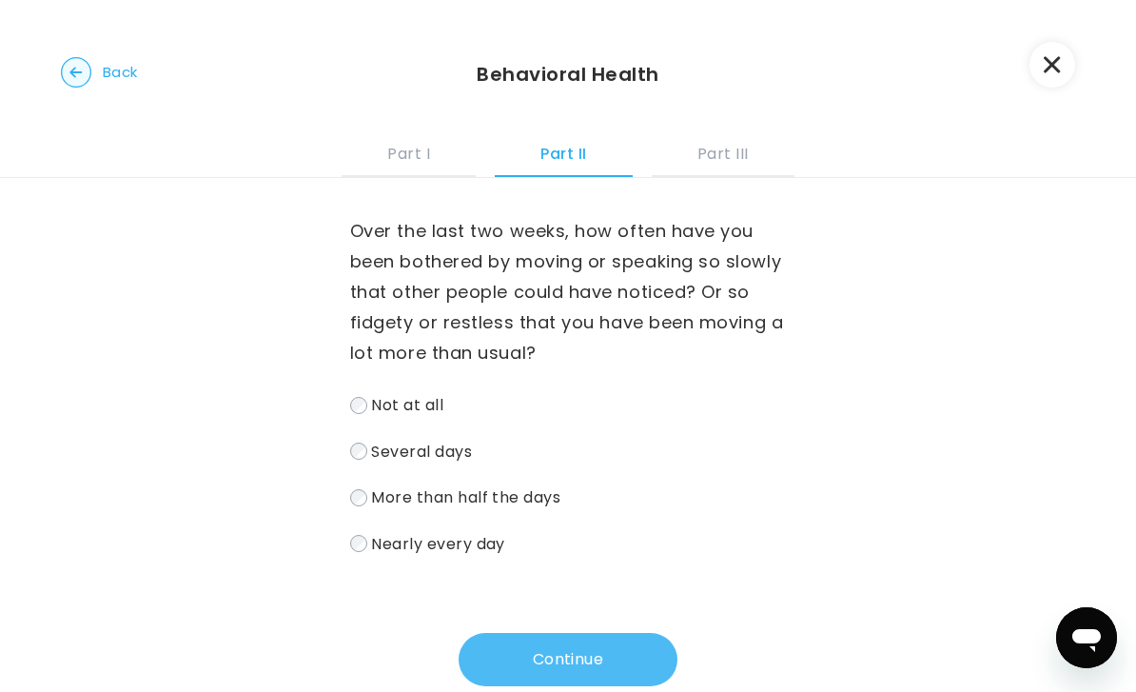
click at [568, 665] on button "Continue" at bounding box center [568, 659] width 219 height 53
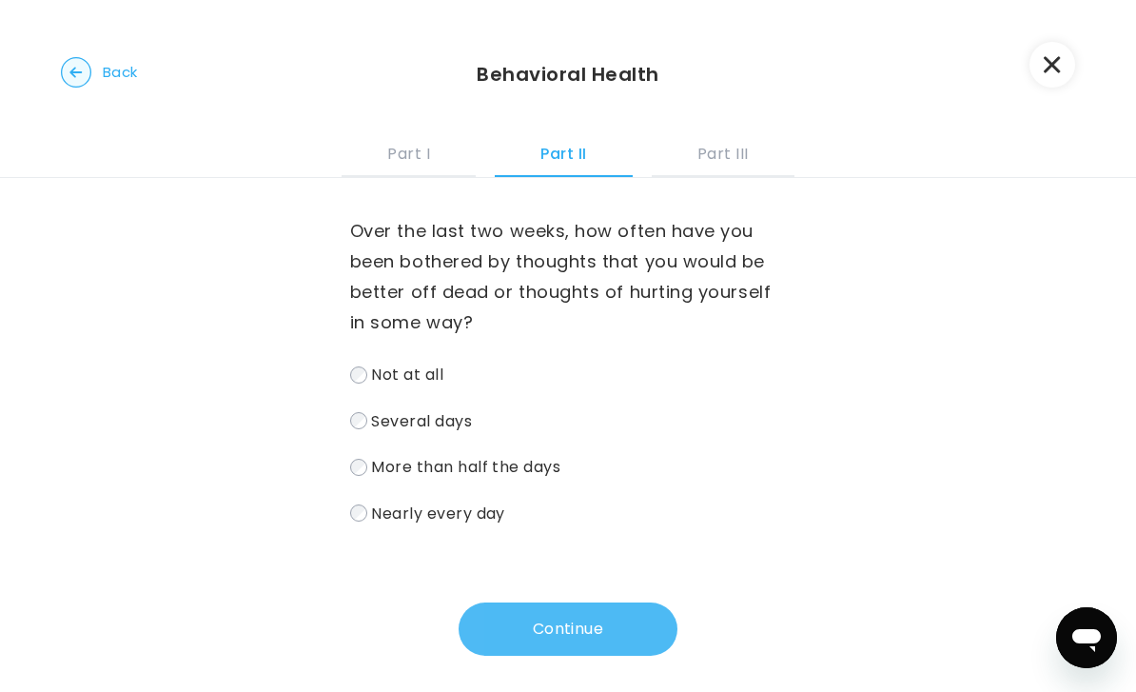
click at [560, 644] on button "Continue" at bounding box center [568, 628] width 219 height 53
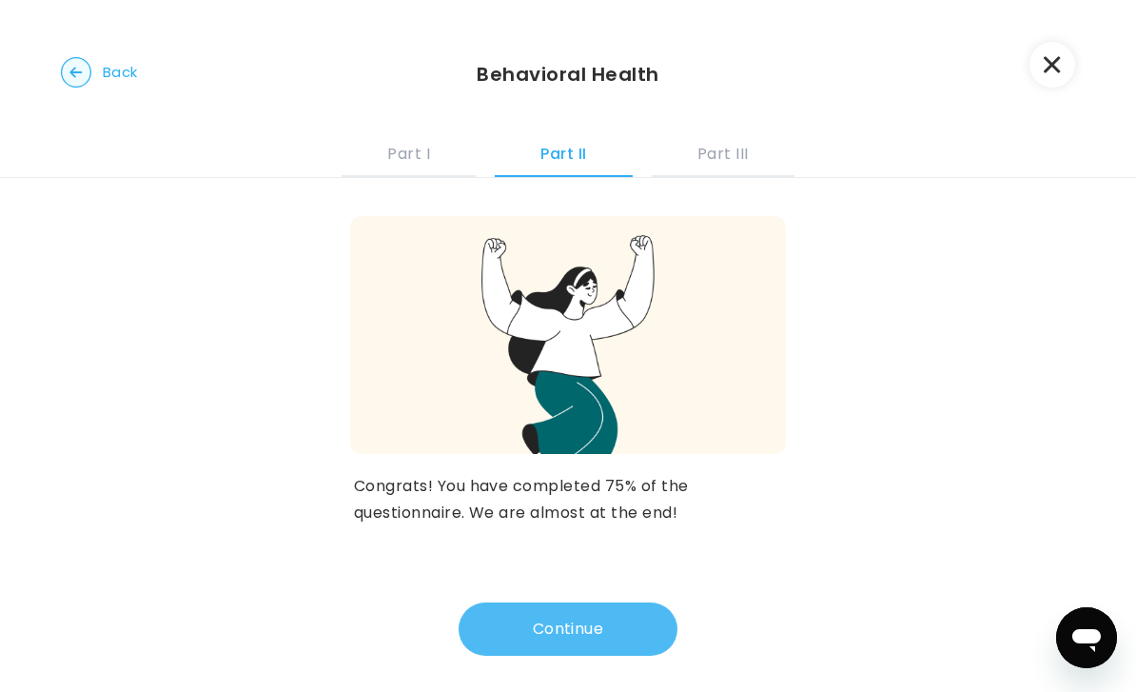
click at [563, 622] on button "Continue" at bounding box center [568, 628] width 219 height 53
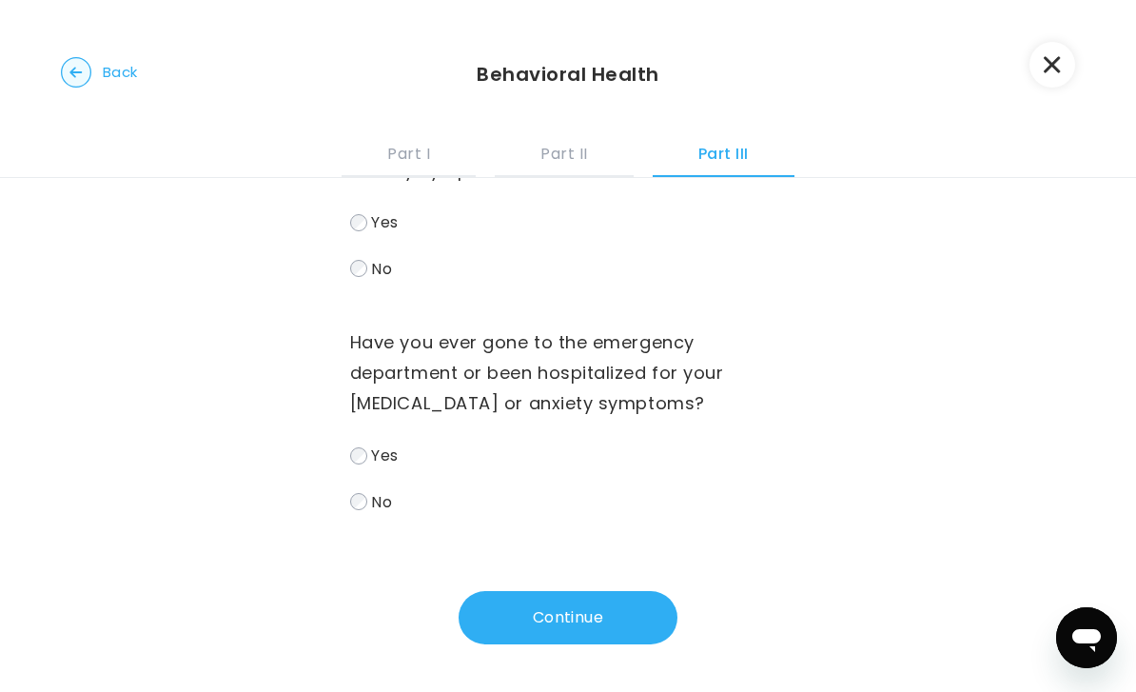
scroll to position [91, 0]
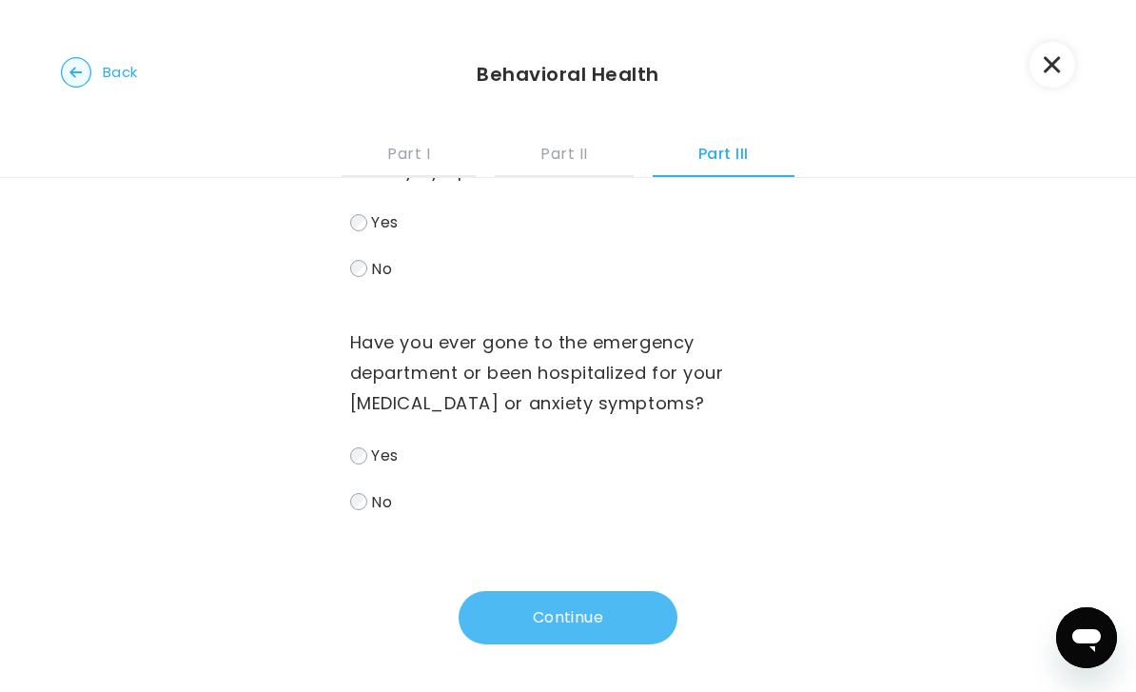
click at [543, 613] on button "Continue" at bounding box center [568, 617] width 219 height 53
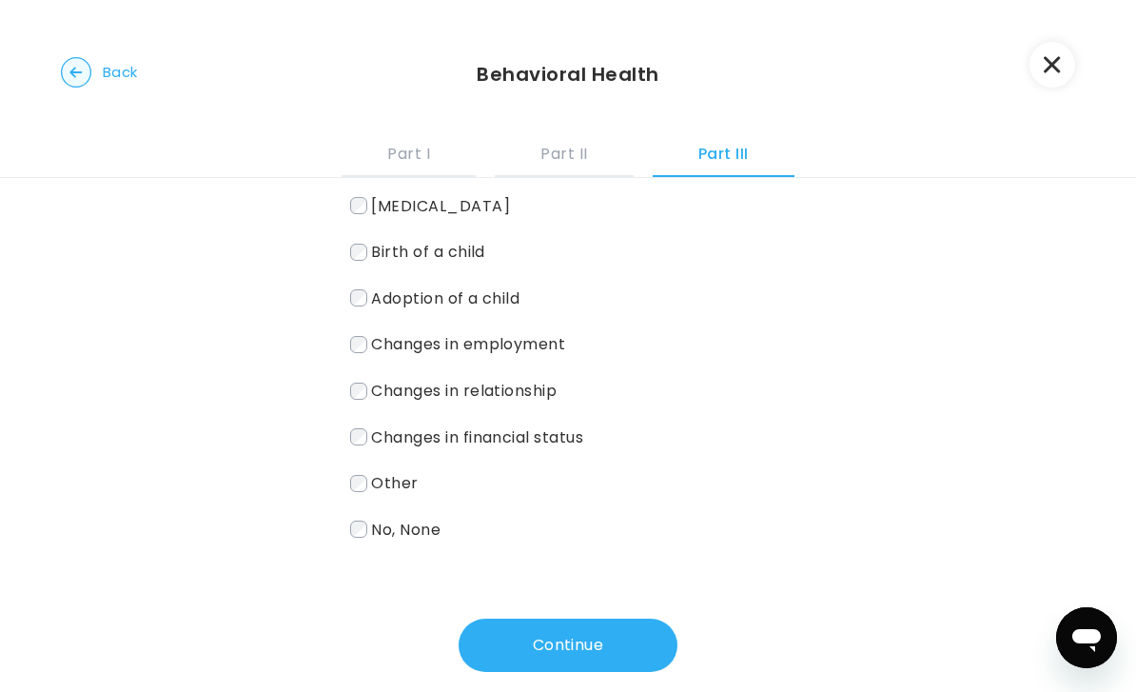
scroll to position [218, 0]
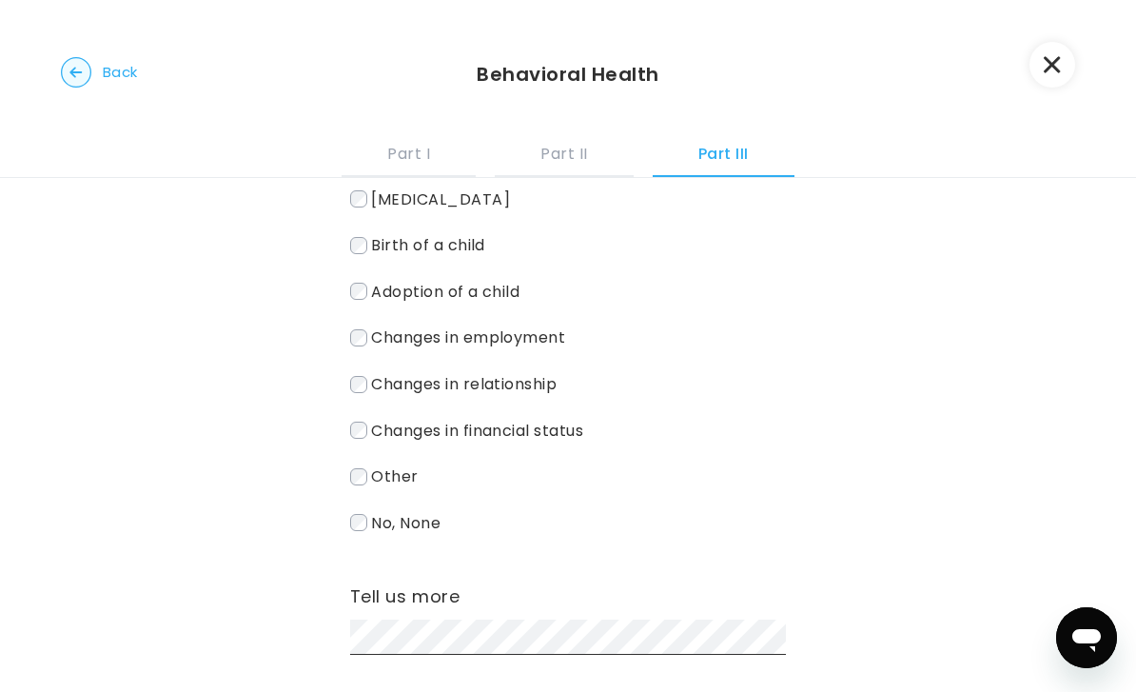
click at [389, 618] on div "Tell us more" at bounding box center [568, 622] width 436 height 82
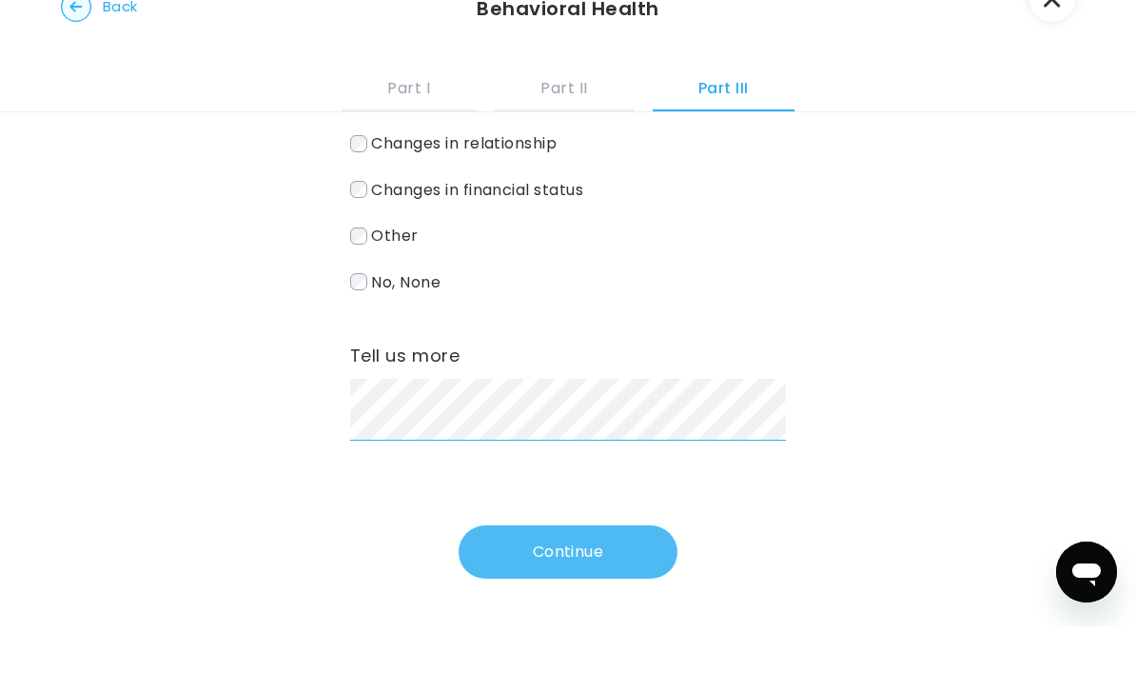
scroll to position [393, 0]
click at [579, 591] on button "Continue" at bounding box center [568, 617] width 219 height 53
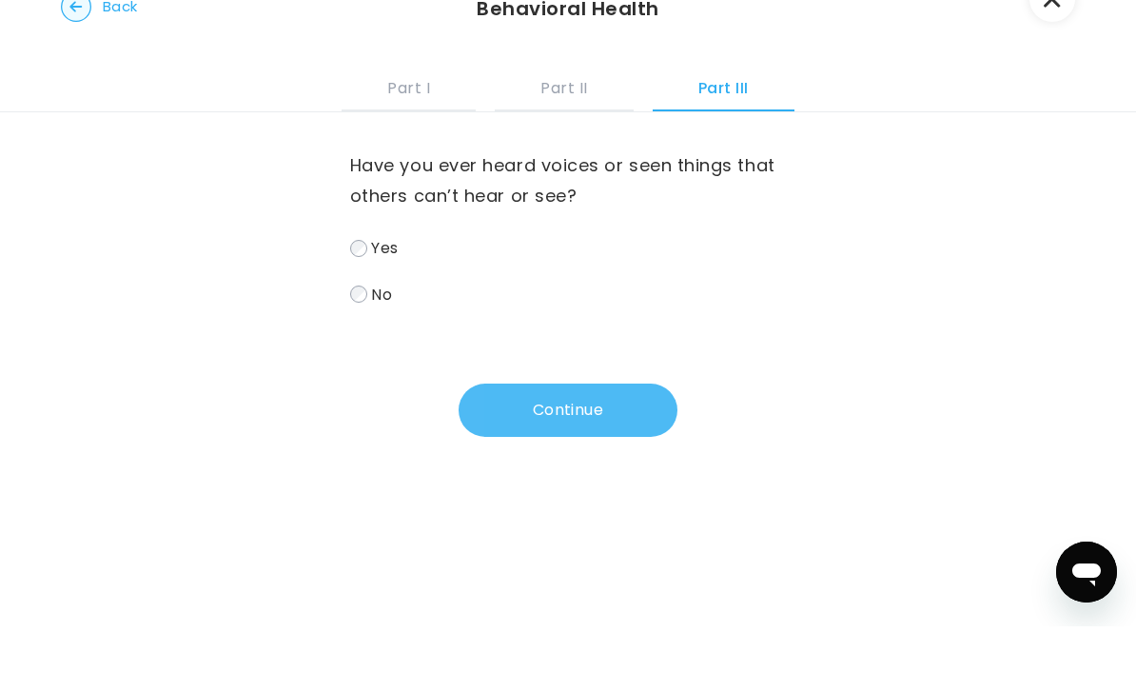
scroll to position [0, 0]
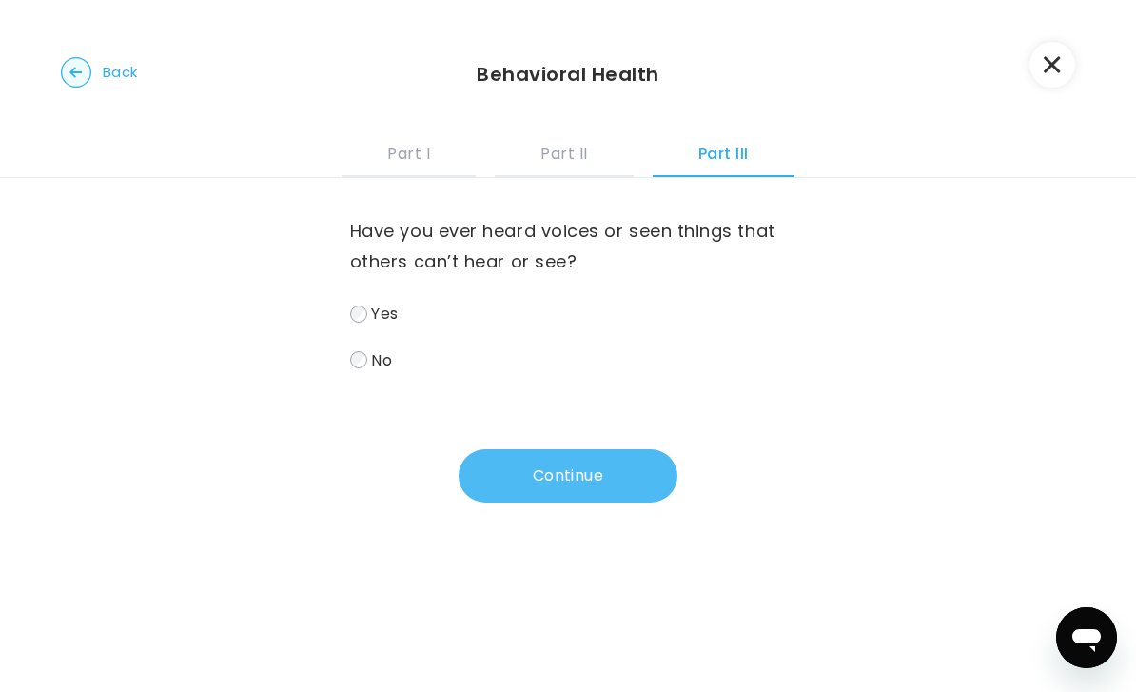
click at [571, 481] on button "Continue" at bounding box center [568, 475] width 219 height 53
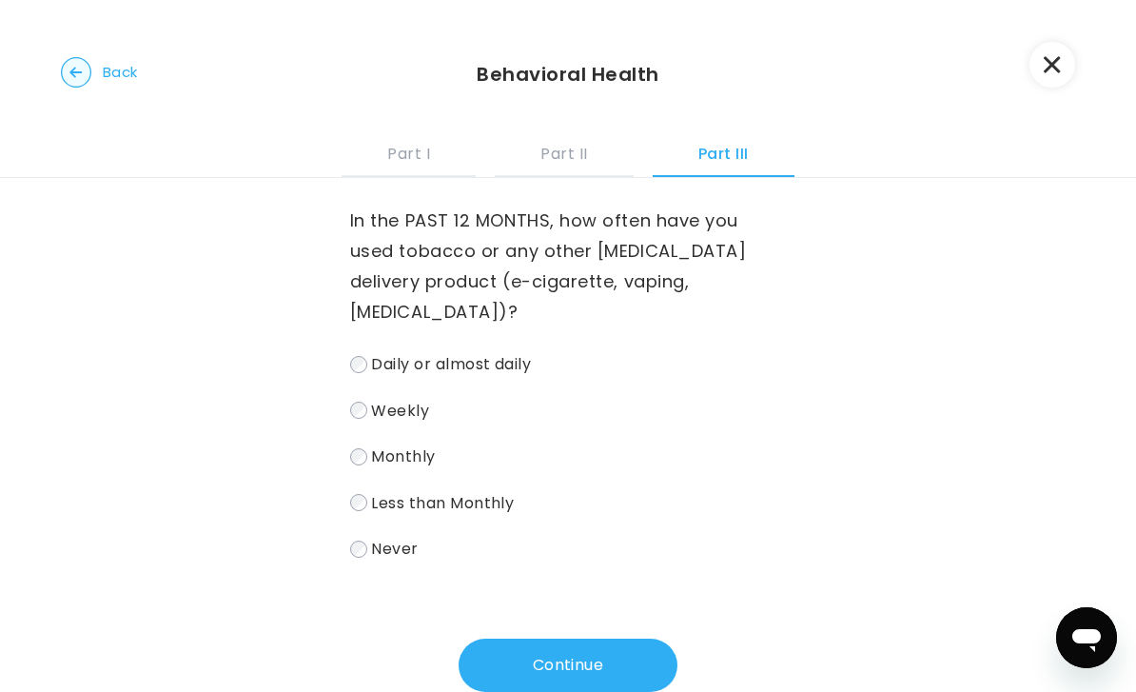
scroll to position [10, 0]
click at [363, 535] on label "Never" at bounding box center [568, 549] width 436 height 28
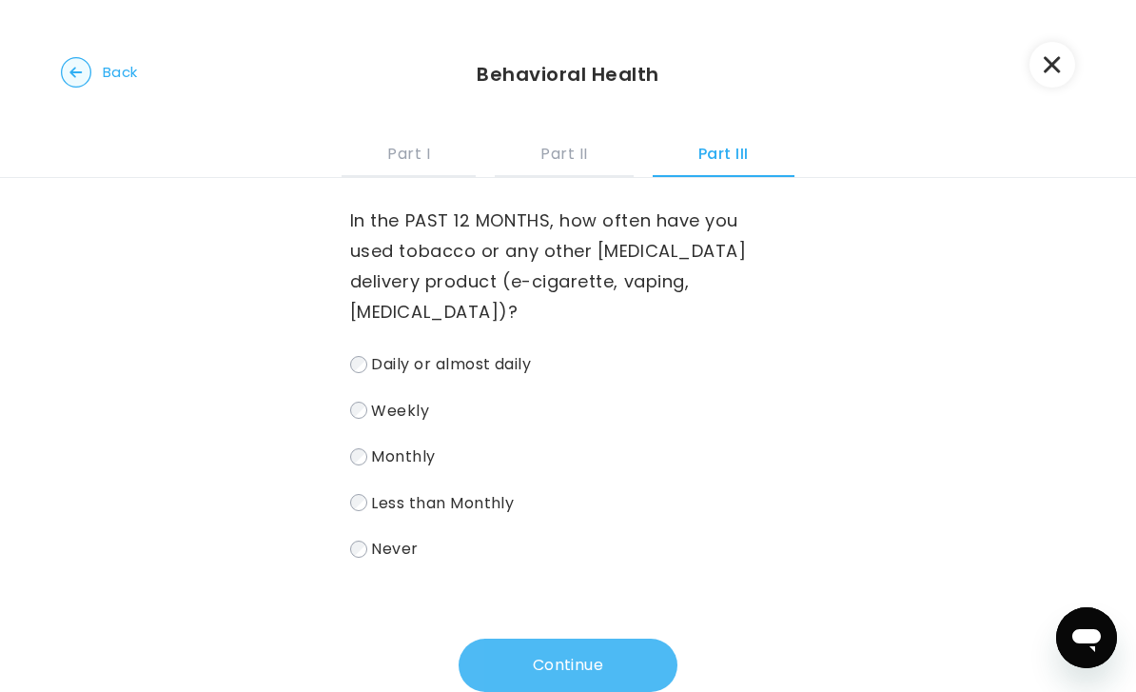
click at [551, 638] on button "Continue" at bounding box center [568, 664] width 219 height 53
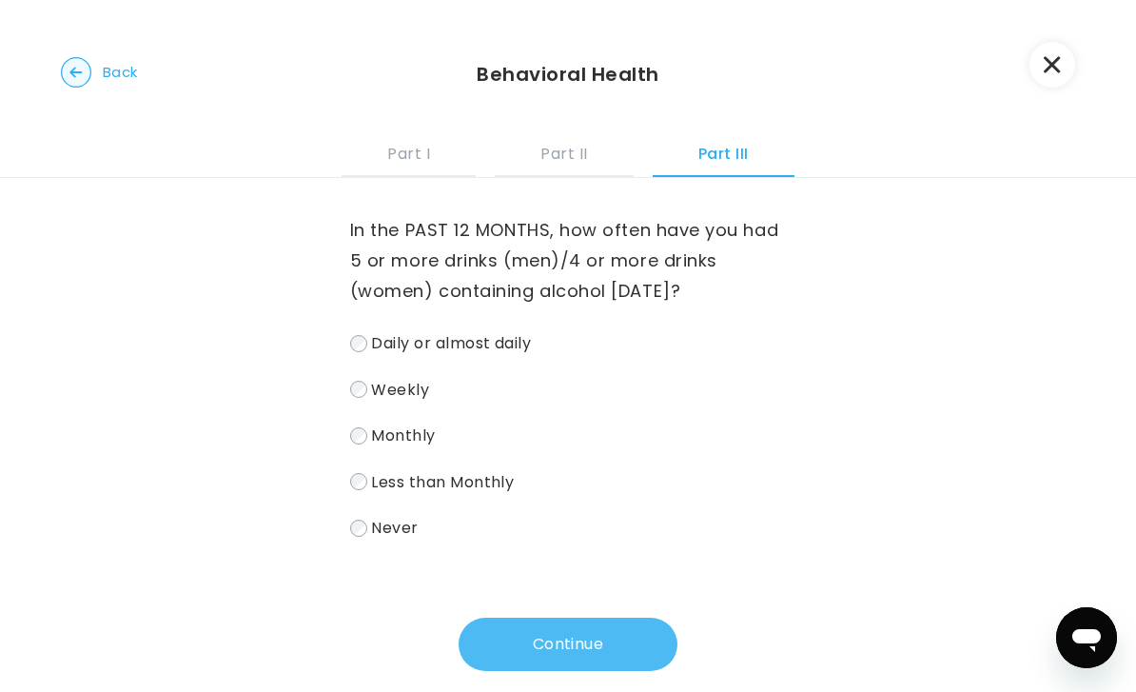
scroll to position [0, 0]
click at [561, 645] on button "Continue" at bounding box center [568, 644] width 219 height 53
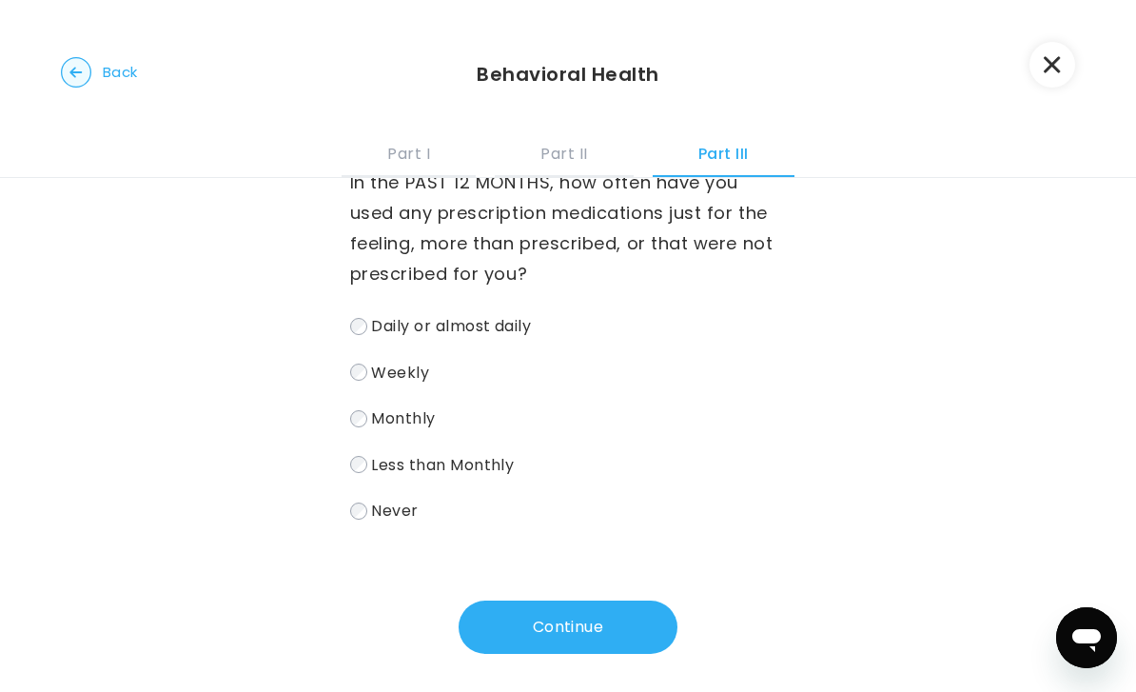
scroll to position [49, 0]
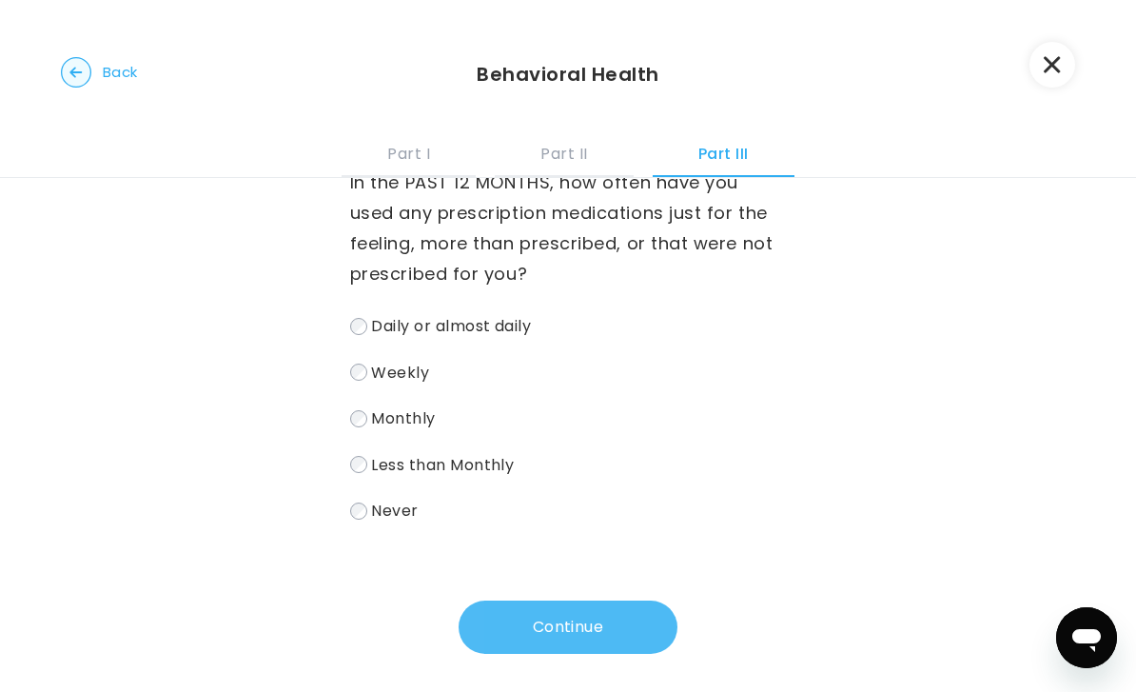
click at [567, 619] on button "Continue" at bounding box center [568, 626] width 219 height 53
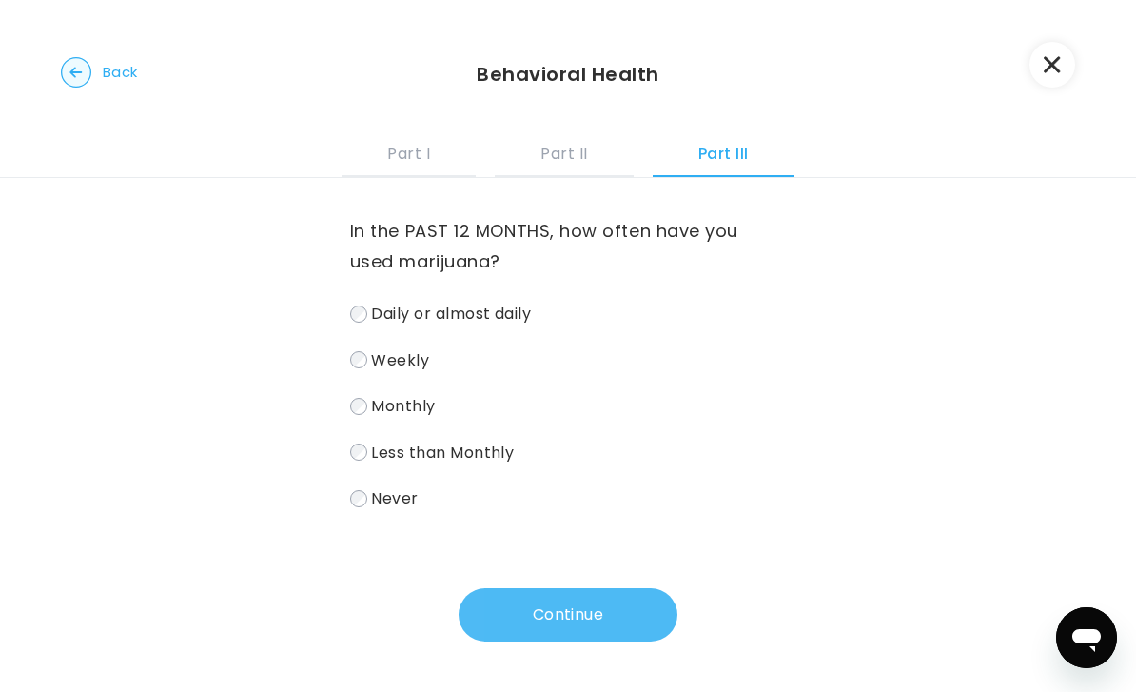
scroll to position [0, 0]
click at [573, 621] on button "Continue" at bounding box center [568, 614] width 219 height 53
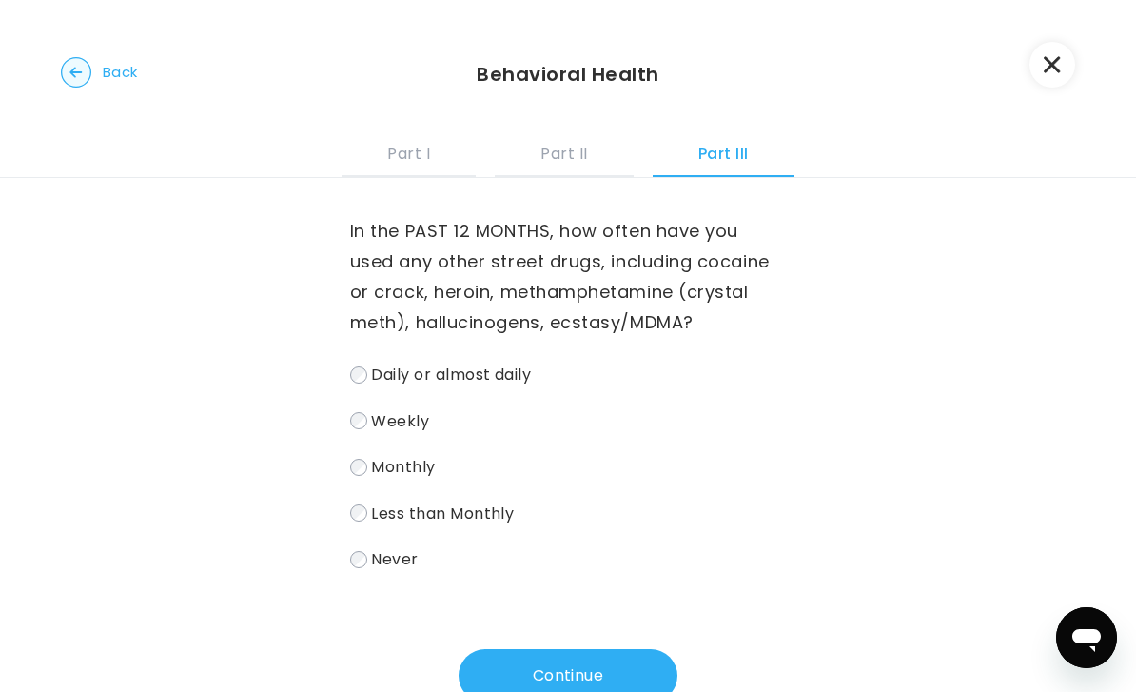
click at [367, 565] on label "Never" at bounding box center [568, 559] width 436 height 28
click at [546, 662] on button "Continue" at bounding box center [568, 675] width 219 height 53
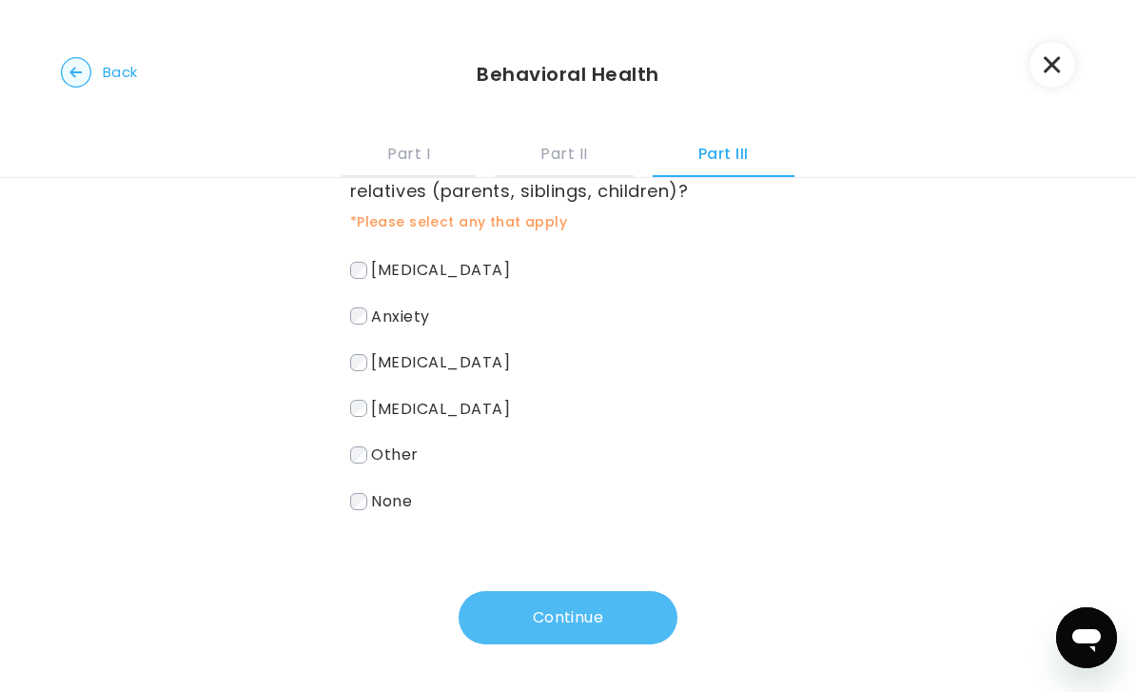
scroll to position [101, 0]
click at [581, 611] on button "Continue" at bounding box center [568, 617] width 219 height 53
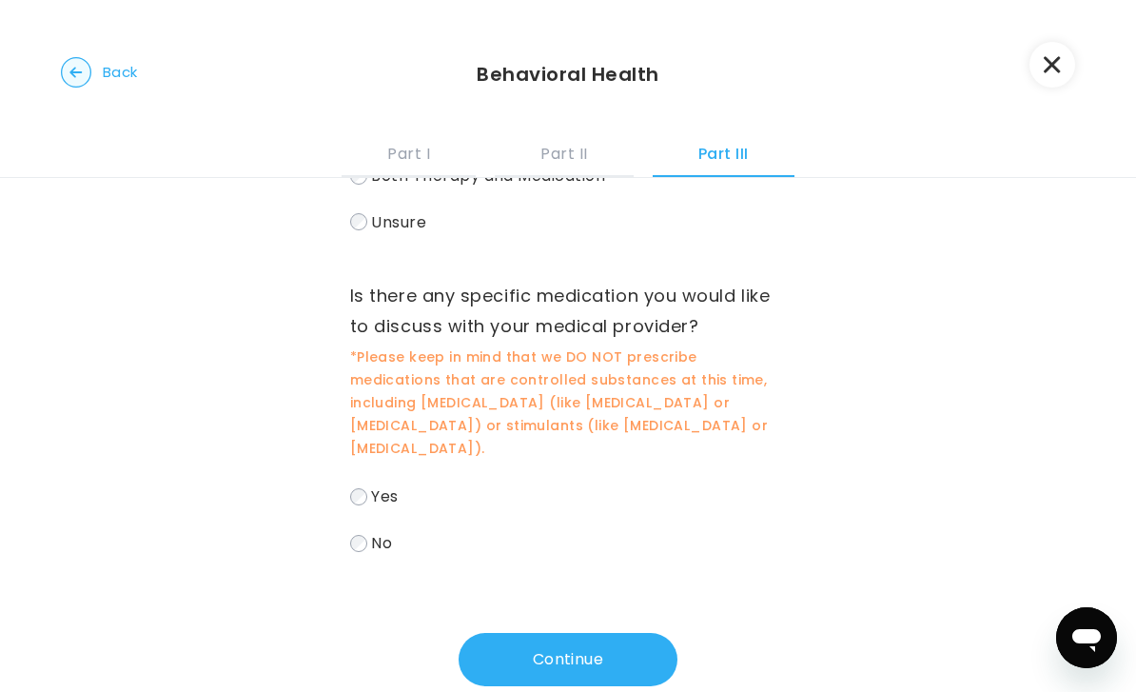
scroll to position [232, 0]
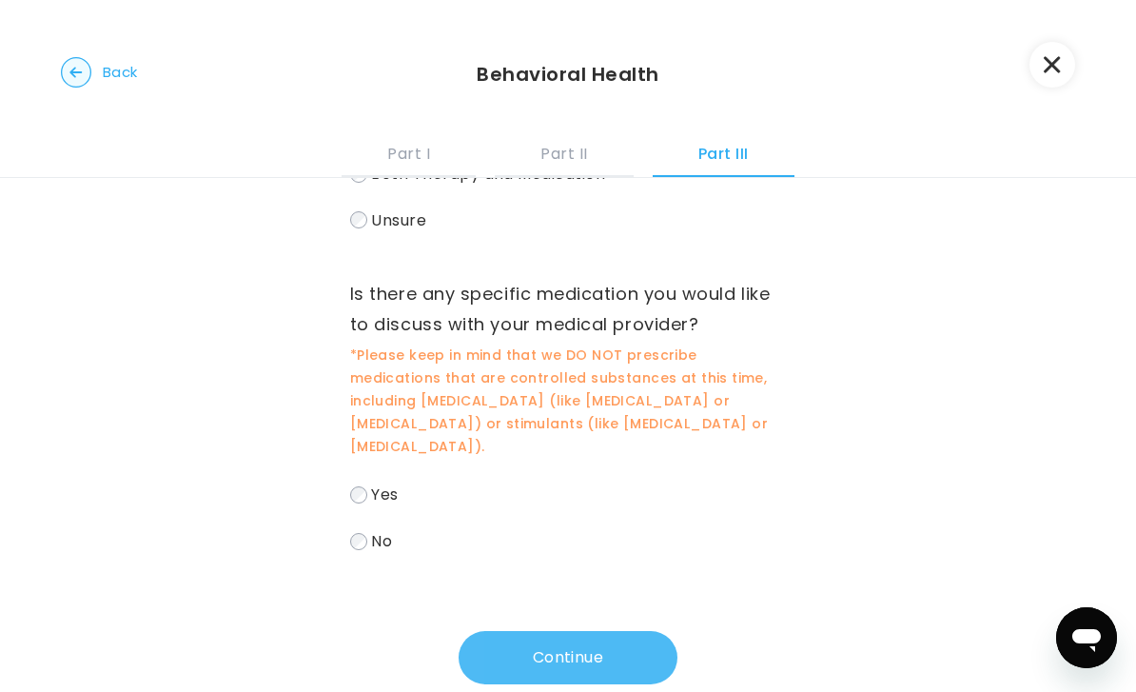
click at [566, 638] on button "Continue" at bounding box center [568, 657] width 219 height 53
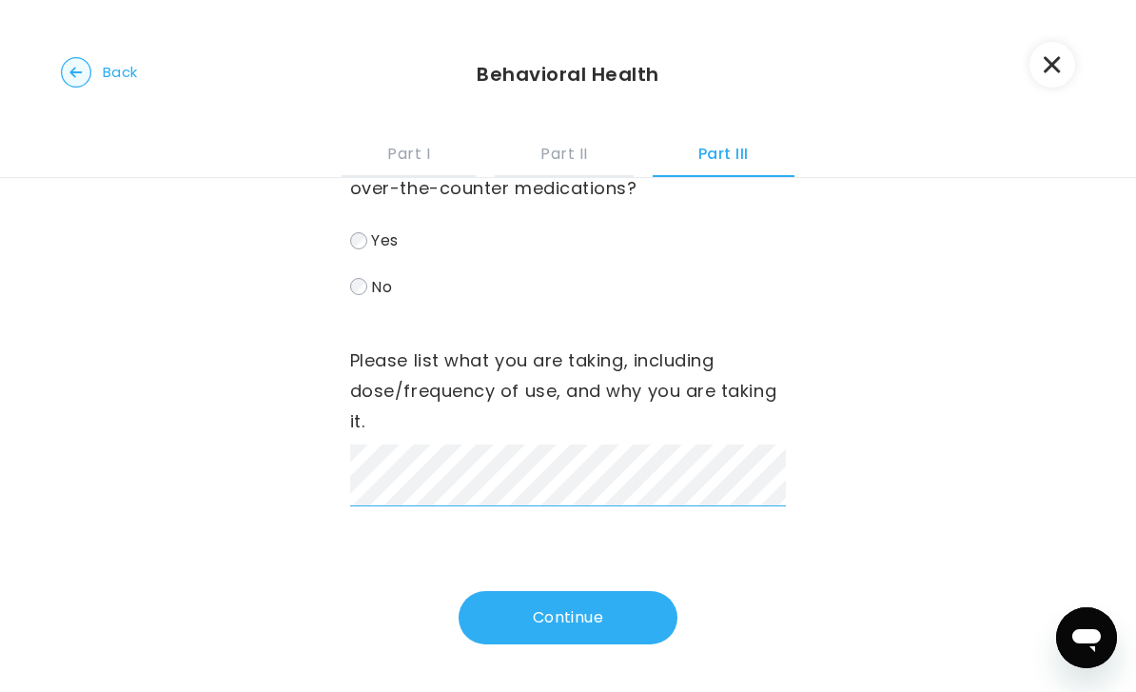
scroll to position [276, 0]
click at [0, 0] on html "[PERSON_NAME] Profile Add Family Activate Card Reimbursement Terms of Service P…" at bounding box center [568, 346] width 1136 height 692
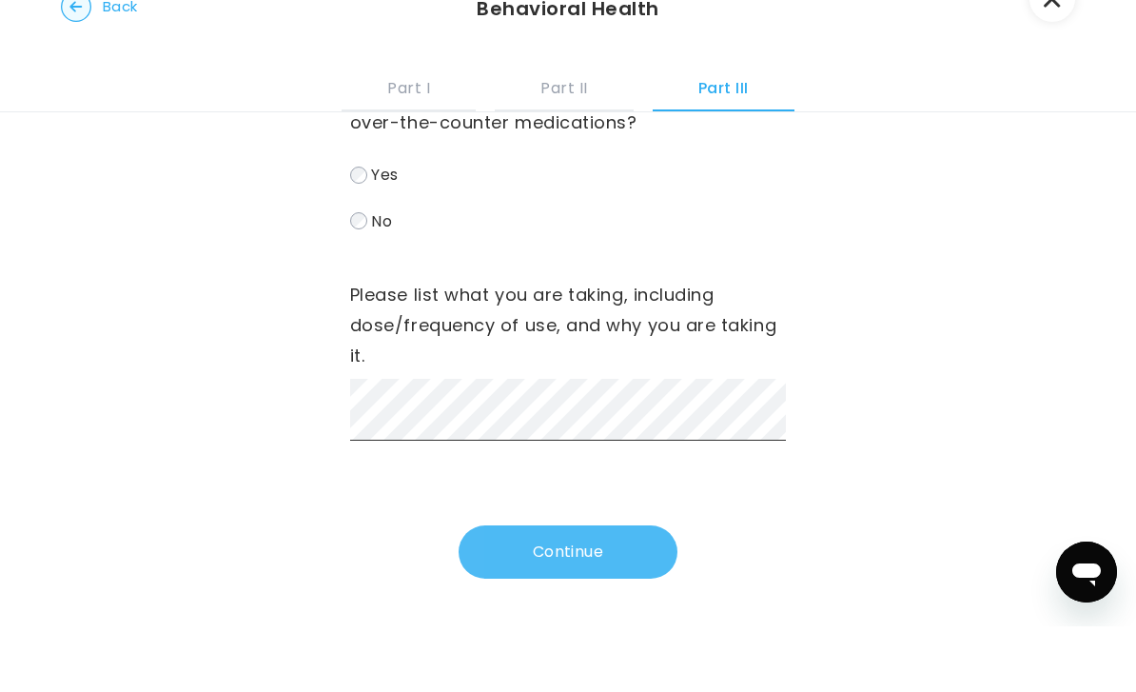
click at [581, 591] on button "Continue" at bounding box center [568, 617] width 219 height 53
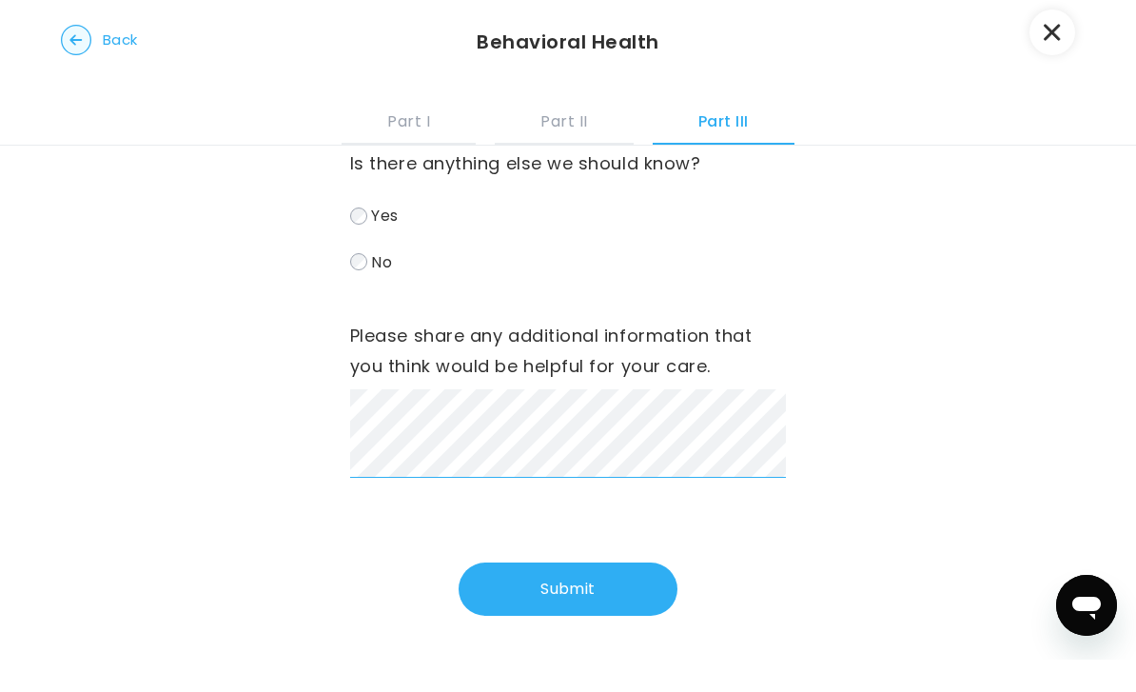
scroll to position [238, 0]
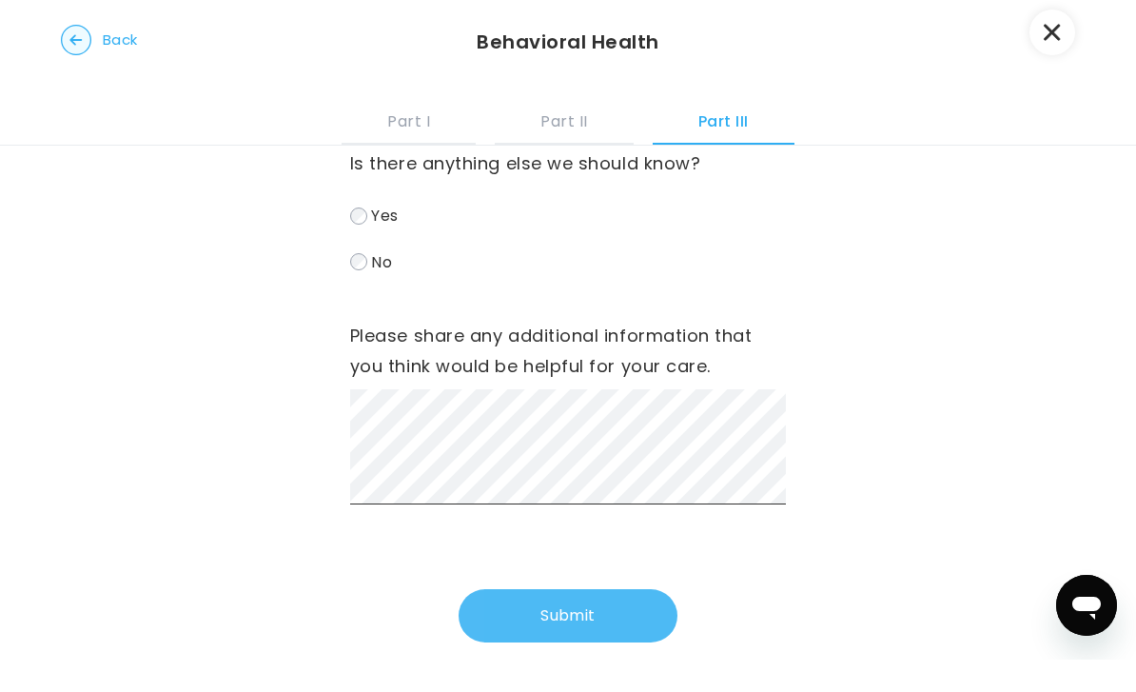
click at [542, 621] on button "Submit" at bounding box center [568, 647] width 219 height 53
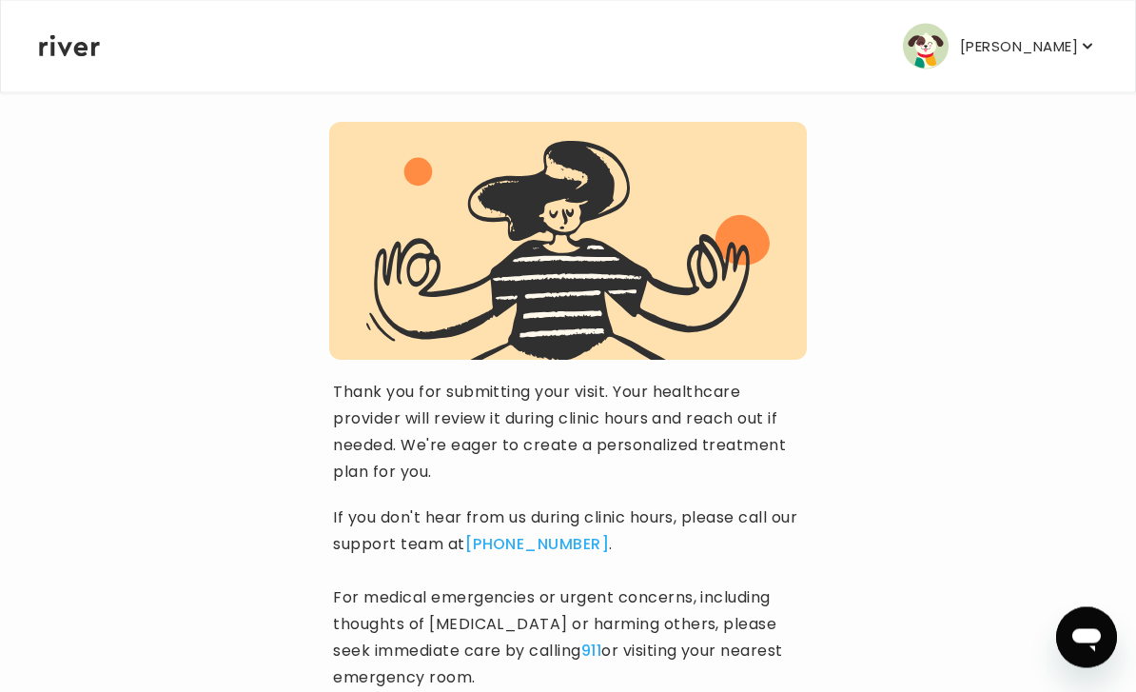
scroll to position [227, 0]
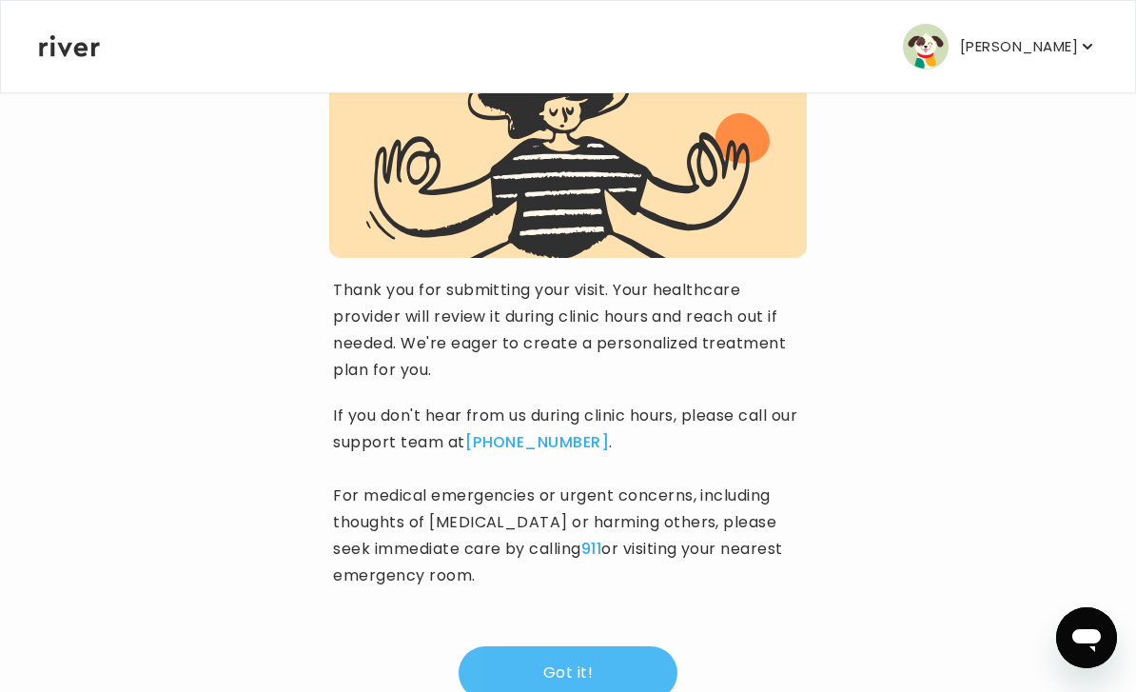
click at [563, 679] on button "Got it!" at bounding box center [568, 672] width 219 height 53
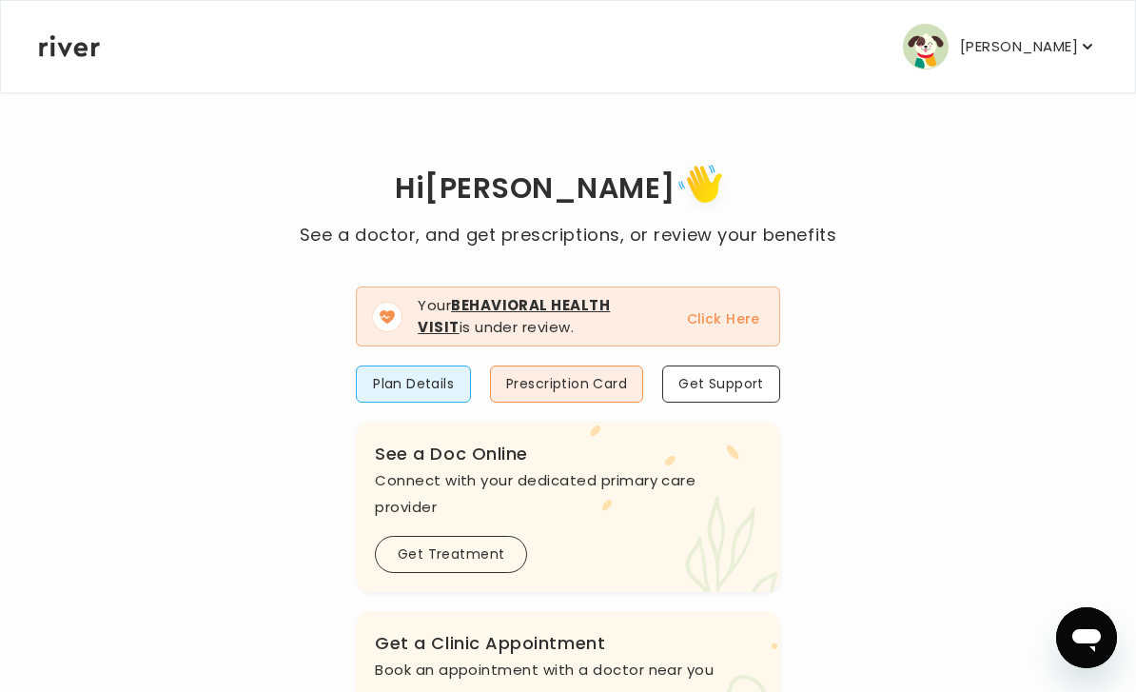
click at [739, 325] on button "Click Here" at bounding box center [723, 318] width 73 height 23
